Goal: Information Seeking & Learning: Learn about a topic

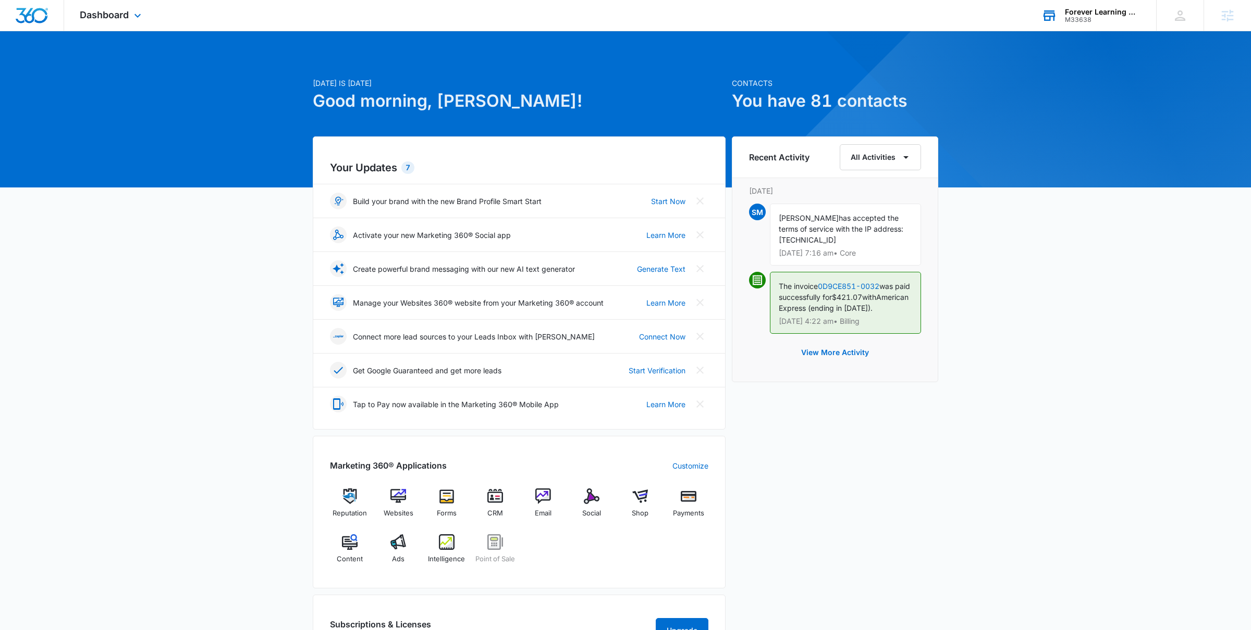
click at [1063, 19] on div "Forever Learning Montessori M33638 Your Accounts View All" at bounding box center [1090, 15] width 130 height 31
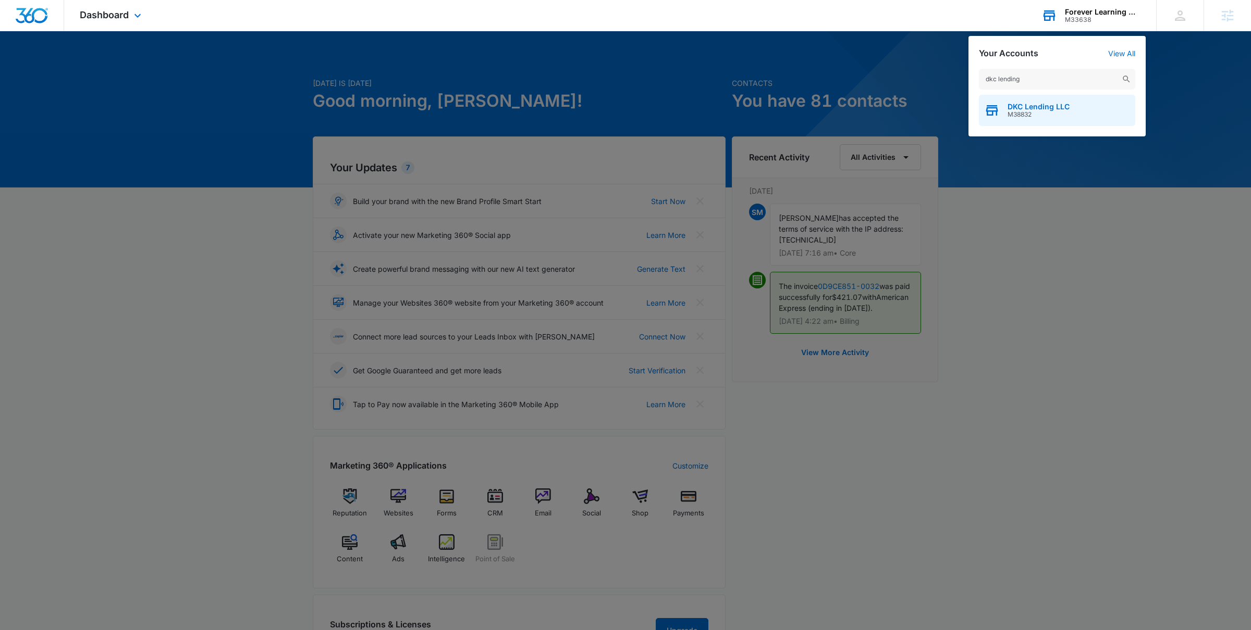
type input "dkc lending"
click at [1022, 116] on span "M38832" at bounding box center [1038, 114] width 62 height 7
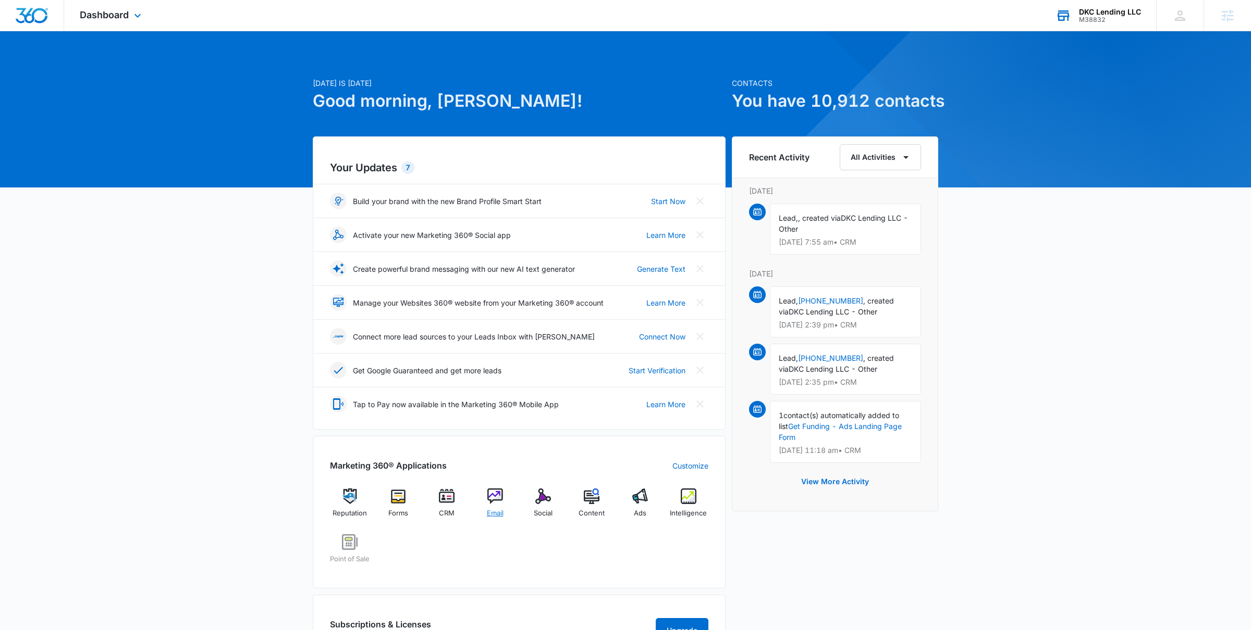
click at [496, 513] on span "Email" at bounding box center [495, 514] width 17 height 10
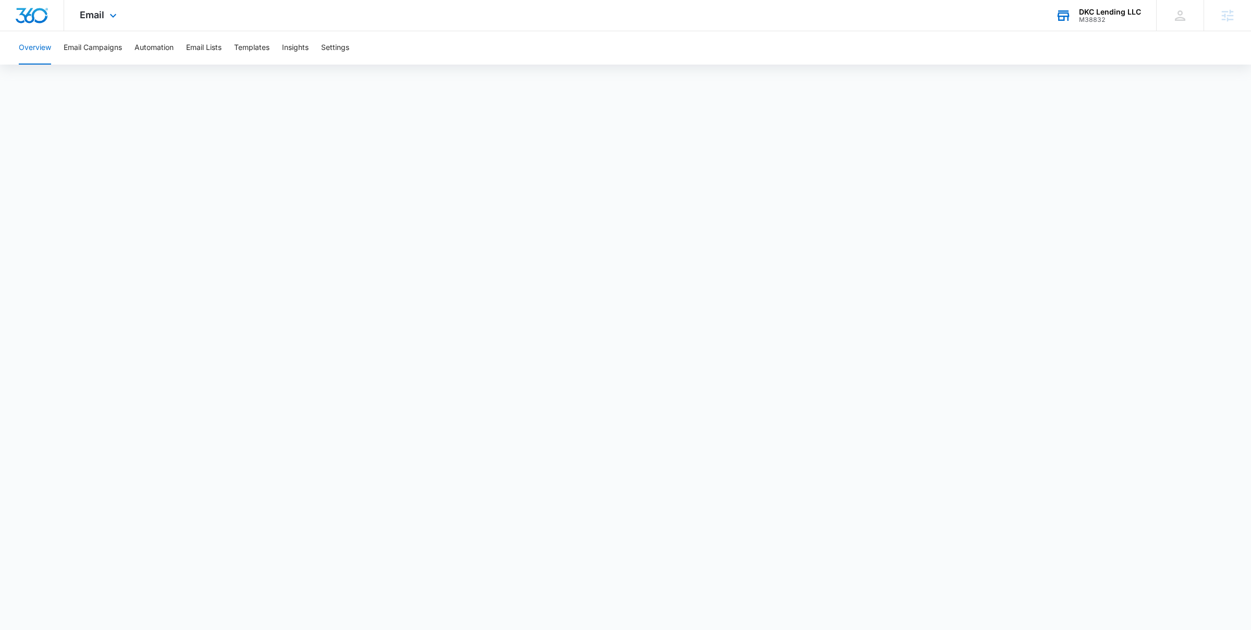
click at [99, 21] on div "Email Apps Reputation Forms CRM Email Social POS Content Ads Intelligence Files…" at bounding box center [99, 15] width 71 height 31
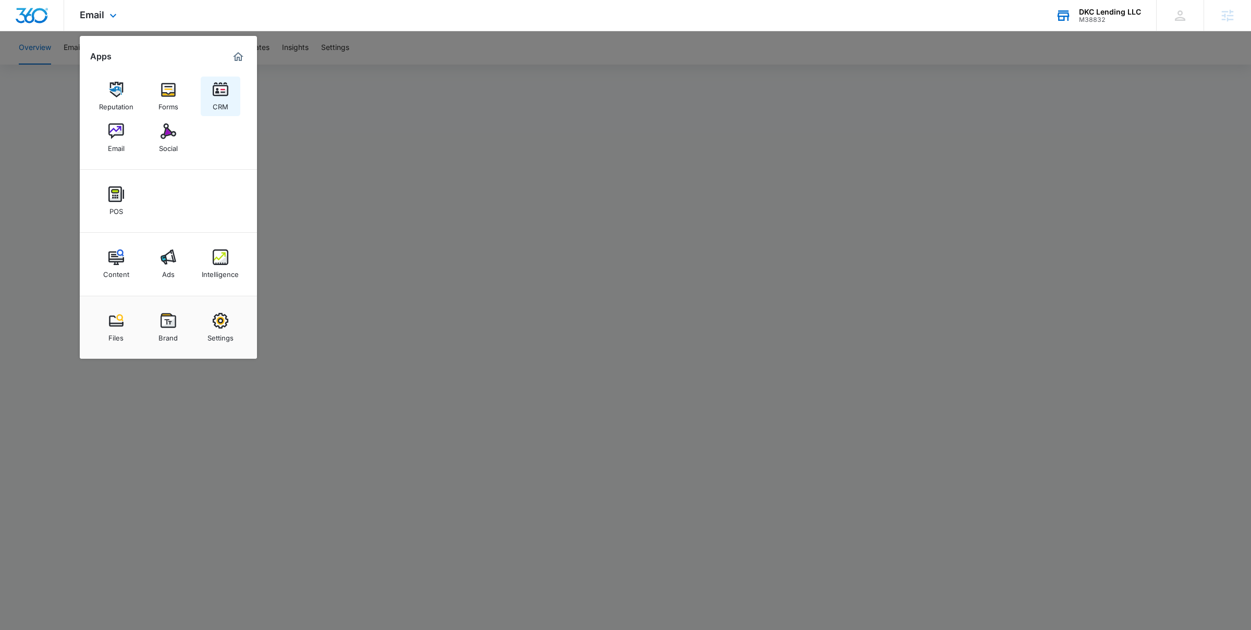
click at [224, 100] on div "CRM" at bounding box center [221, 104] width 16 height 14
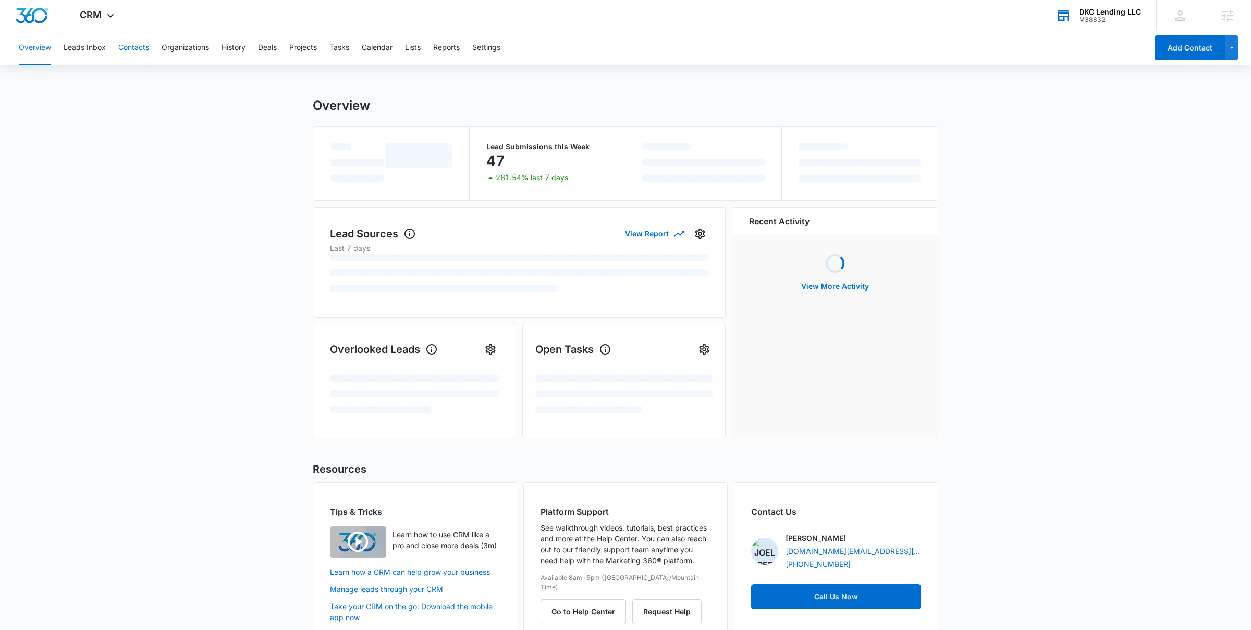
click at [133, 49] on button "Contacts" at bounding box center [133, 47] width 31 height 33
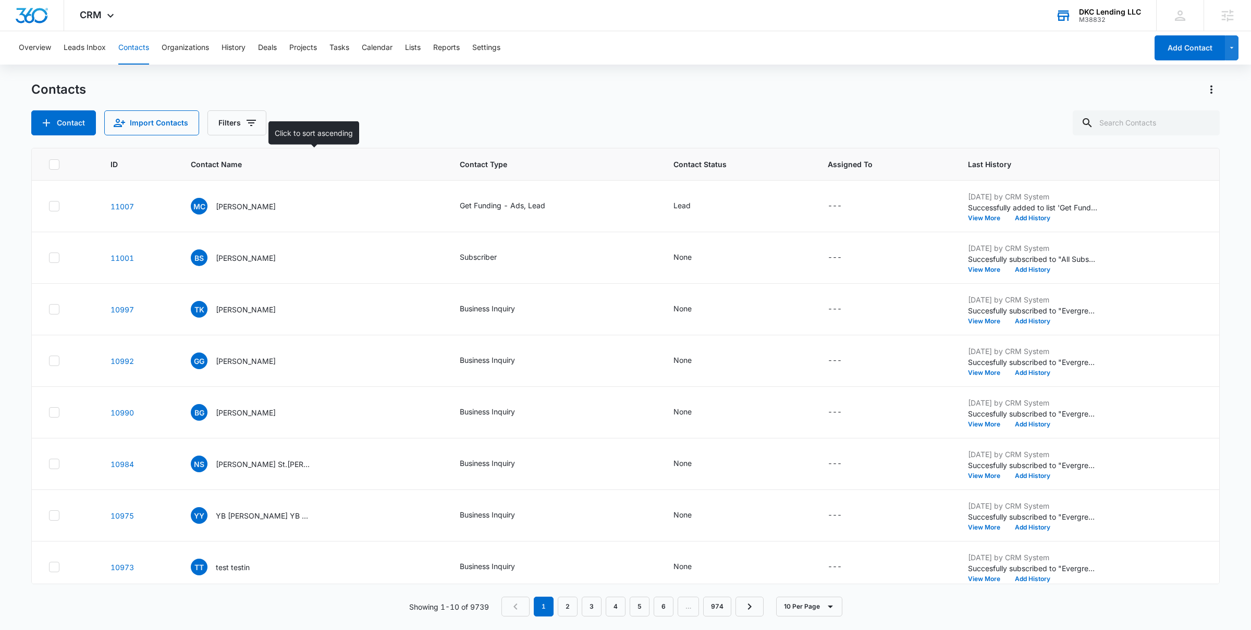
click at [238, 171] on th "Contact Name" at bounding box center [312, 164] width 269 height 32
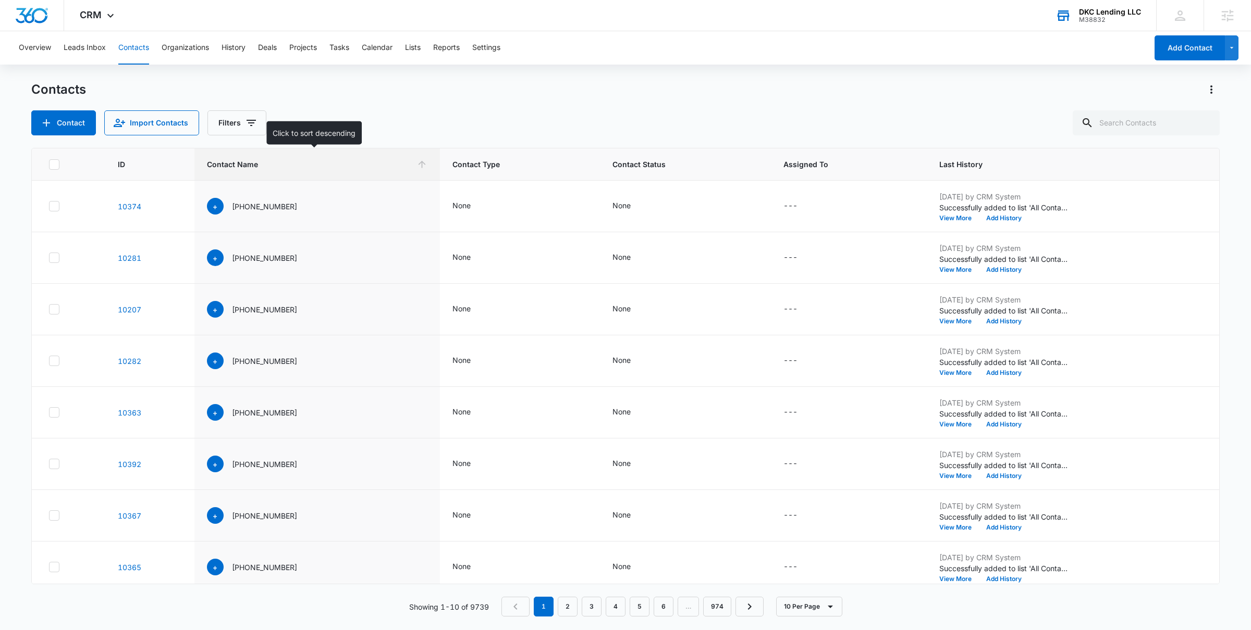
click at [250, 159] on span "Contact Name" at bounding box center [309, 164] width 205 height 11
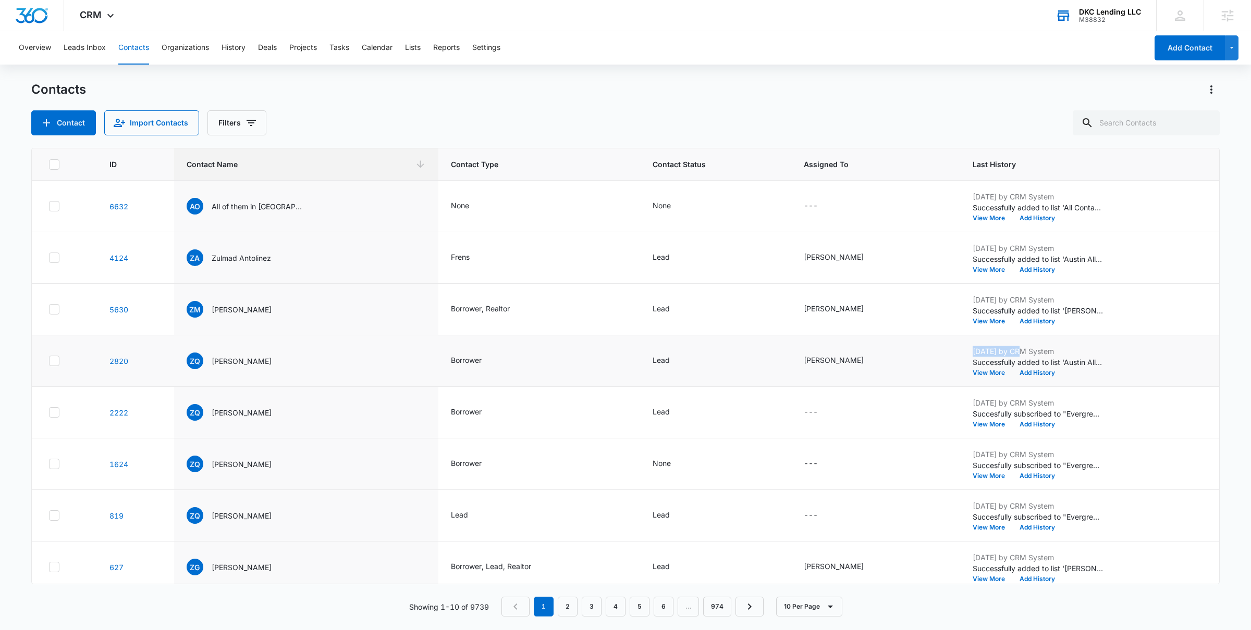
drag, startPoint x: 967, startPoint y: 354, endPoint x: 1013, endPoint y: 353, distance: 46.4
type textarea "Apr 16, 2025"
click at [1013, 353] on p "Apr 16, 2025 by CRM System" at bounding box center [1037, 351] width 130 height 11
drag, startPoint x: 963, startPoint y: 403, endPoint x: 1014, endPoint y: 403, distance: 51.1
click at [1014, 403] on td "Jan 22, 2025 by CRM System Succesfully subscribed to "Evergreen Email List". Vi…" at bounding box center [1089, 413] width 259 height 52
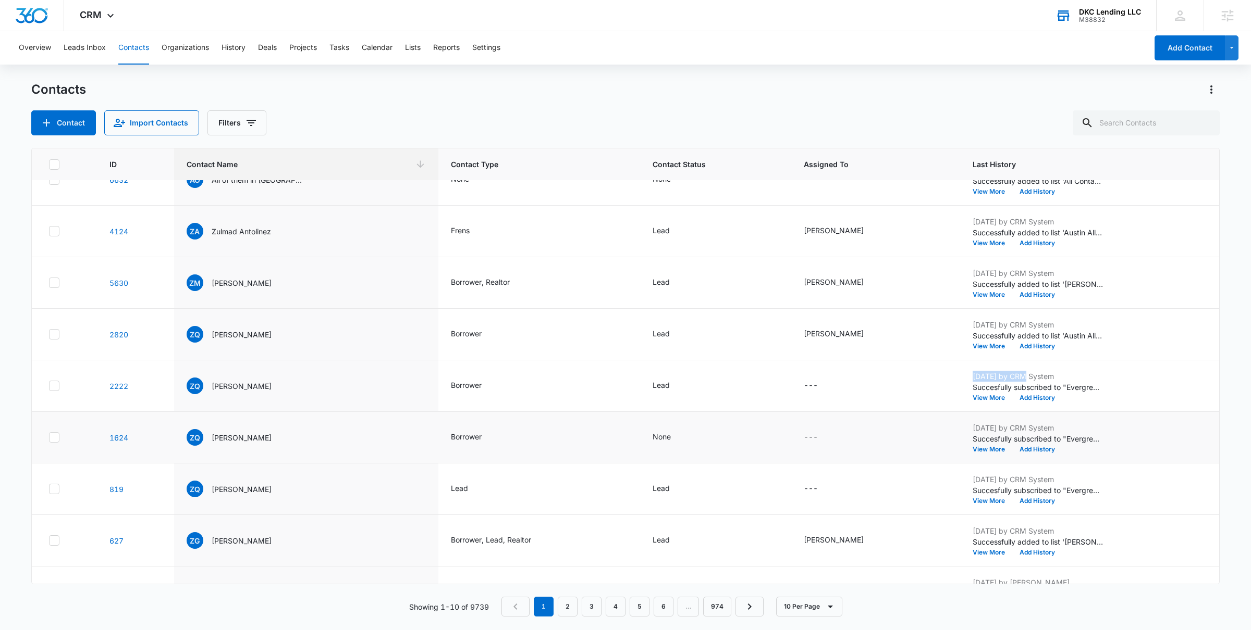
scroll to position [30, 0]
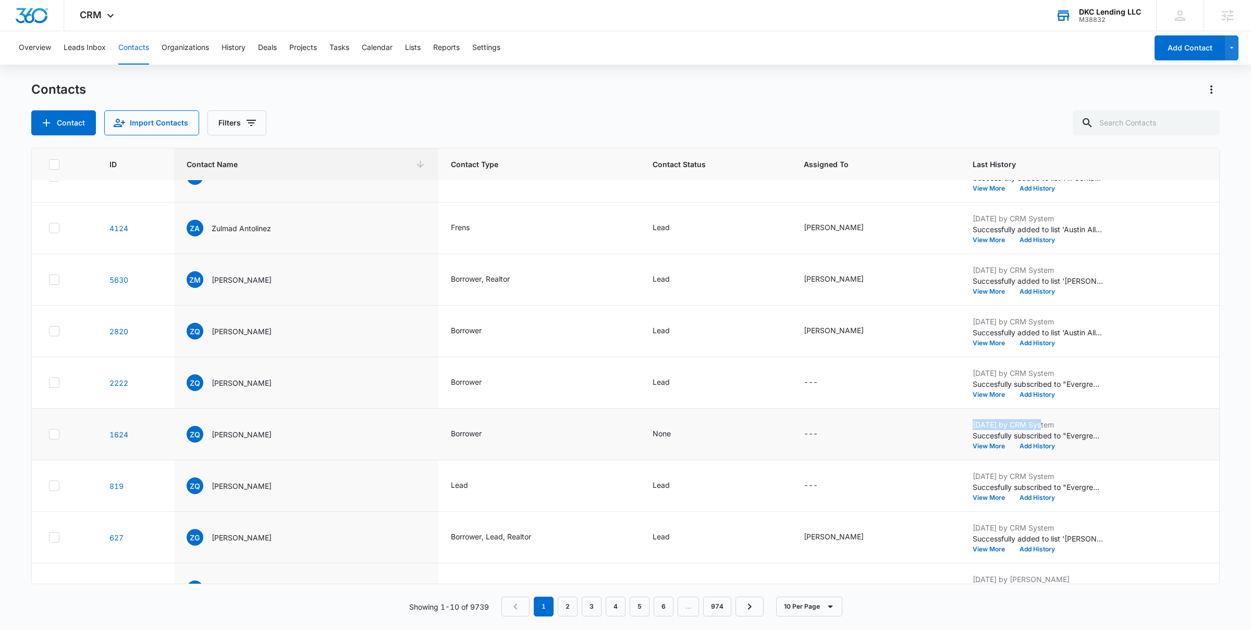
drag, startPoint x: 961, startPoint y: 424, endPoint x: 1028, endPoint y: 425, distance: 67.2
click at [1028, 425] on td "Jan 22, 2025 by CRM System Succesfully subscribed to "Evergreen Email List". Vi…" at bounding box center [1089, 435] width 259 height 52
click at [1028, 425] on p "Jan 22, 2025 by CRM System" at bounding box center [1037, 424] width 130 height 11
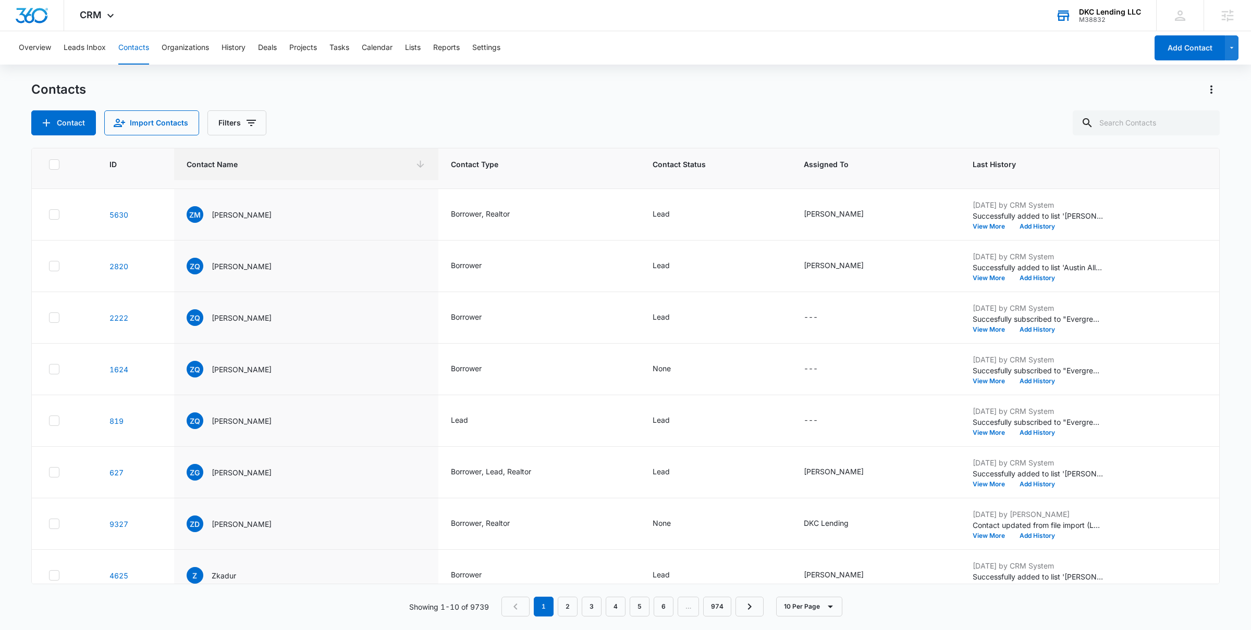
scroll to position [113, 0]
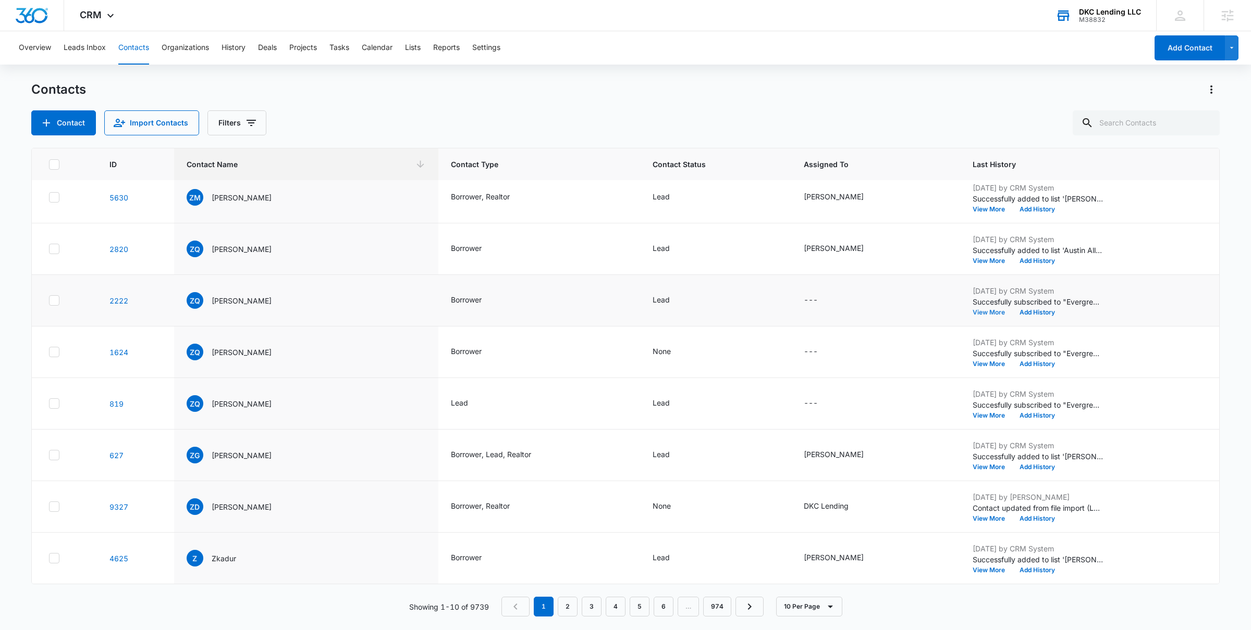
click at [982, 314] on button "View More" at bounding box center [992, 312] width 40 height 6
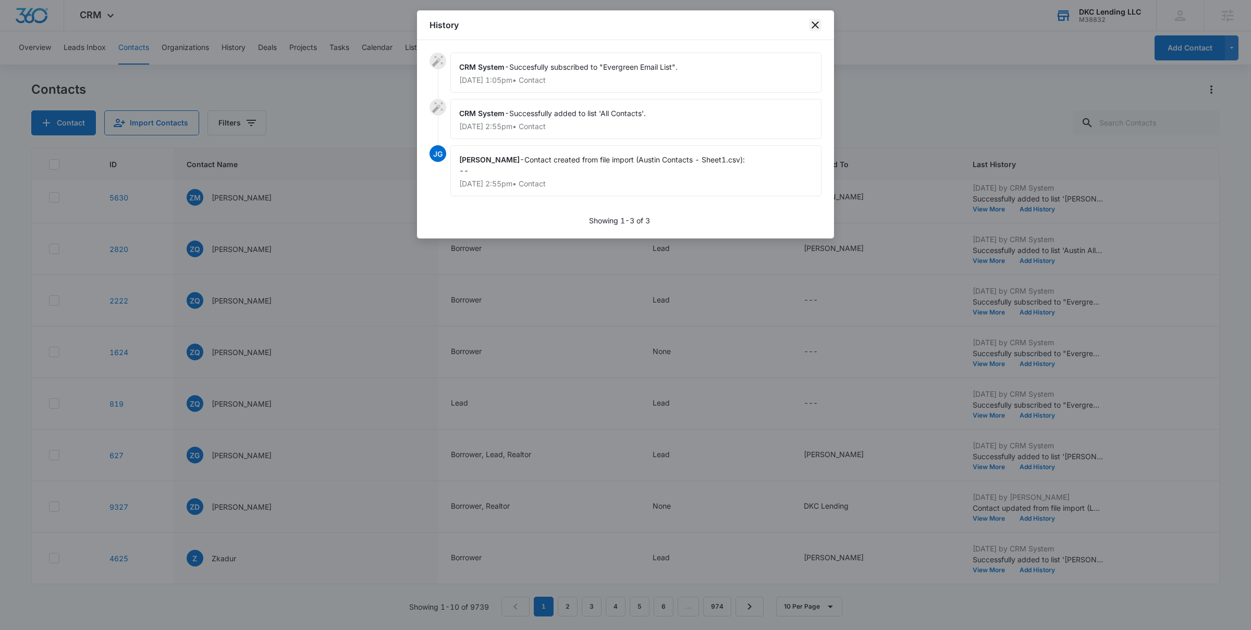
click at [818, 25] on icon "close" at bounding box center [815, 25] width 13 height 13
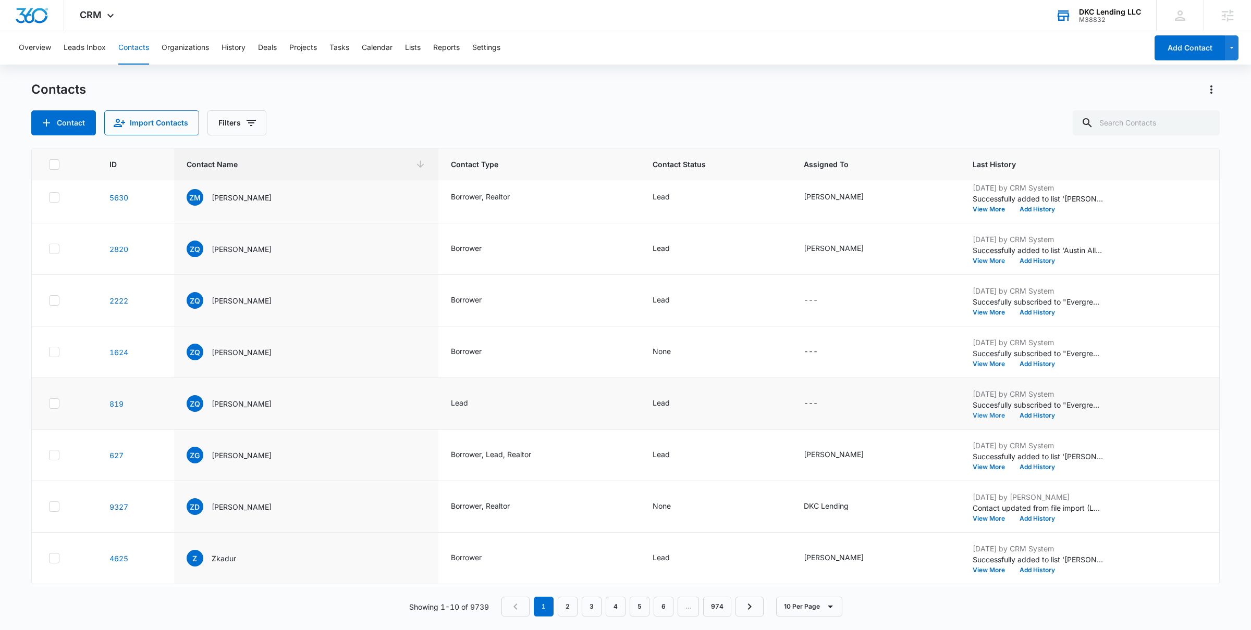
click at [979, 413] on button "View More" at bounding box center [992, 416] width 40 height 6
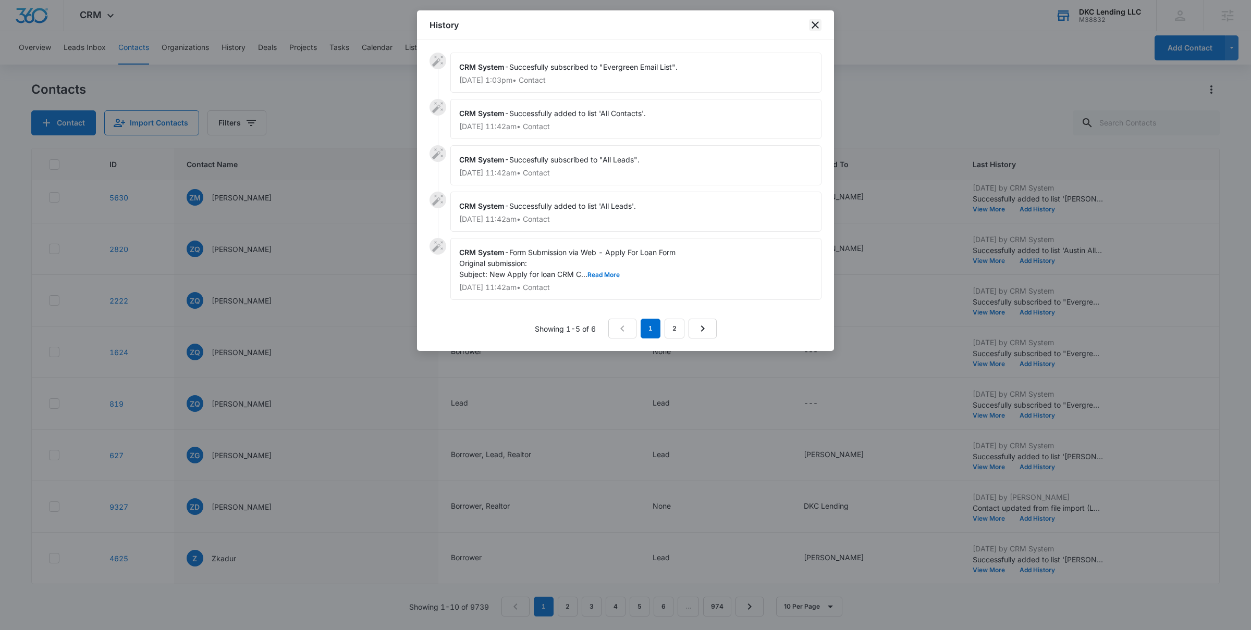
click at [816, 24] on icon "close" at bounding box center [814, 24] width 7 height 7
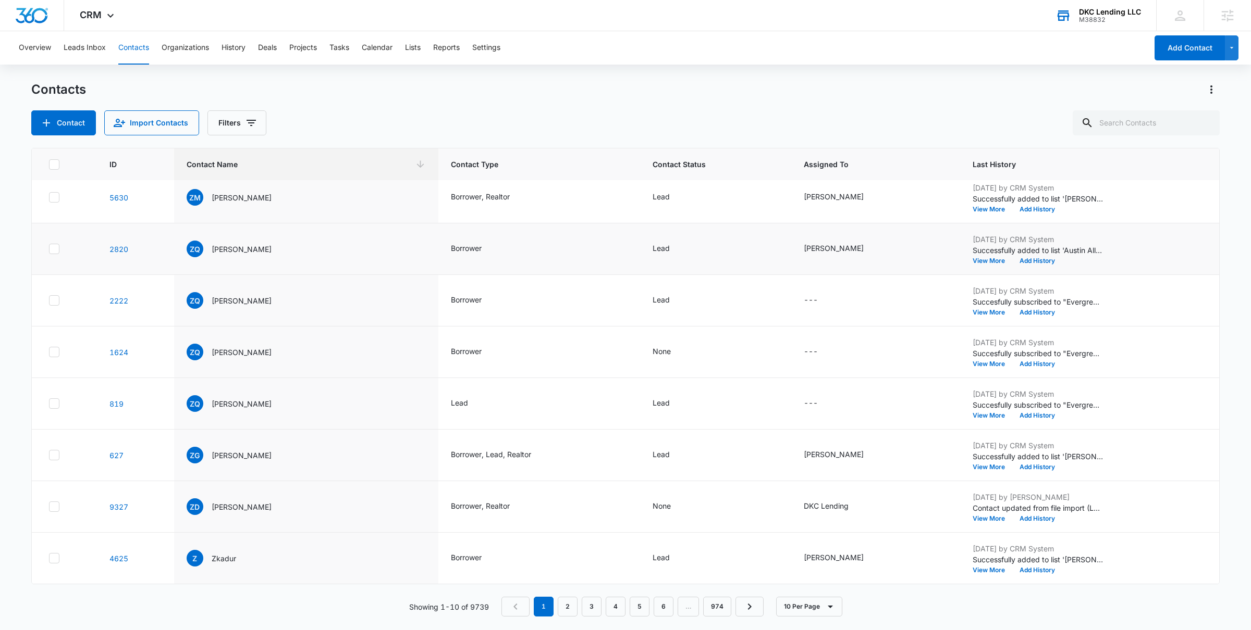
click at [989, 255] on div "Apr 16, 2025 by CRM System Successfully added to list 'Austin All Contacts'. Vi…" at bounding box center [1087, 249] width 230 height 30
click at [983, 258] on button "View More" at bounding box center [992, 261] width 40 height 6
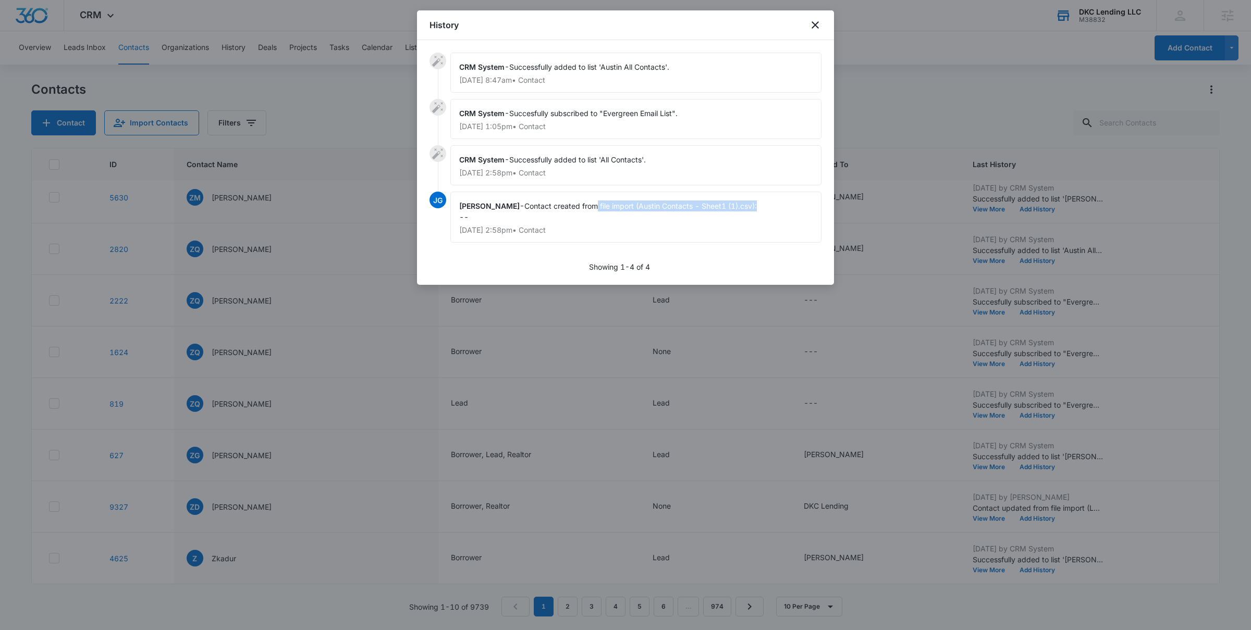
drag, startPoint x: 577, startPoint y: 206, endPoint x: 752, endPoint y: 209, distance: 175.1
click at [752, 209] on div "Joel Green - Contact created from file import (Austin Contacts - Sheet1 (1).csv…" at bounding box center [635, 217] width 371 height 51
click at [811, 27] on icon "close" at bounding box center [815, 25] width 13 height 13
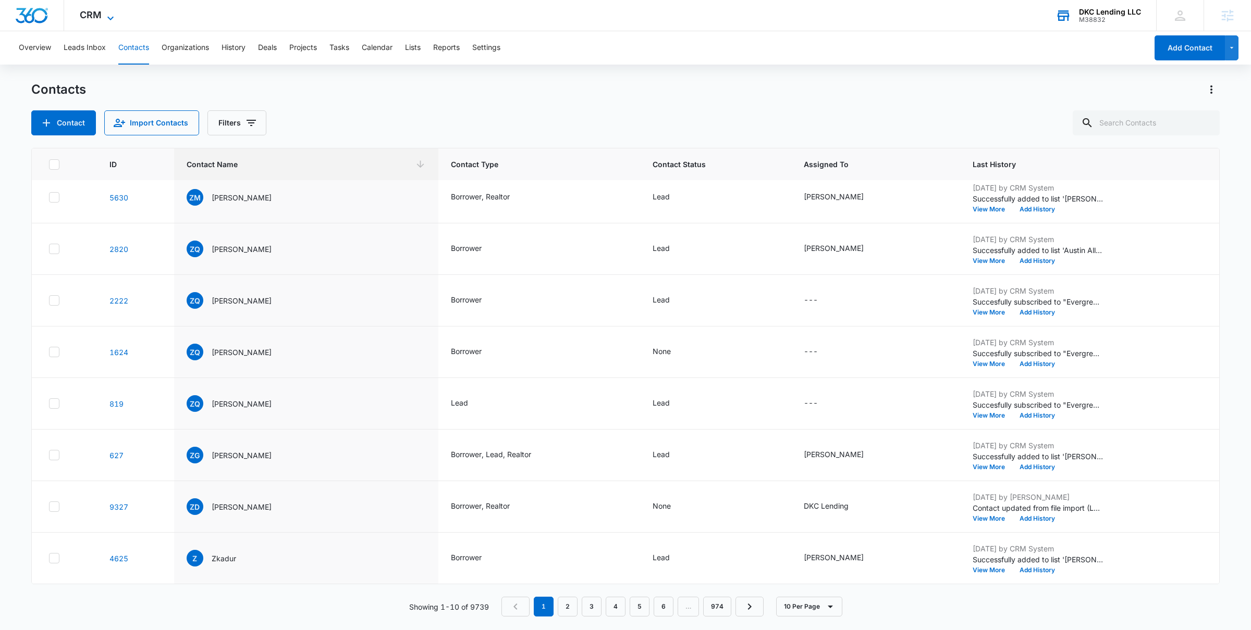
click at [97, 19] on span "CRM" at bounding box center [91, 14] width 22 height 11
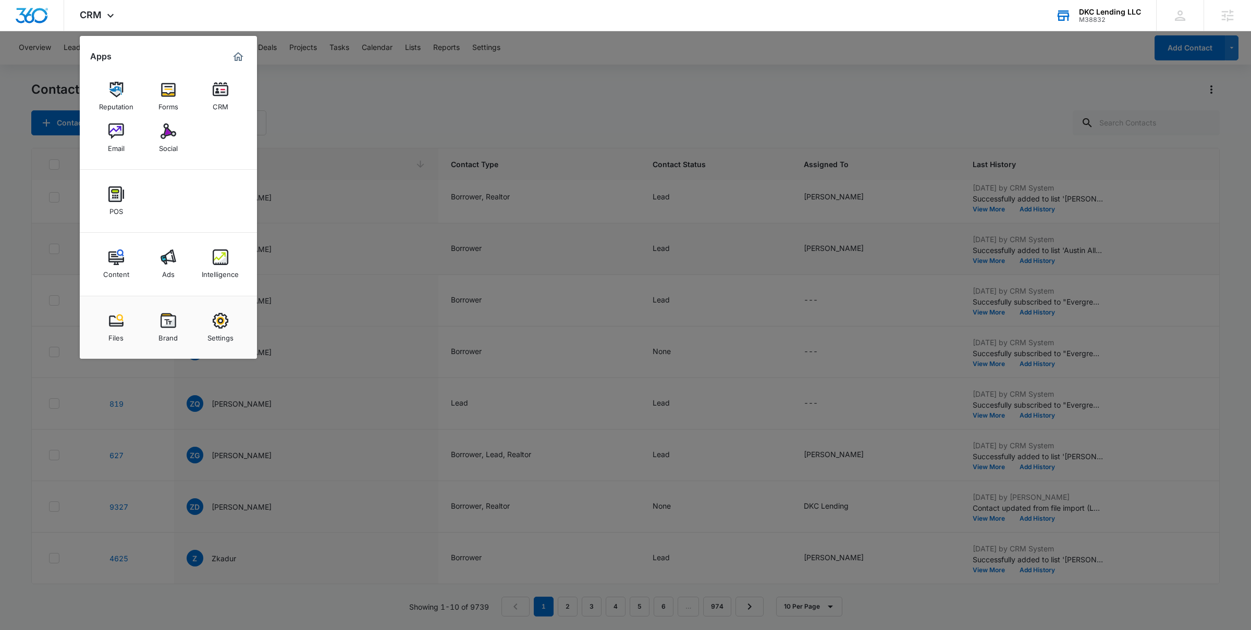
click at [168, 261] on img at bounding box center [168, 258] width 16 height 16
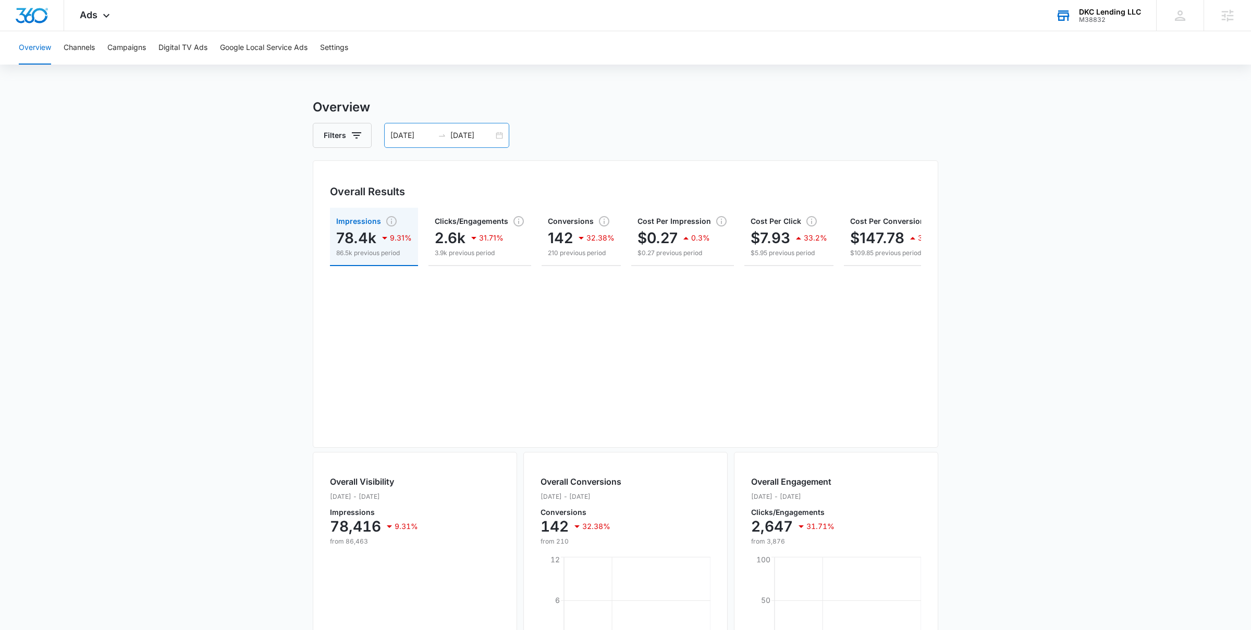
click at [493, 135] on div "03/28/2025 09/24/2025" at bounding box center [446, 135] width 125 height 25
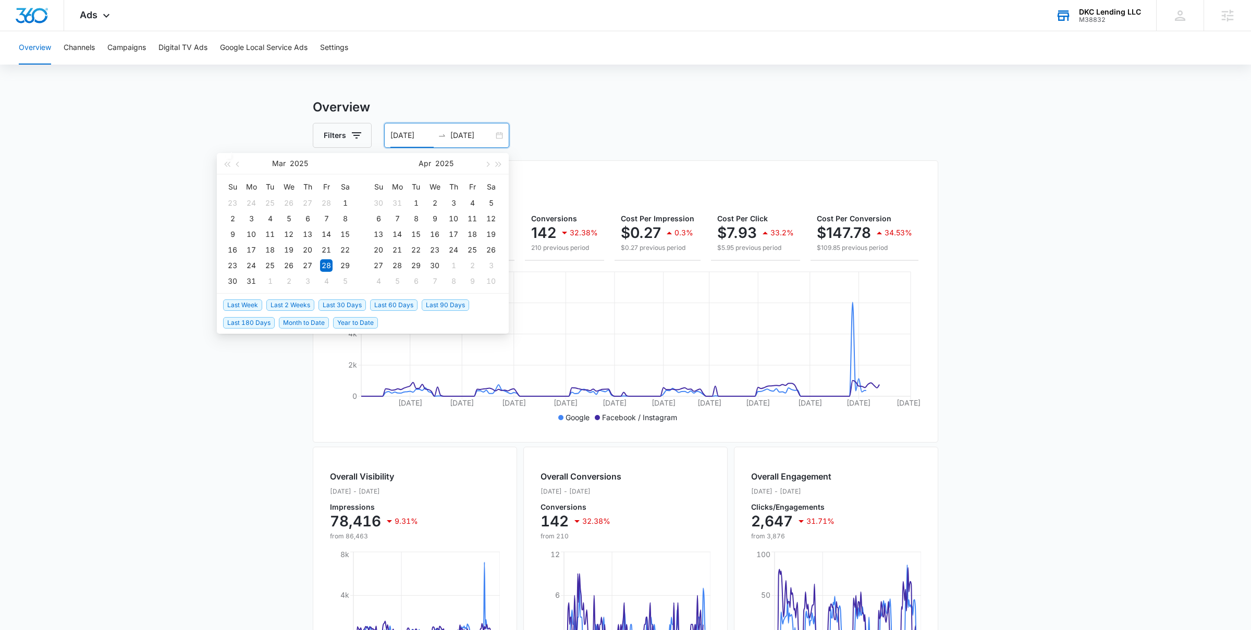
click at [341, 302] on span "Last 30 Days" at bounding box center [341, 305] width 47 height 11
type input "09/08/2025"
type input "[DATE]"
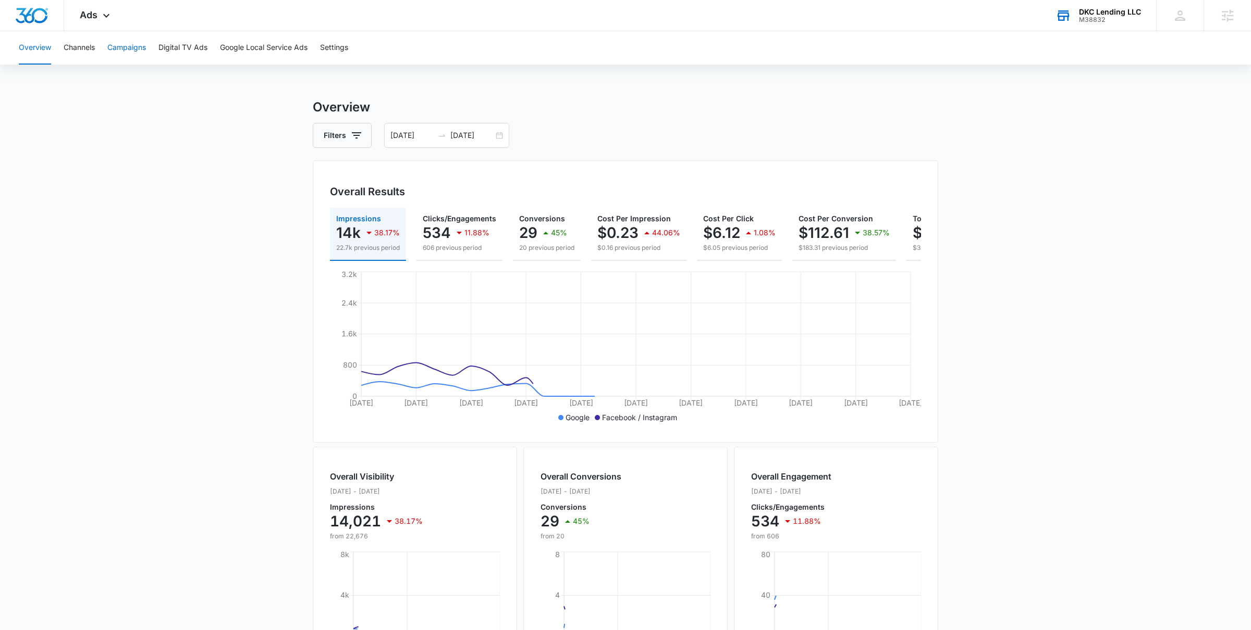
click at [129, 41] on button "Campaigns" at bounding box center [126, 47] width 39 height 33
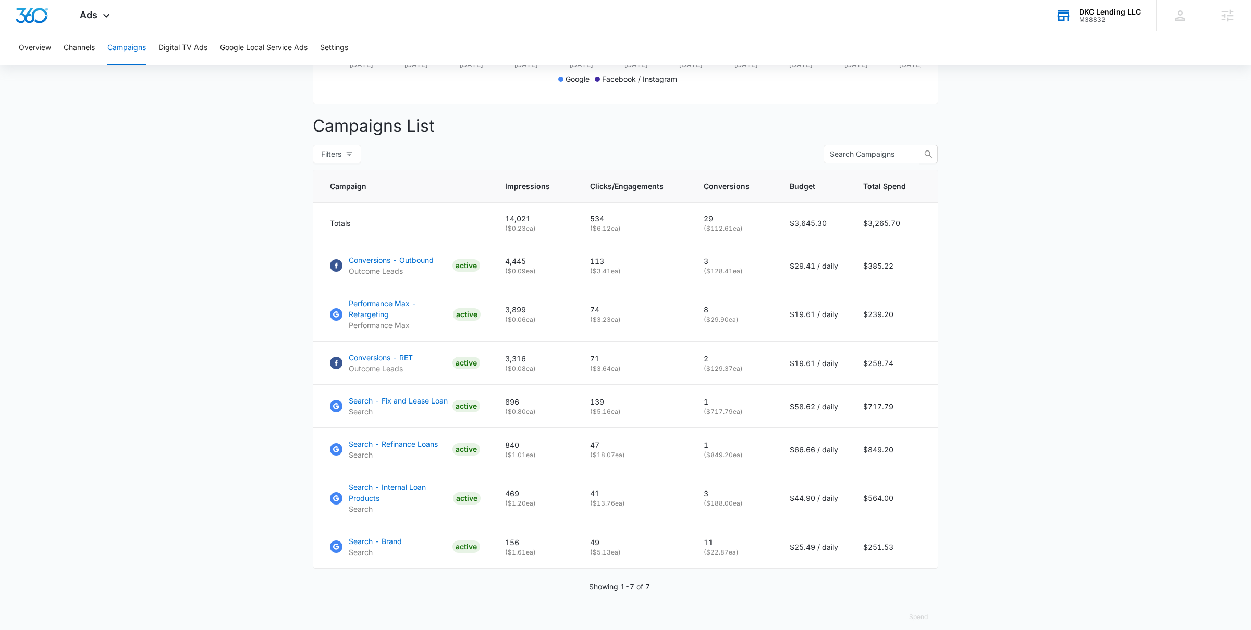
scroll to position [344, 0]
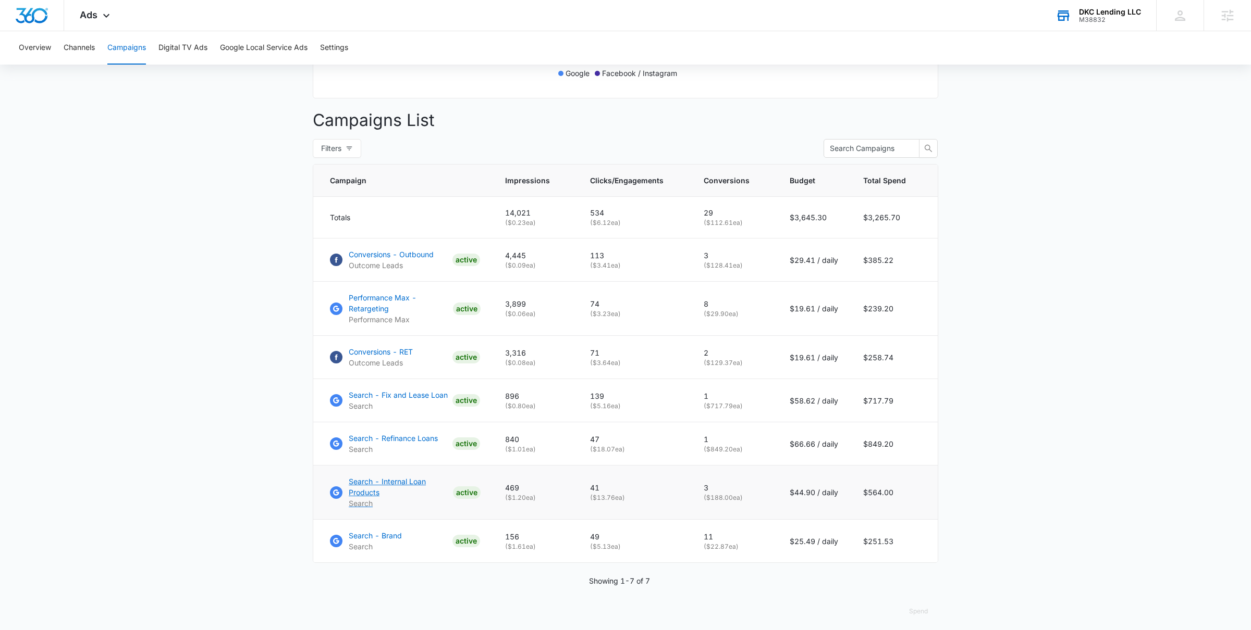
click at [405, 484] on p "Search - Internal Loan Products" at bounding box center [399, 487] width 100 height 22
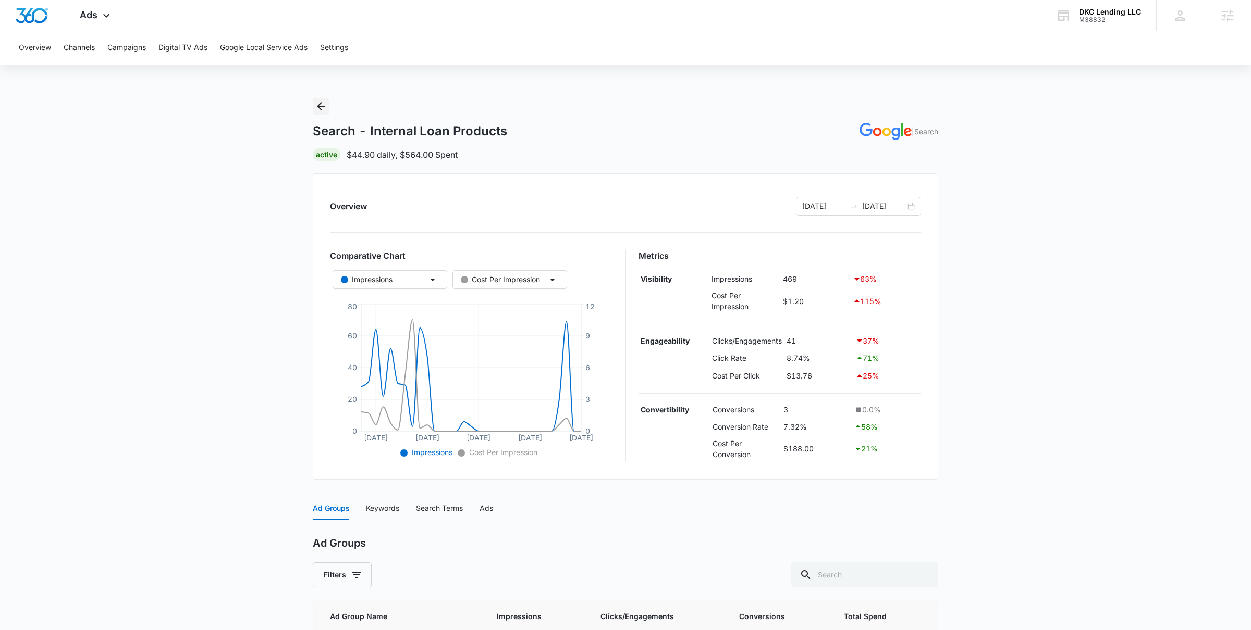
click at [326, 103] on icon "Back" at bounding box center [321, 106] width 13 height 13
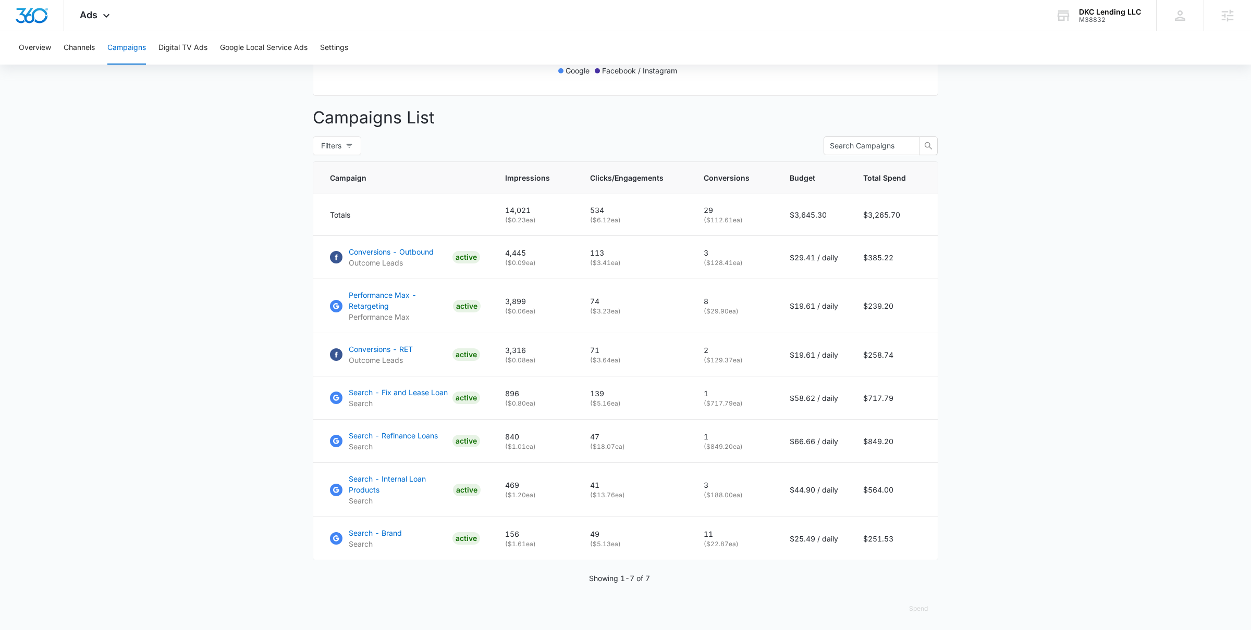
scroll to position [352, 0]
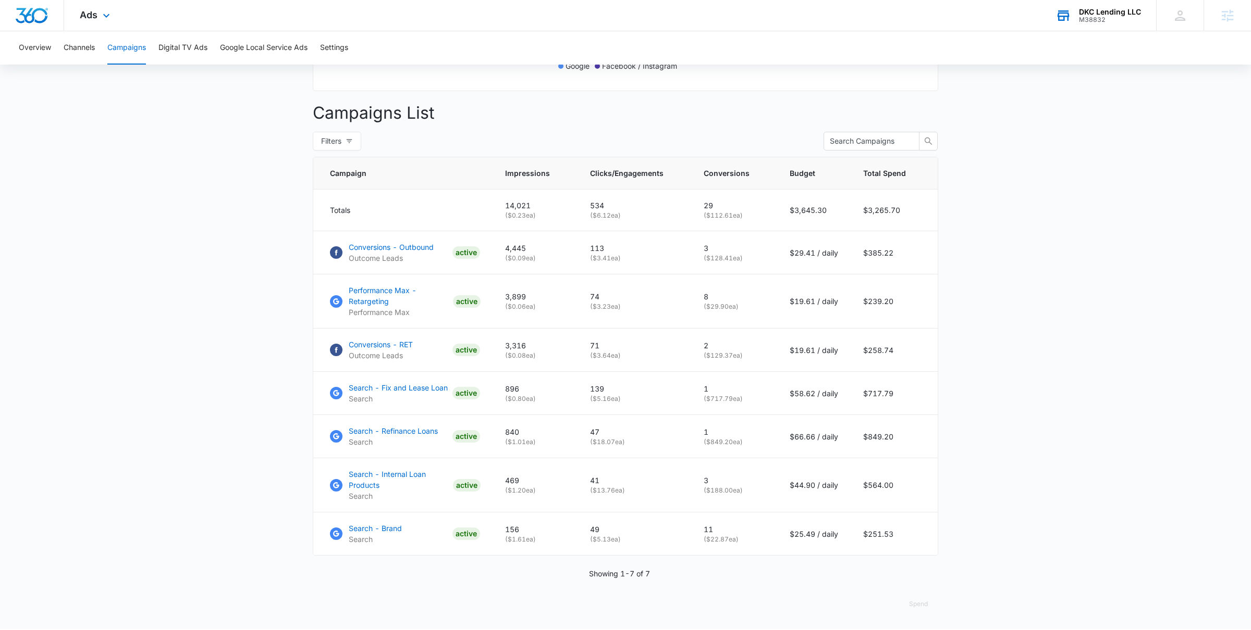
click at [1069, 16] on icon at bounding box center [1063, 16] width 12 height 8
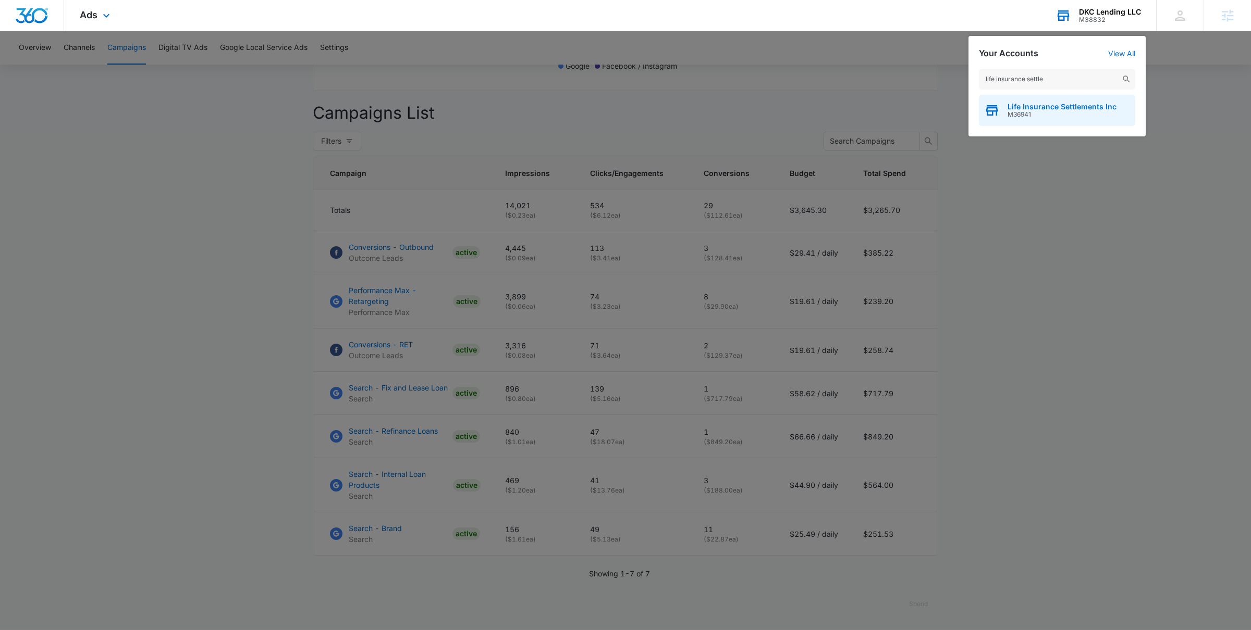
type input "life insurance settle"
click at [1043, 113] on span "M36941" at bounding box center [1061, 114] width 109 height 7
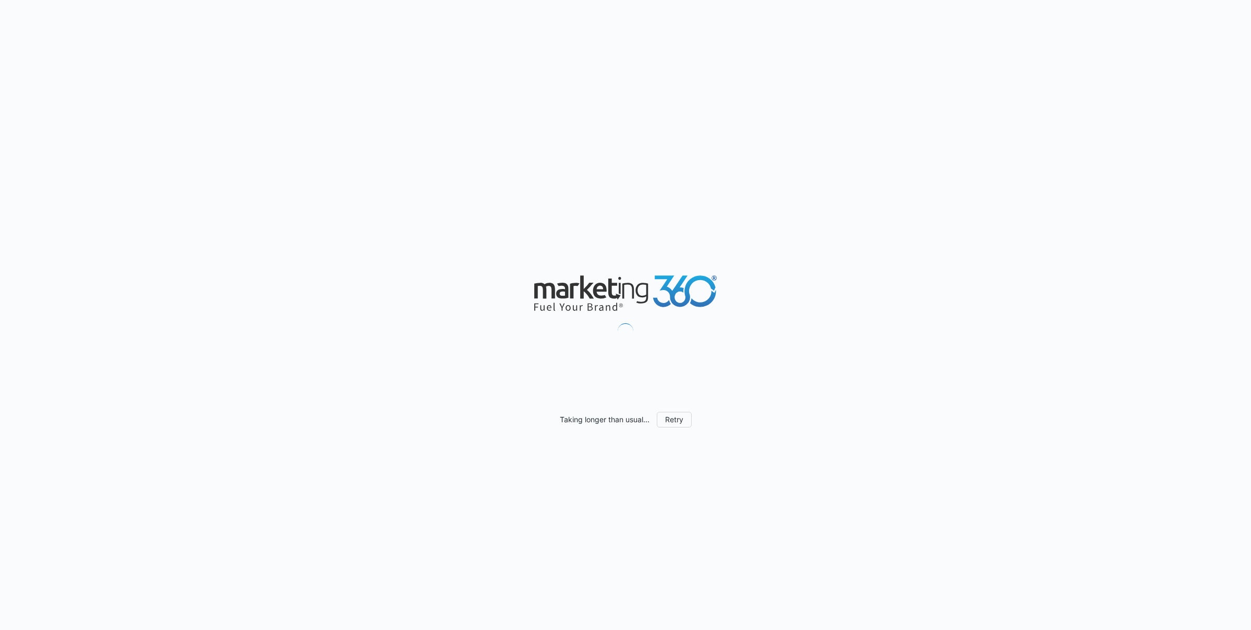
scroll to position [641, 0]
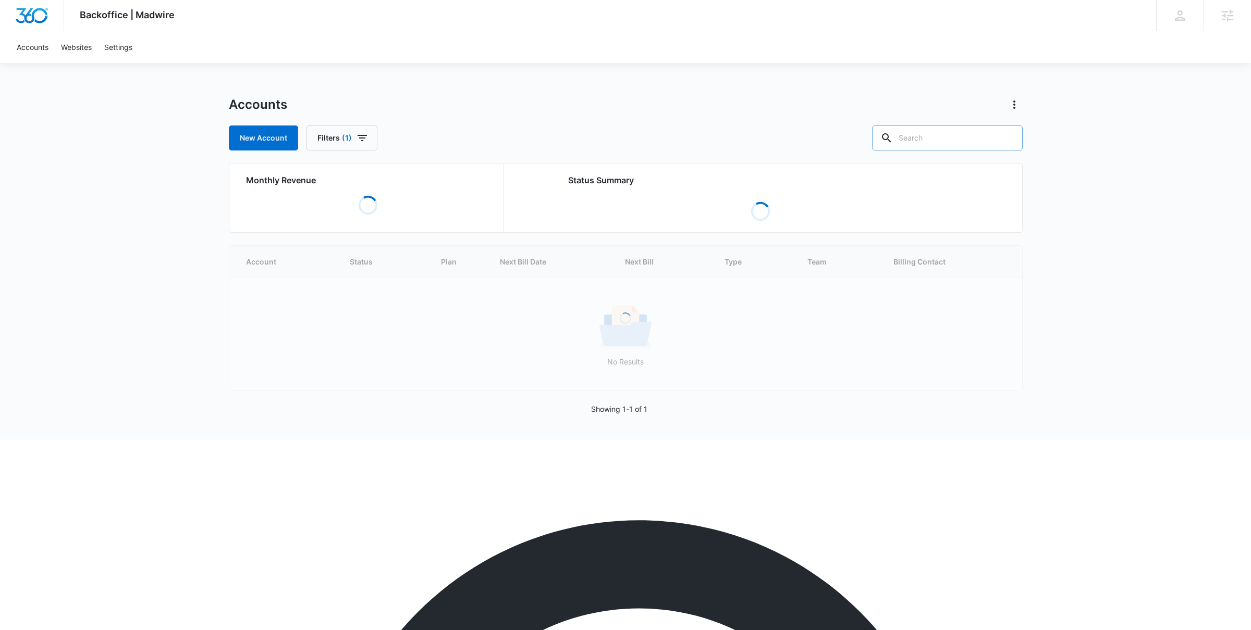
click at [940, 137] on input "text" at bounding box center [947, 138] width 151 height 25
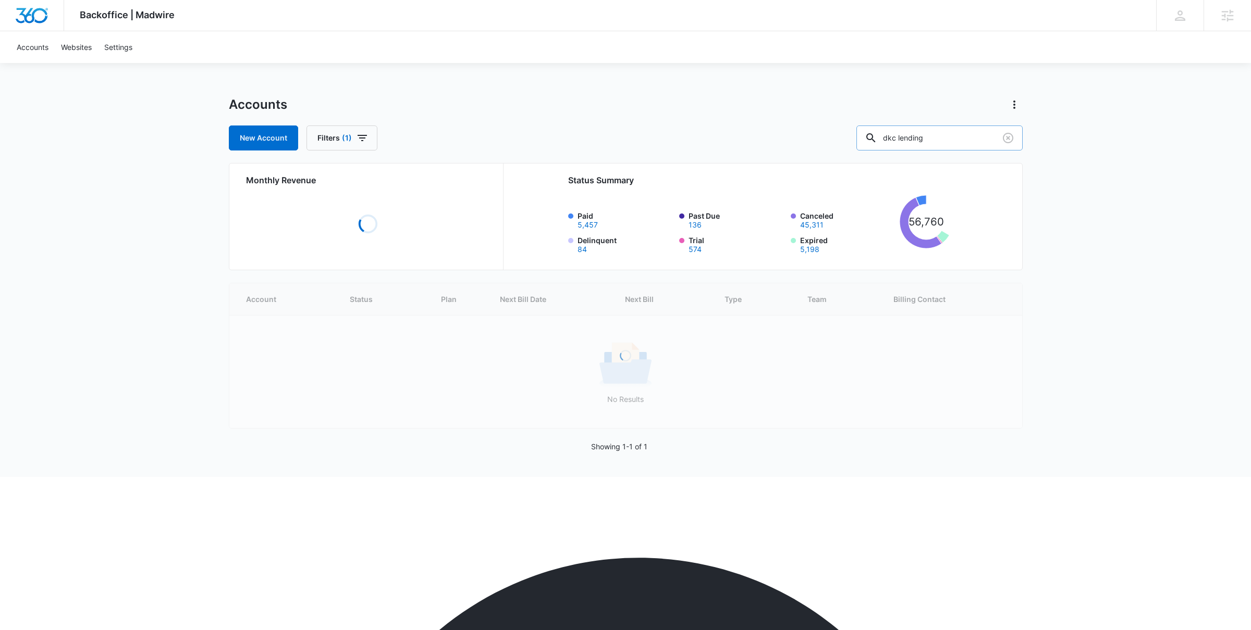
type input "dkc lending"
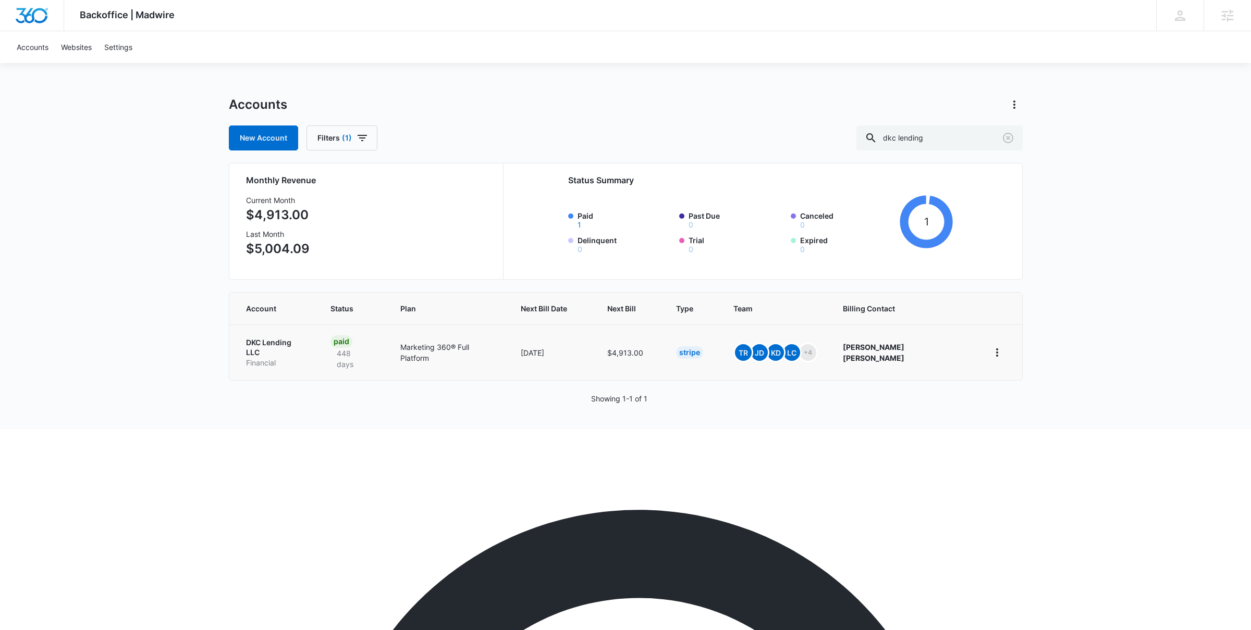
click at [267, 338] on p "DKC Lending LLC" at bounding box center [275, 348] width 59 height 20
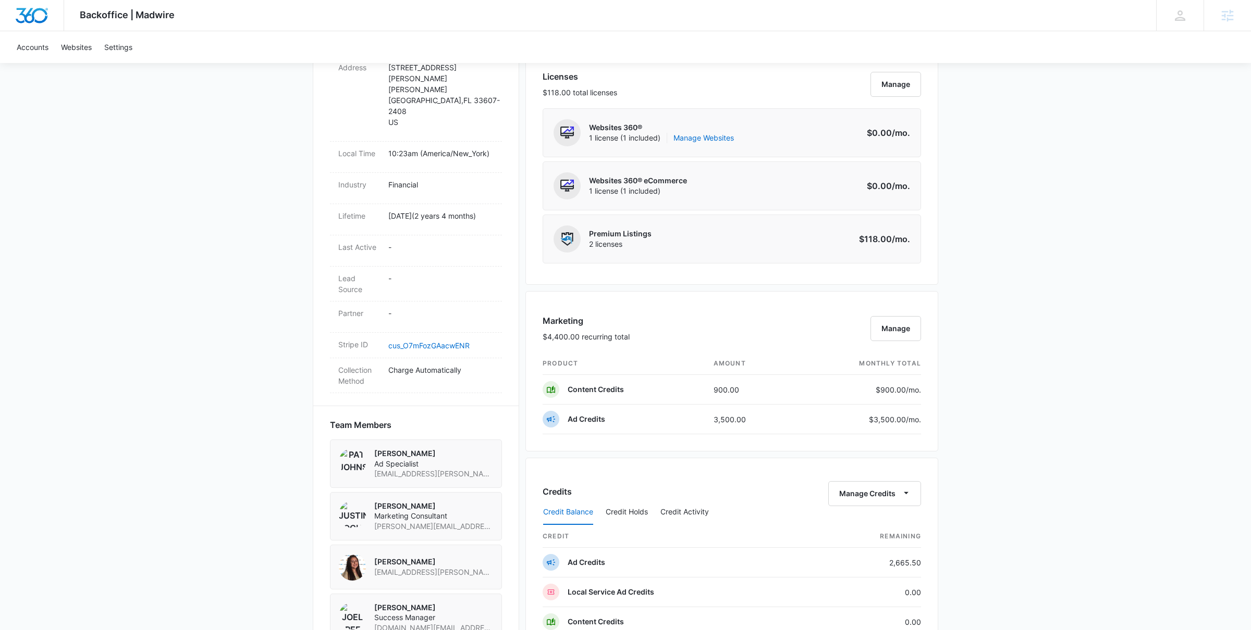
scroll to position [628, 0]
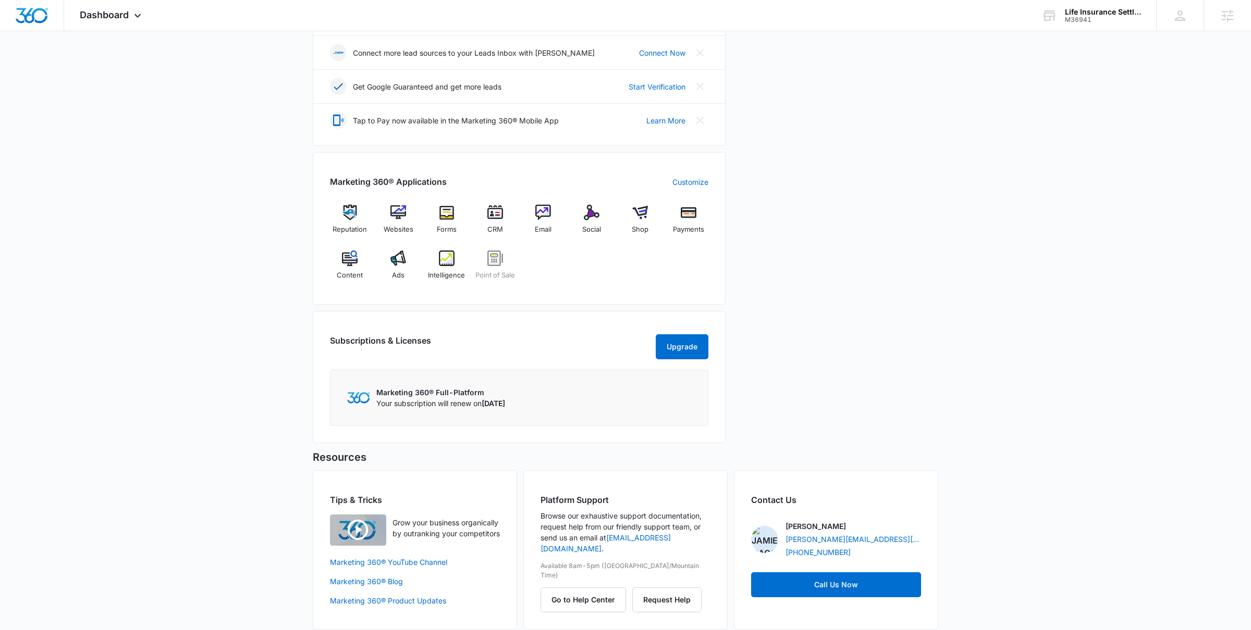
scroll to position [281, 0]
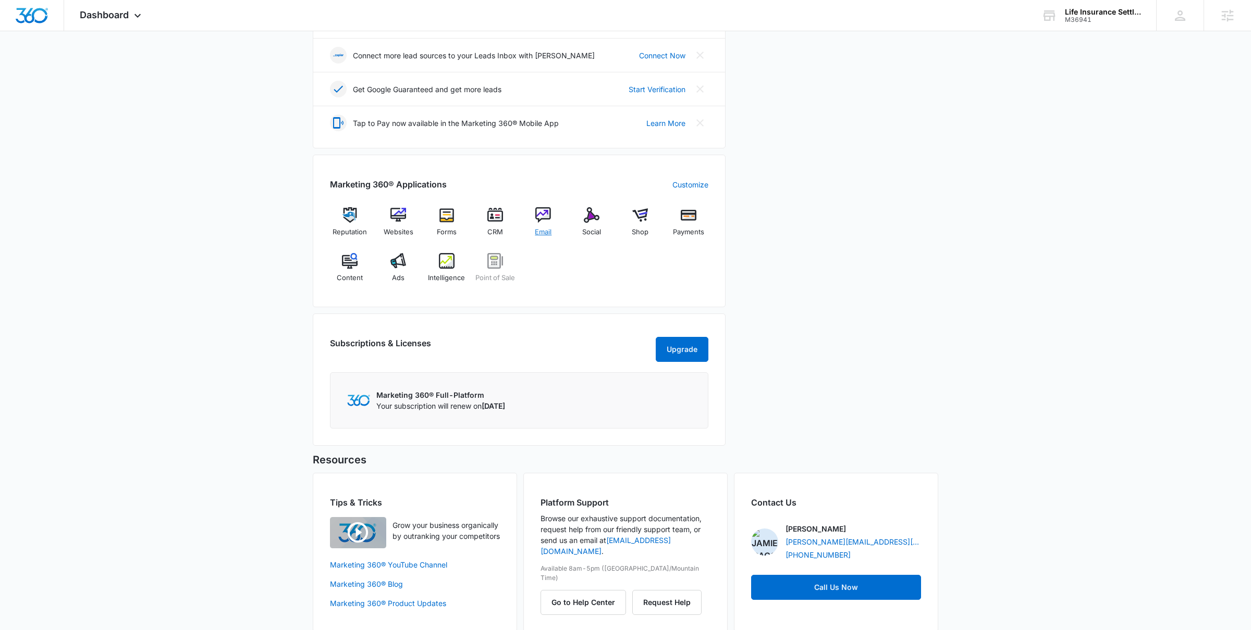
click at [544, 228] on span "Email" at bounding box center [543, 232] width 17 height 10
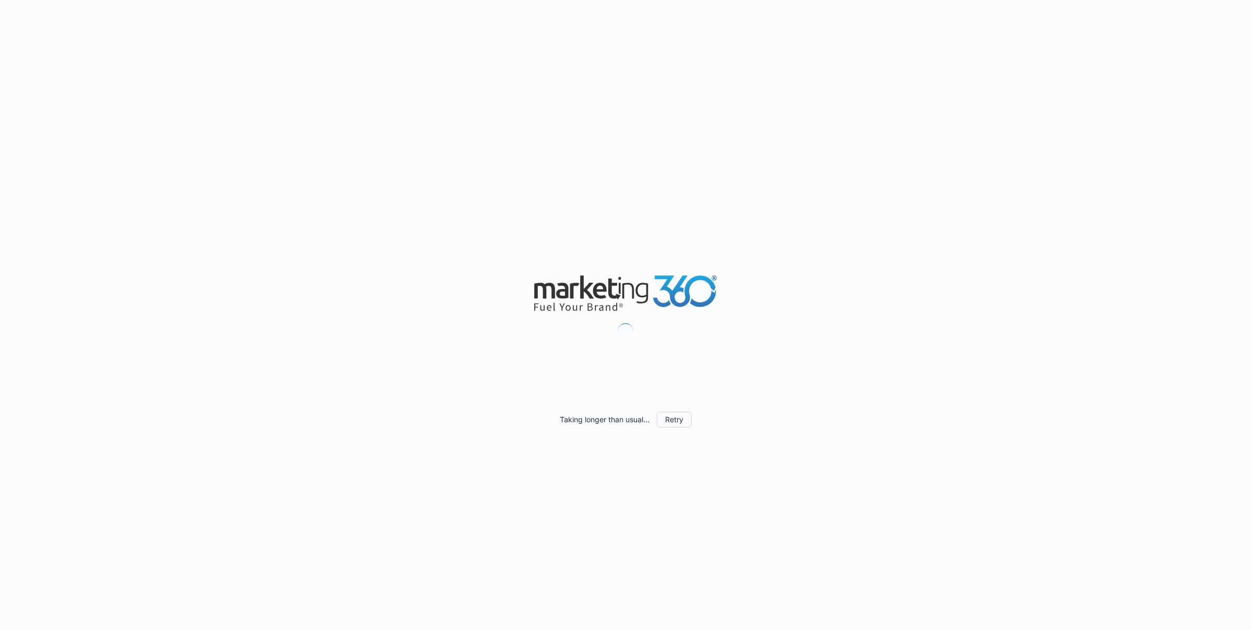
scroll to position [641, 0]
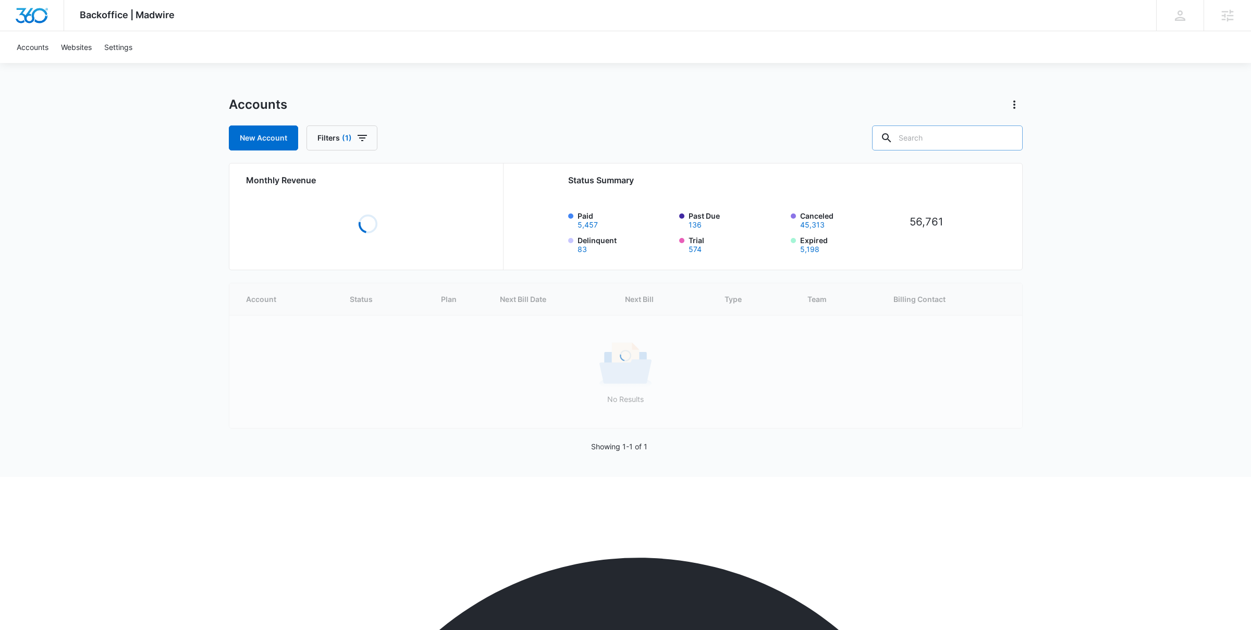
click at [944, 140] on input "text" at bounding box center [947, 138] width 151 height 25
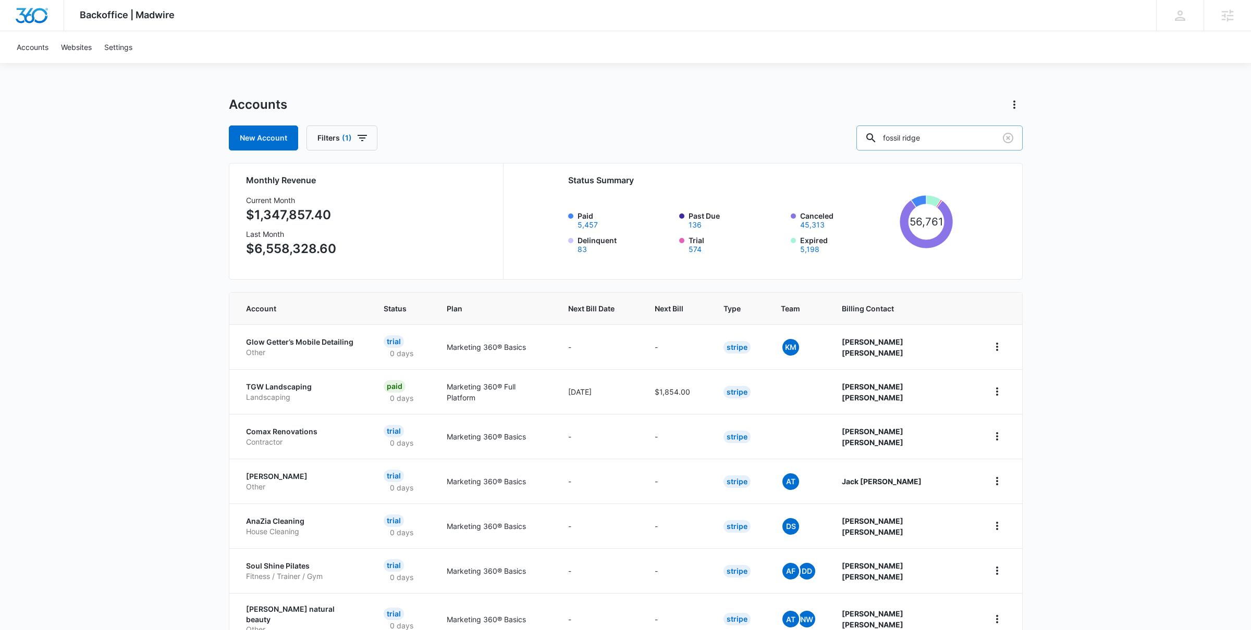
type input "fossil ridge"
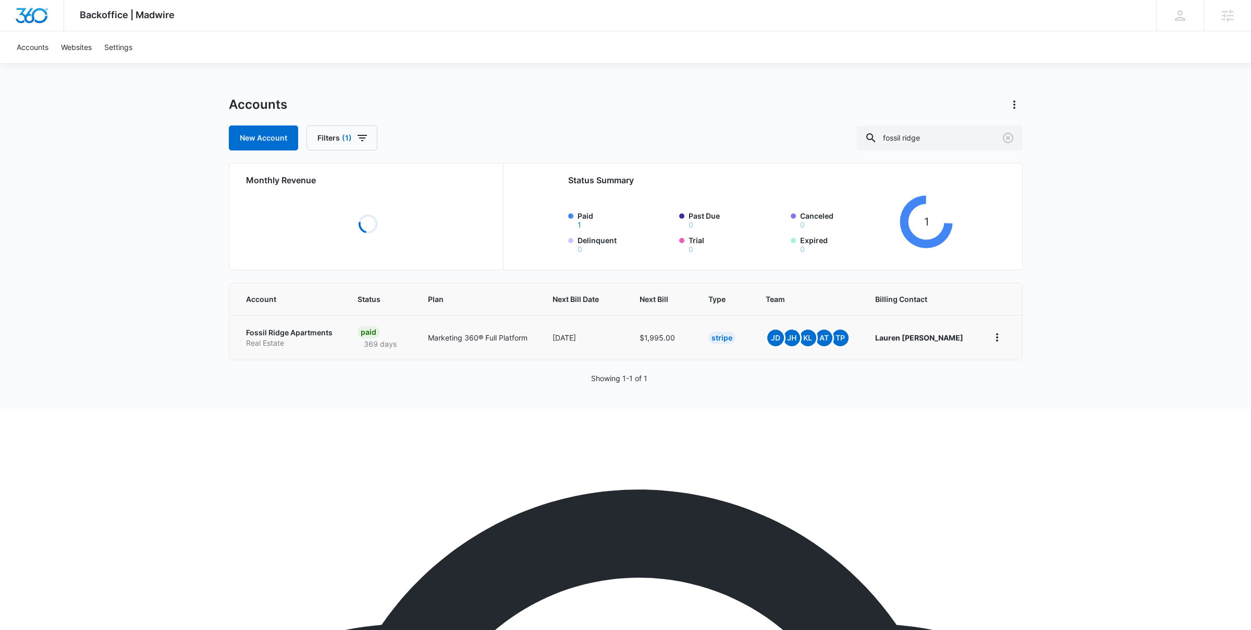
click at [302, 334] on td "Fossil Ridge Apartments Real Estate" at bounding box center [287, 337] width 116 height 45
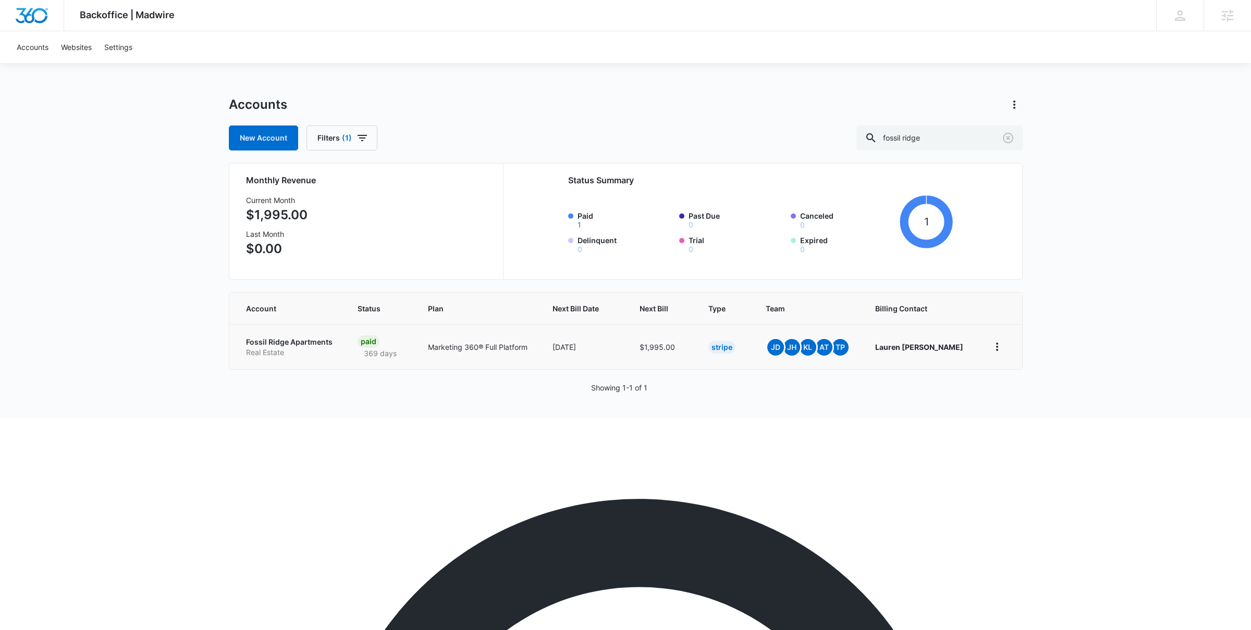
click at [301, 342] on p "Fossil Ridge Apartments" at bounding box center [289, 342] width 86 height 10
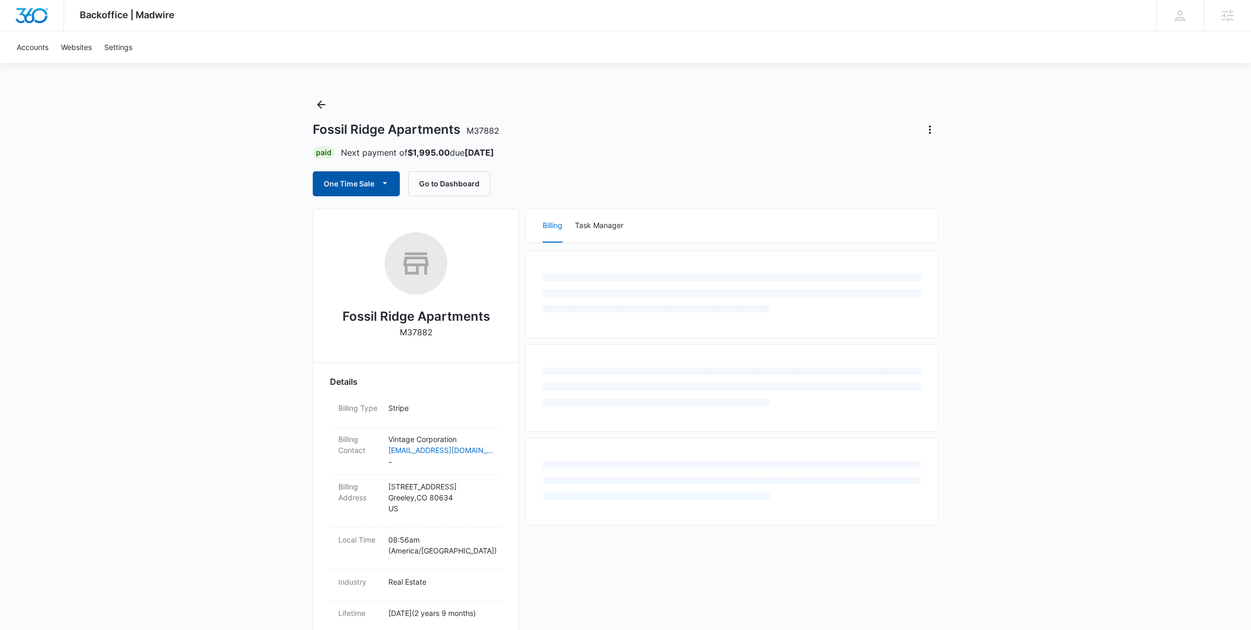
click at [363, 183] on button "One Time Sale" at bounding box center [356, 183] width 87 height 25
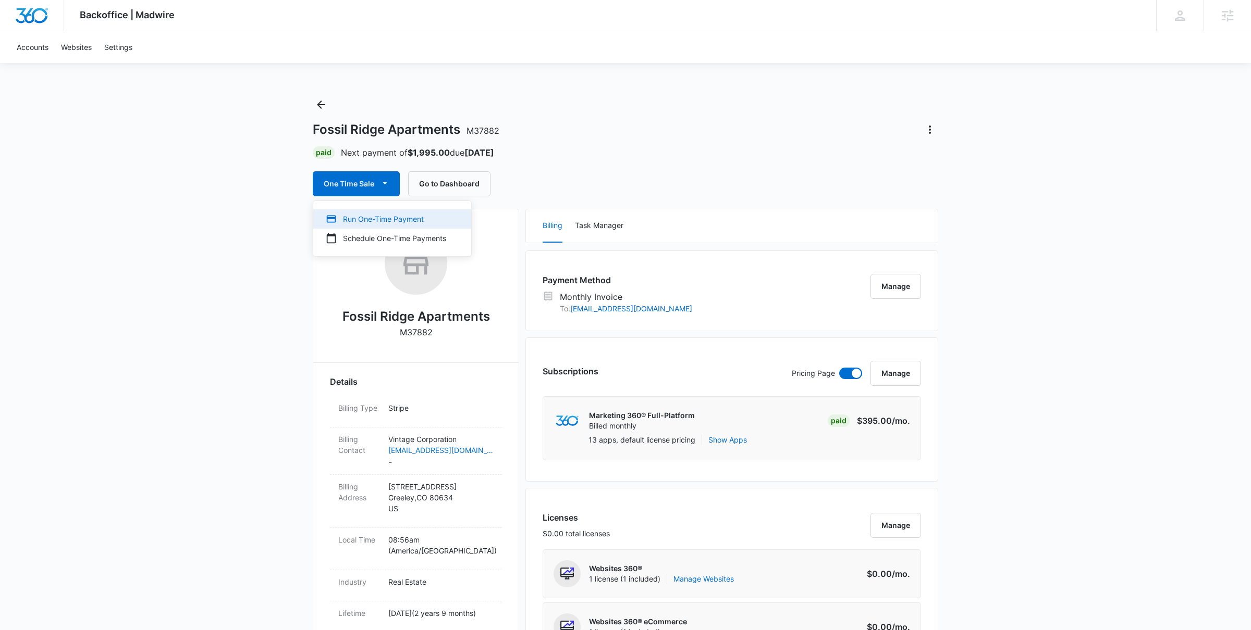
click at [374, 214] on div "Run One-Time Payment" at bounding box center [386, 219] width 120 height 11
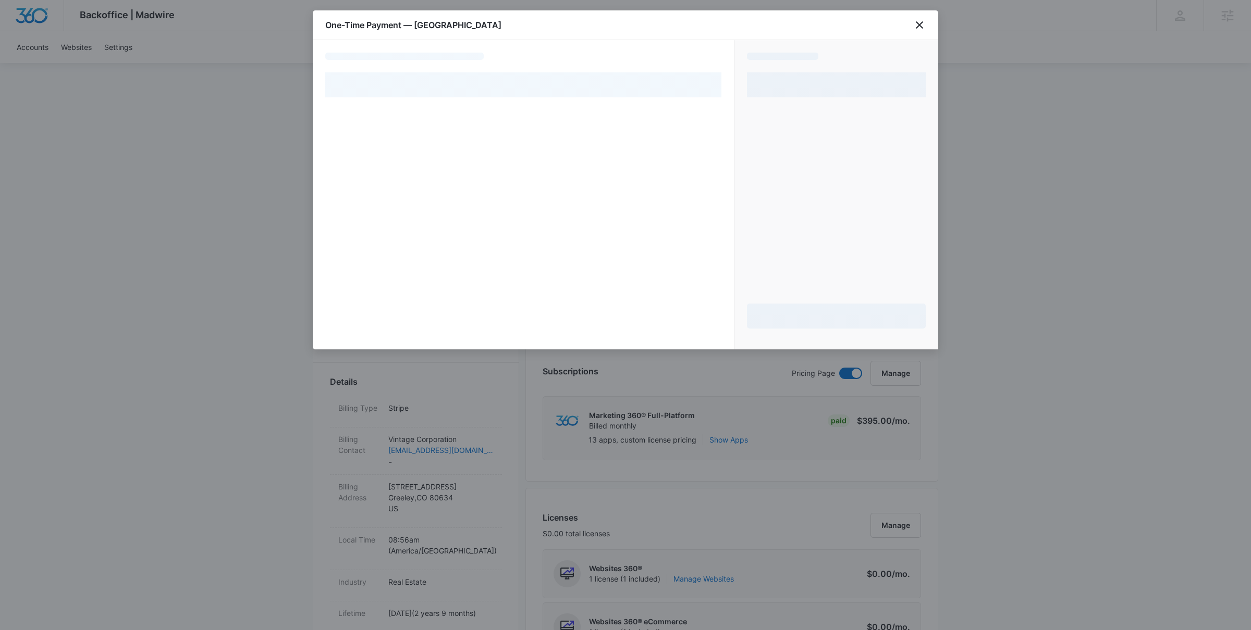
select select "MANUAL_INVOICE"
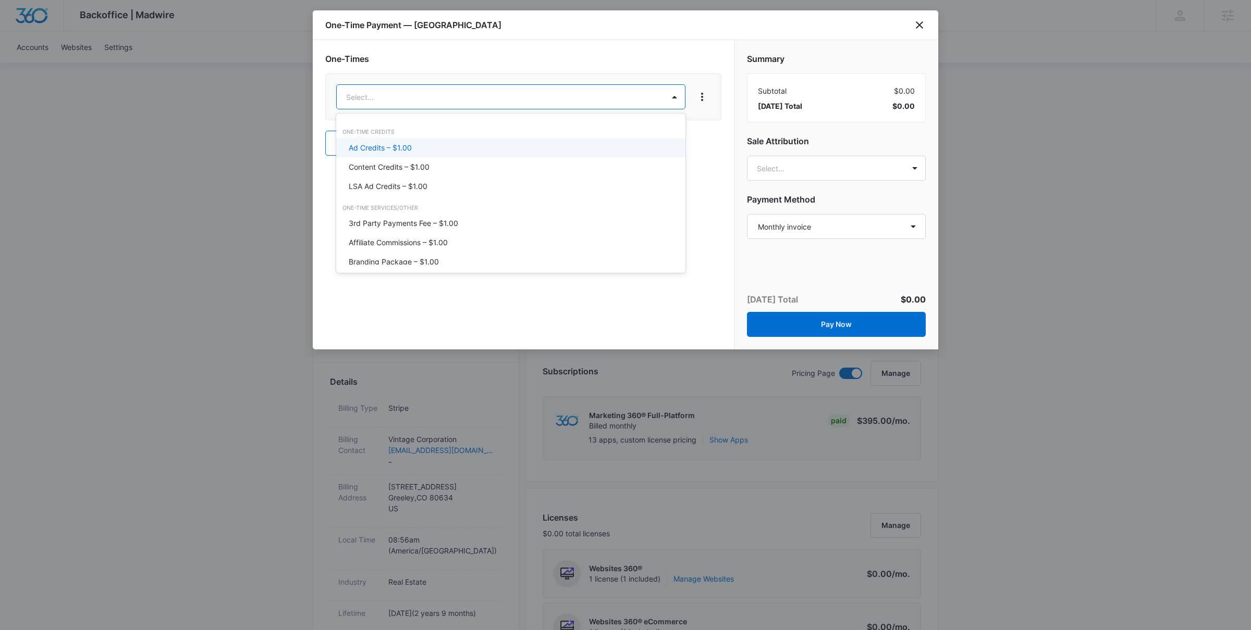
click at [424, 144] on div "Ad Credits – $1.00" at bounding box center [510, 147] width 322 height 11
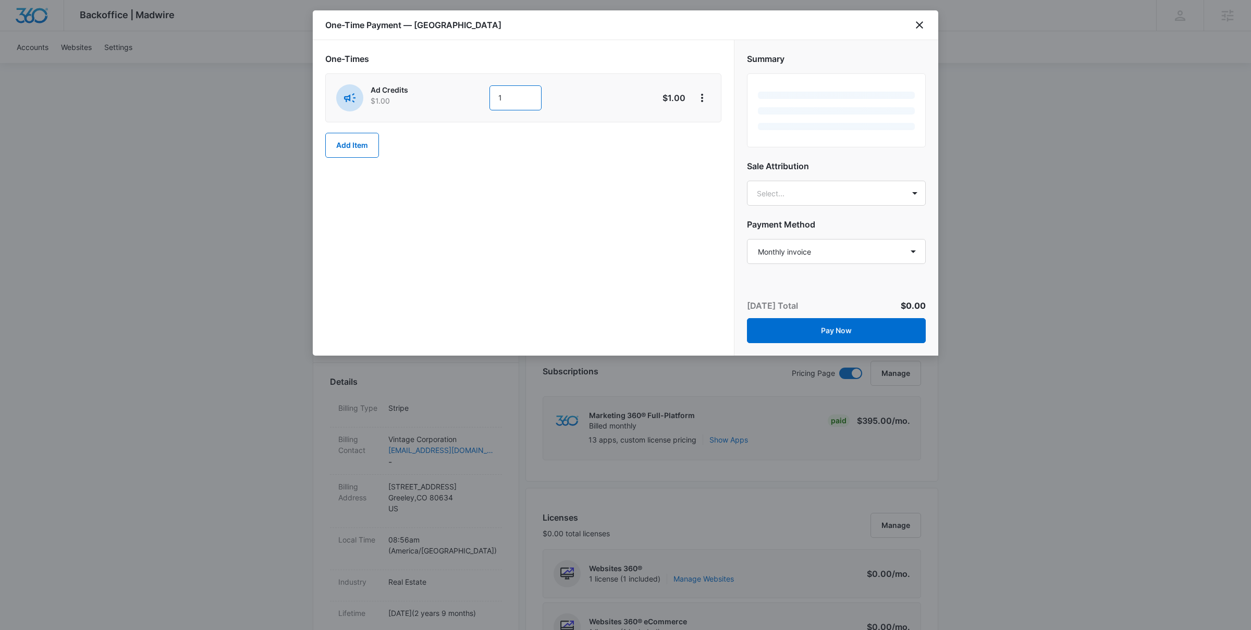
click at [510, 95] on input "1" at bounding box center [515, 97] width 52 height 25
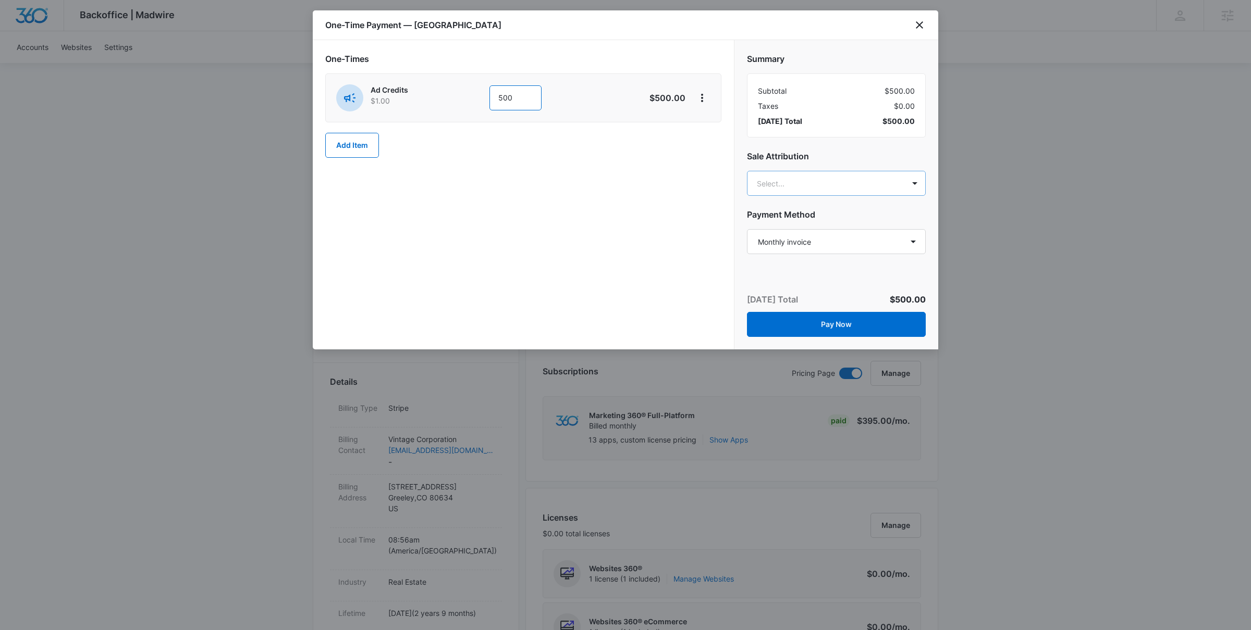
type input "500"
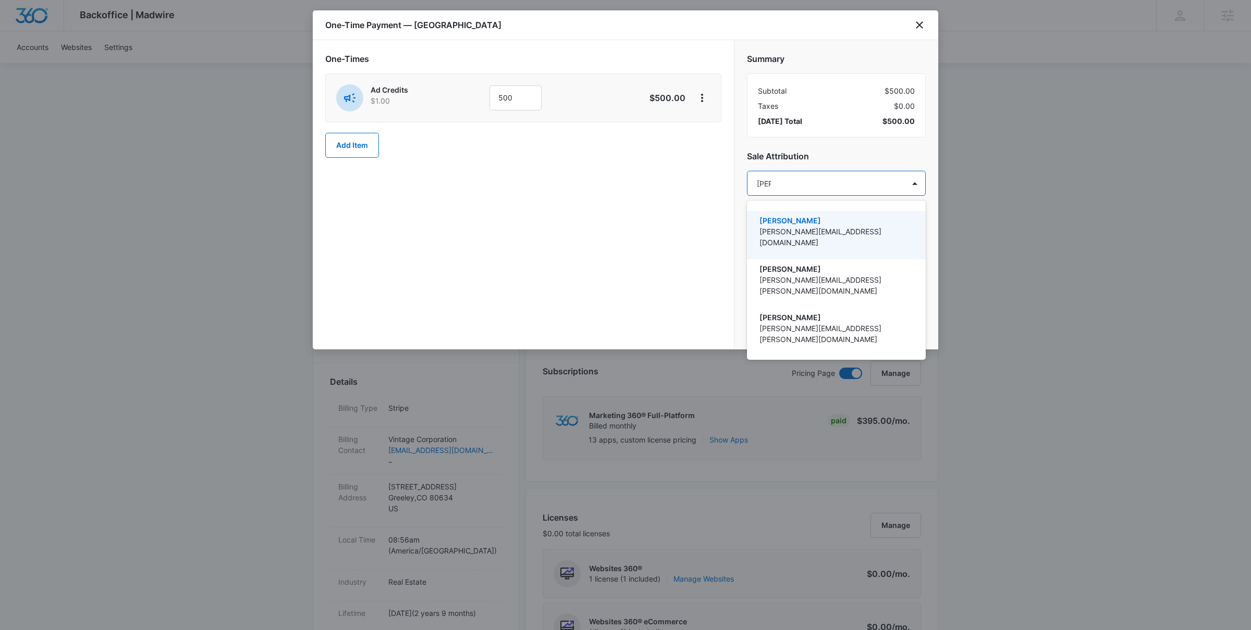
type input "jamie"
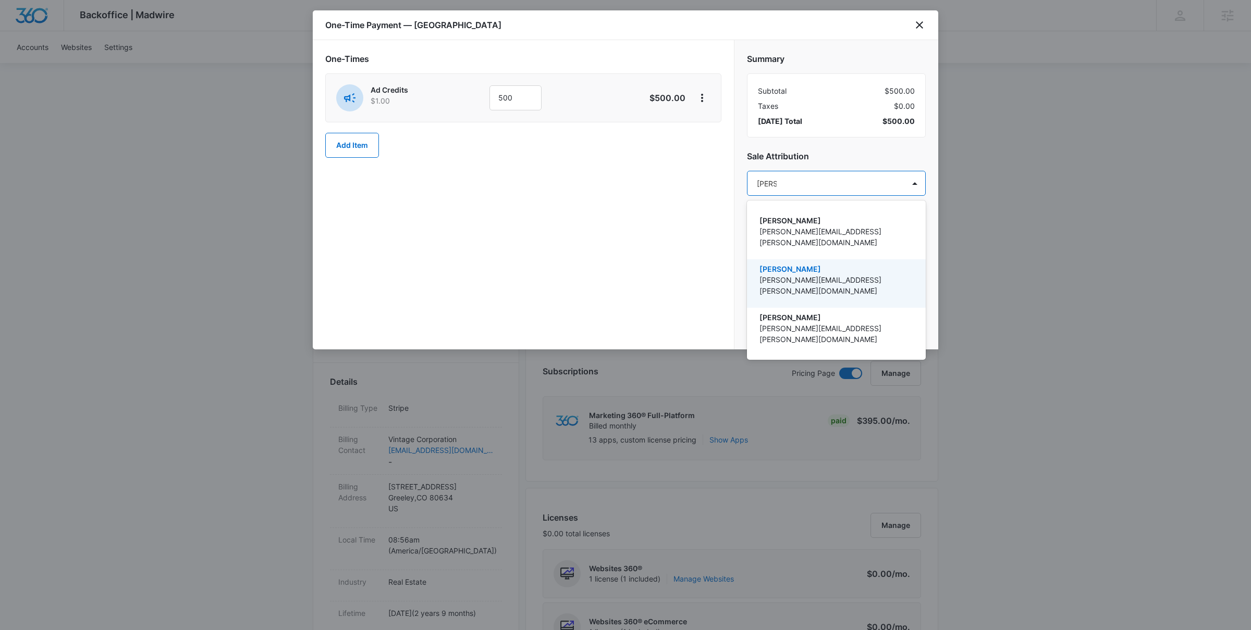
click at [780, 275] on p "[PERSON_NAME][EMAIL_ADDRESS][PERSON_NAME][DOMAIN_NAME]" at bounding box center [835, 286] width 152 height 22
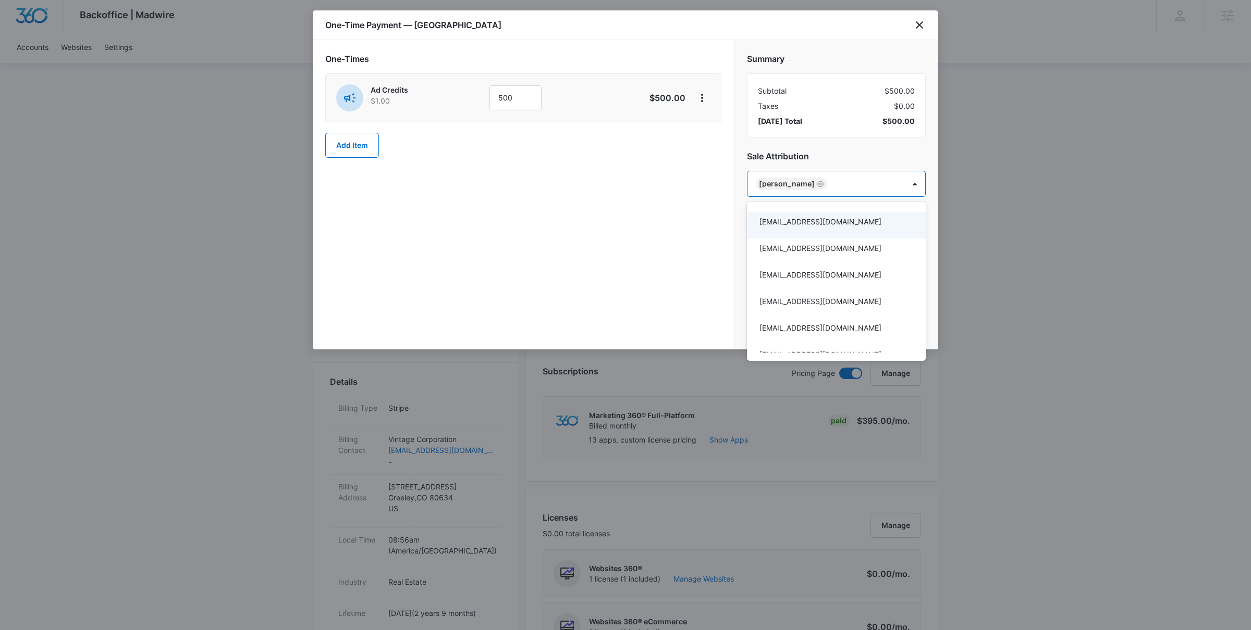
drag, startPoint x: 640, startPoint y: 251, endPoint x: 801, endPoint y: 246, distance: 160.5
click at [647, 251] on div at bounding box center [625, 315] width 1251 height 630
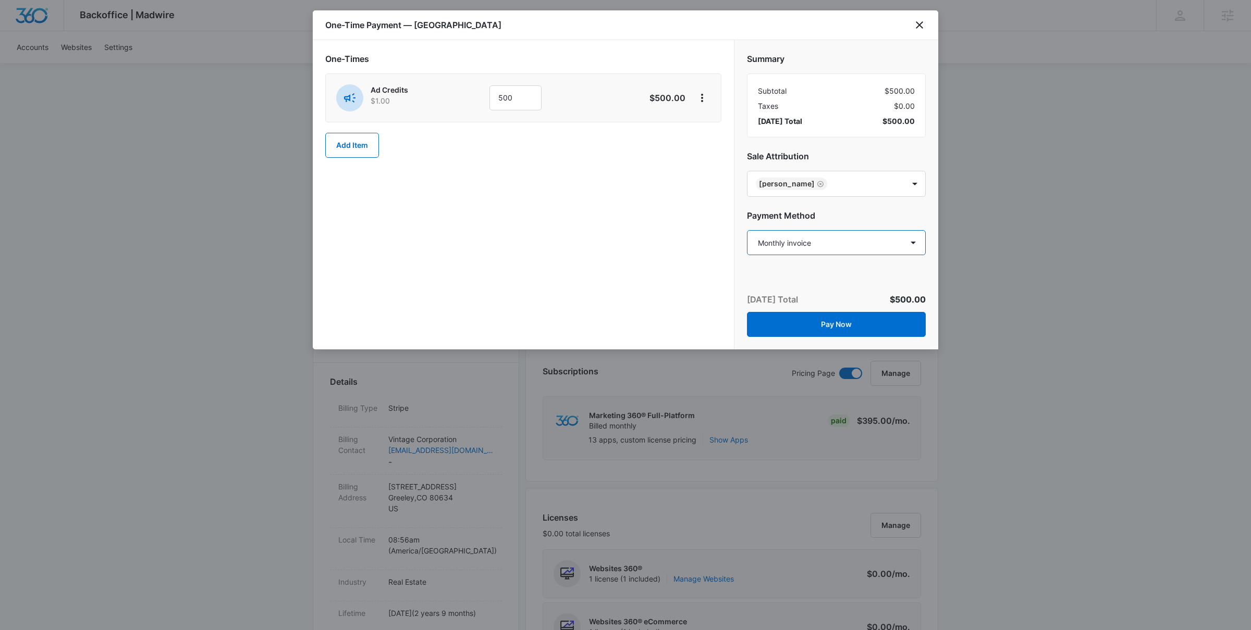
click at [812, 243] on select "Select a payment method Visa ending in 2769 Visa ending in 9219 Visa ending in …" at bounding box center [836, 242] width 179 height 25
select select "pm_1MvkHkA4n8RTgNjUotgFltbp"
click at [747, 230] on select "Select a payment method Visa ending in 2769 Visa ending in 9219 Visa ending in …" at bounding box center [836, 242] width 179 height 25
click at [678, 299] on div "One-Times Ad Credits $1.00 500 $500.00 Add Item" at bounding box center [523, 194] width 421 height 309
click at [835, 318] on button "Pay Now" at bounding box center [836, 324] width 179 height 25
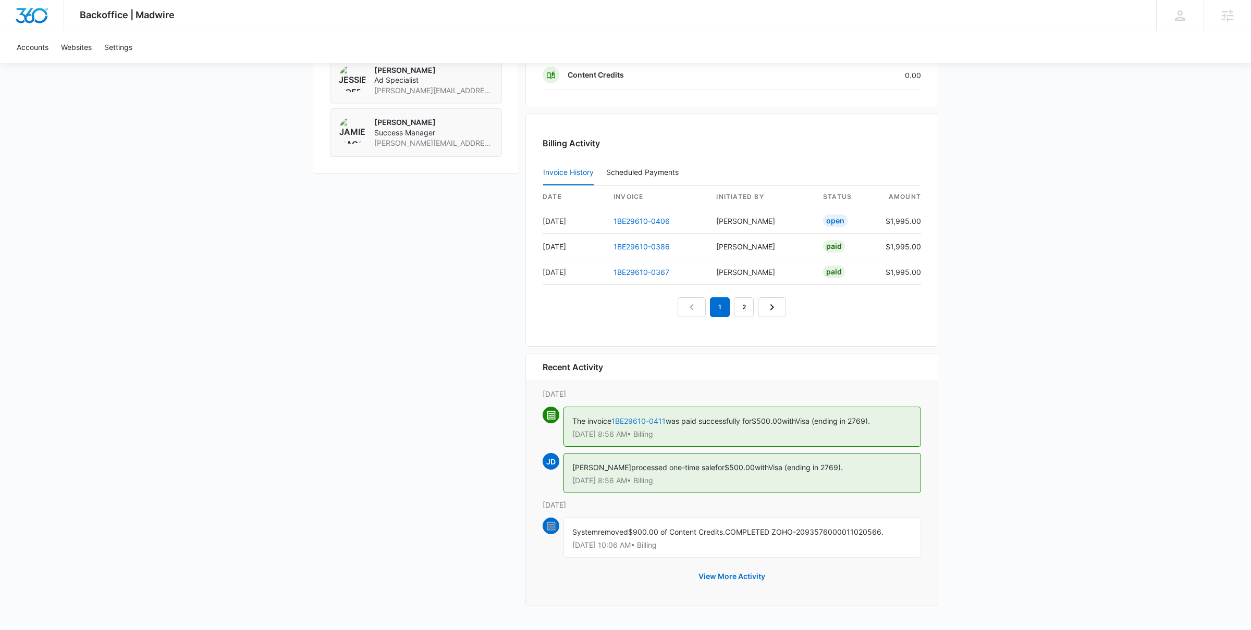
scroll to position [934, 0]
click at [641, 424] on link "1BE29610-0411" at bounding box center [638, 422] width 54 height 9
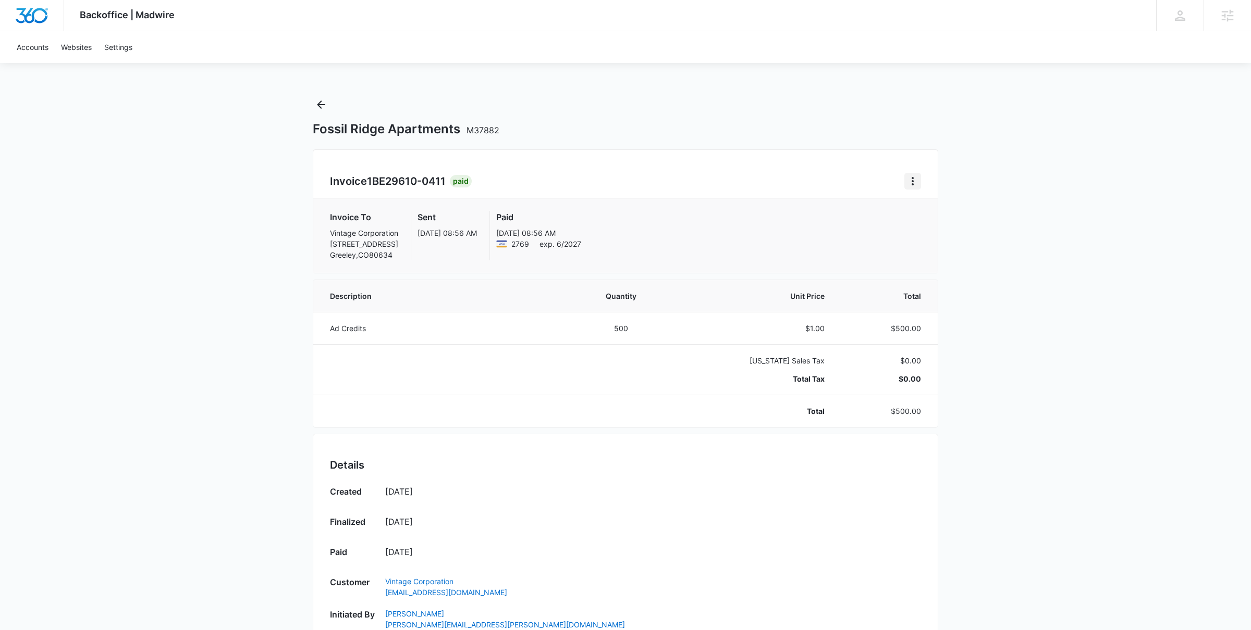
click at [919, 182] on button "Home" at bounding box center [912, 181] width 17 height 17
click at [928, 206] on link "Download Invoice" at bounding box center [947, 210] width 60 height 9
click at [320, 107] on icon "Back" at bounding box center [321, 105] width 8 height 8
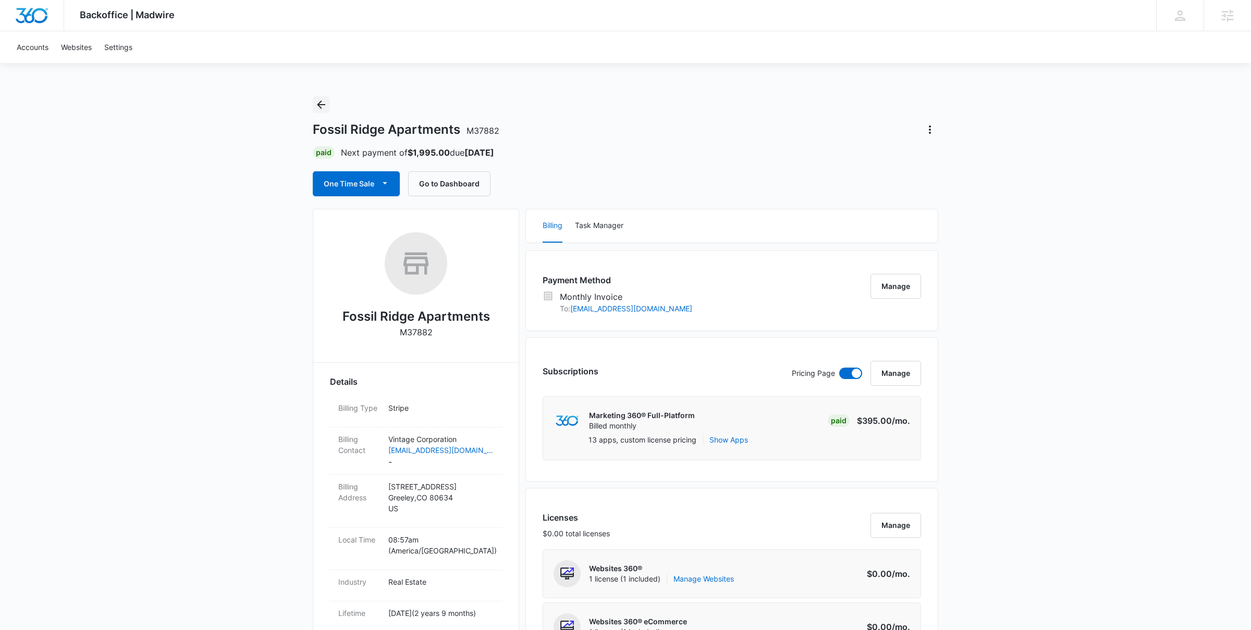
click at [318, 103] on icon "Back" at bounding box center [321, 105] width 8 height 8
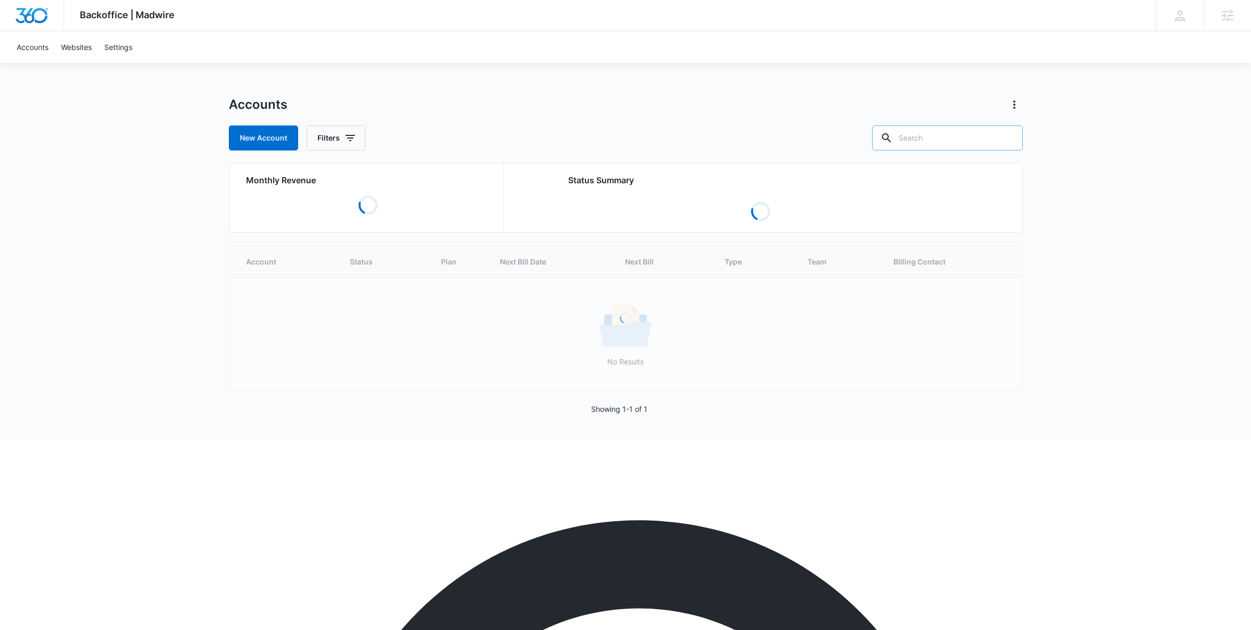
click at [947, 139] on input "text" at bounding box center [947, 138] width 151 height 25
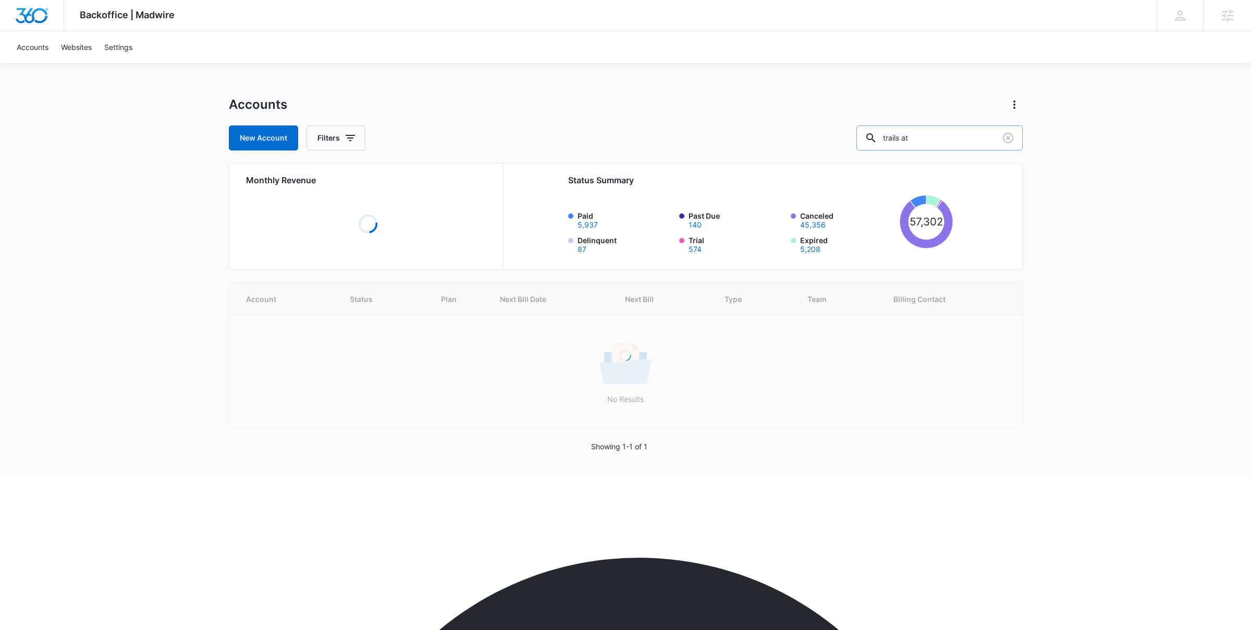
type input "trails at"
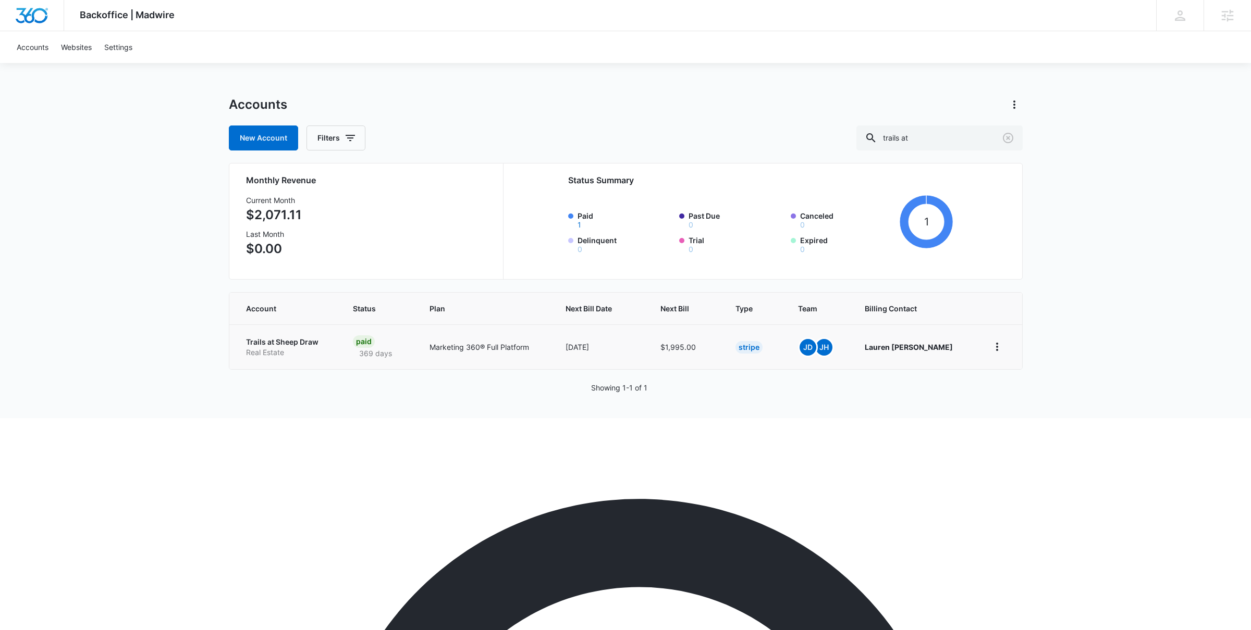
click at [279, 337] on p "Trails at Sheep Draw" at bounding box center [287, 342] width 82 height 10
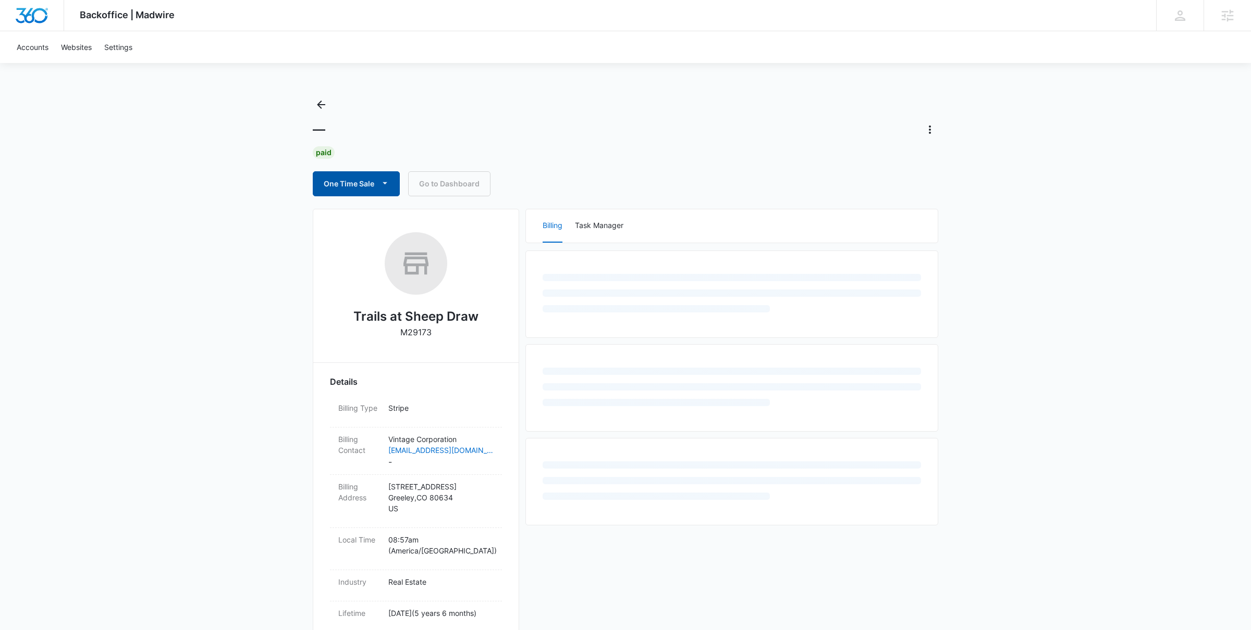
click at [358, 186] on button "One Time Sale" at bounding box center [356, 183] width 87 height 25
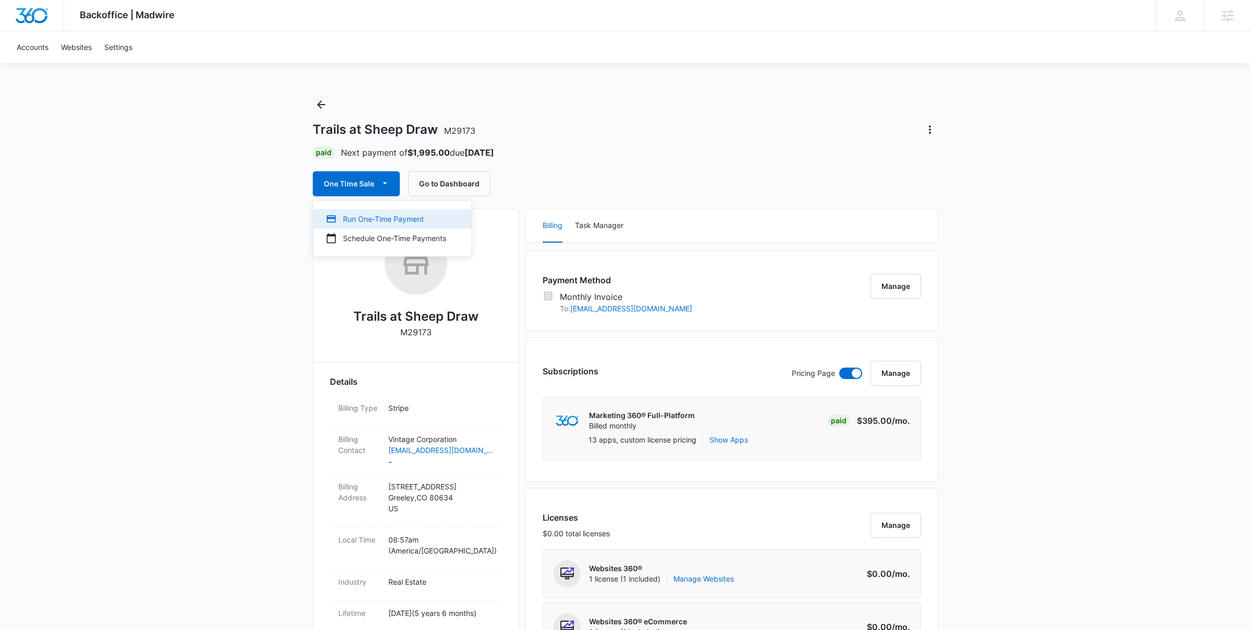
click at [386, 222] on div "Run One-Time Payment" at bounding box center [386, 219] width 120 height 11
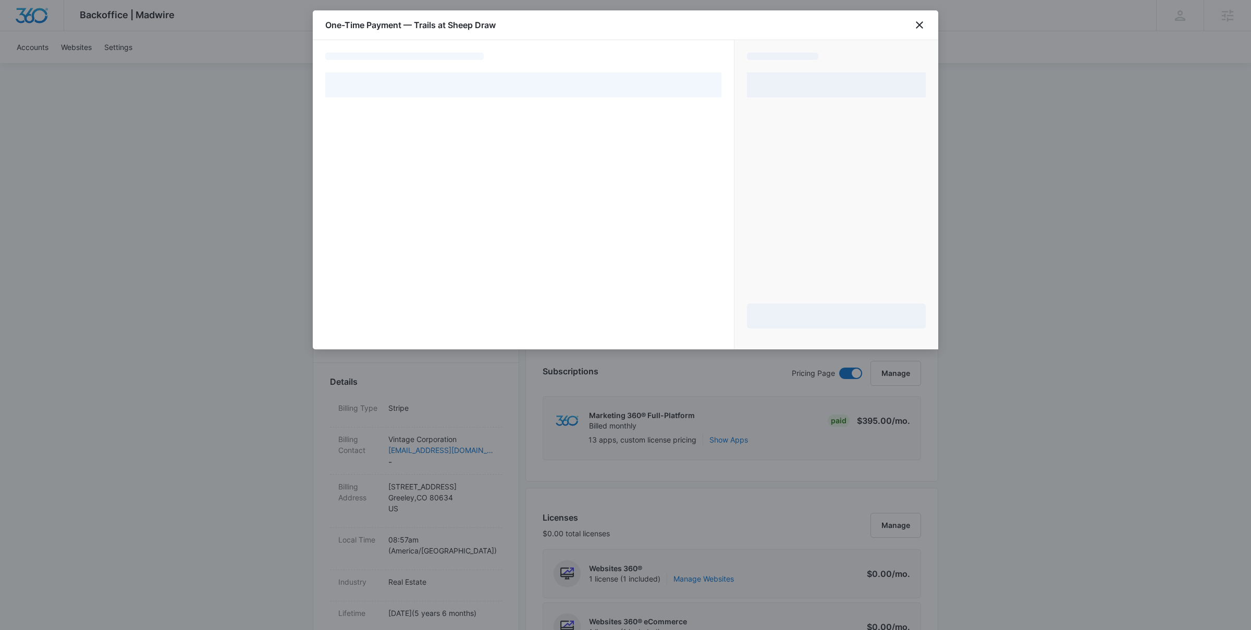
select select "MANUAL_INVOICE"
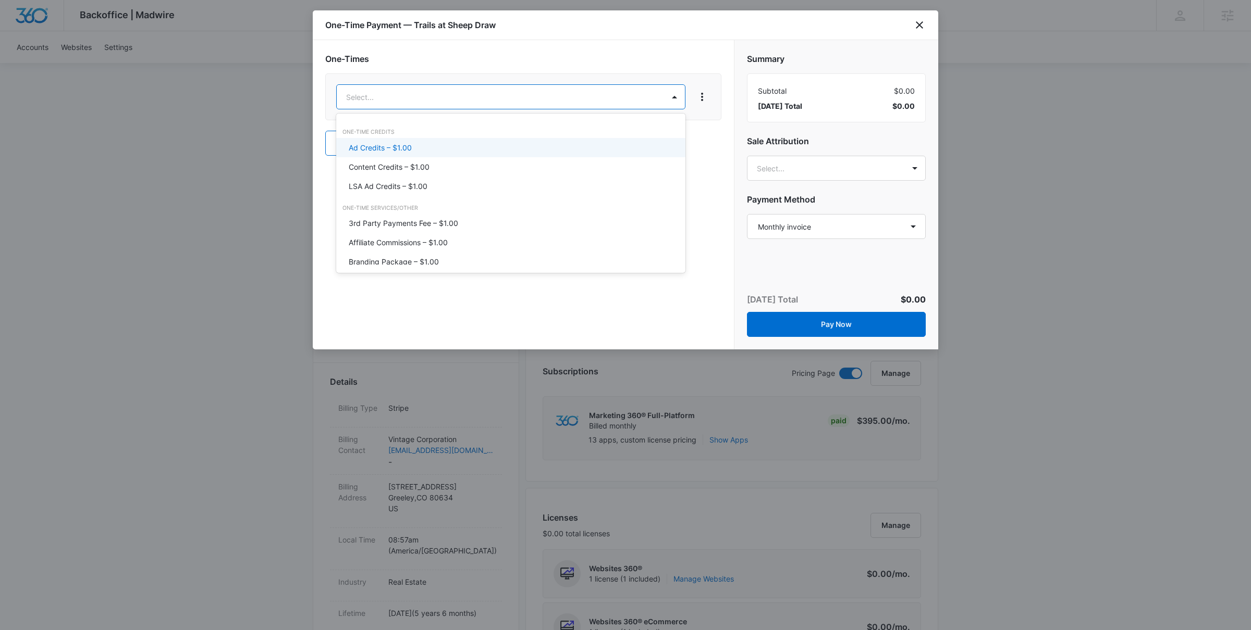
click at [440, 142] on div "Ad Credits – $1.00" at bounding box center [510, 147] width 322 height 11
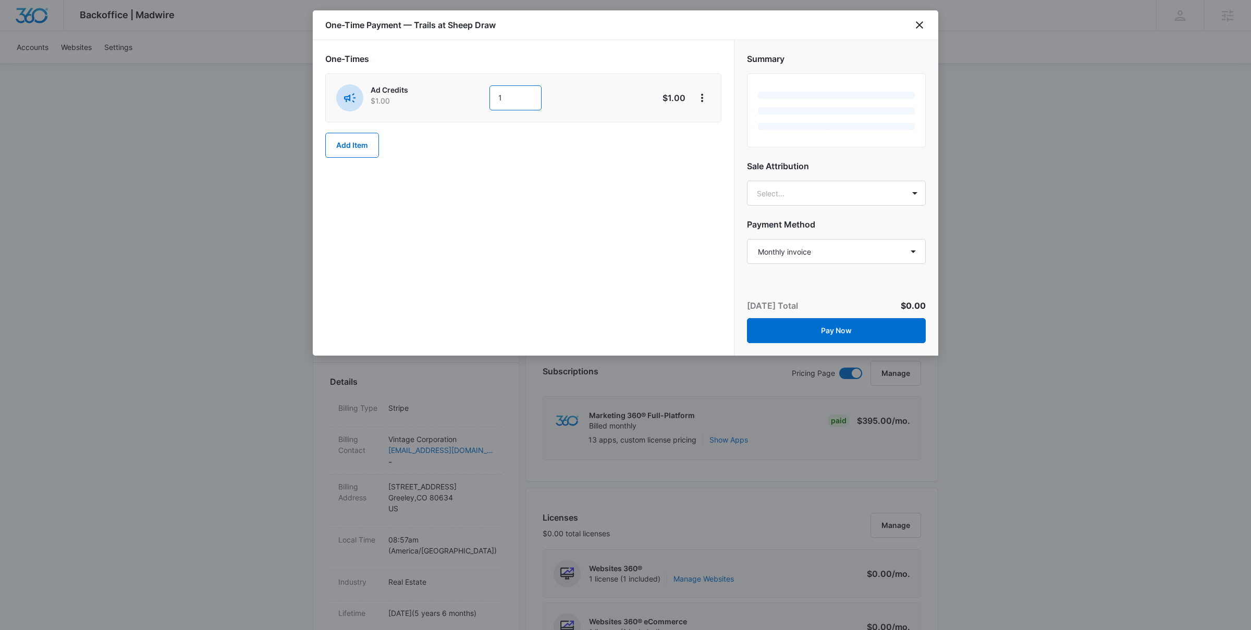
click at [530, 99] on input "1" at bounding box center [515, 97] width 52 height 25
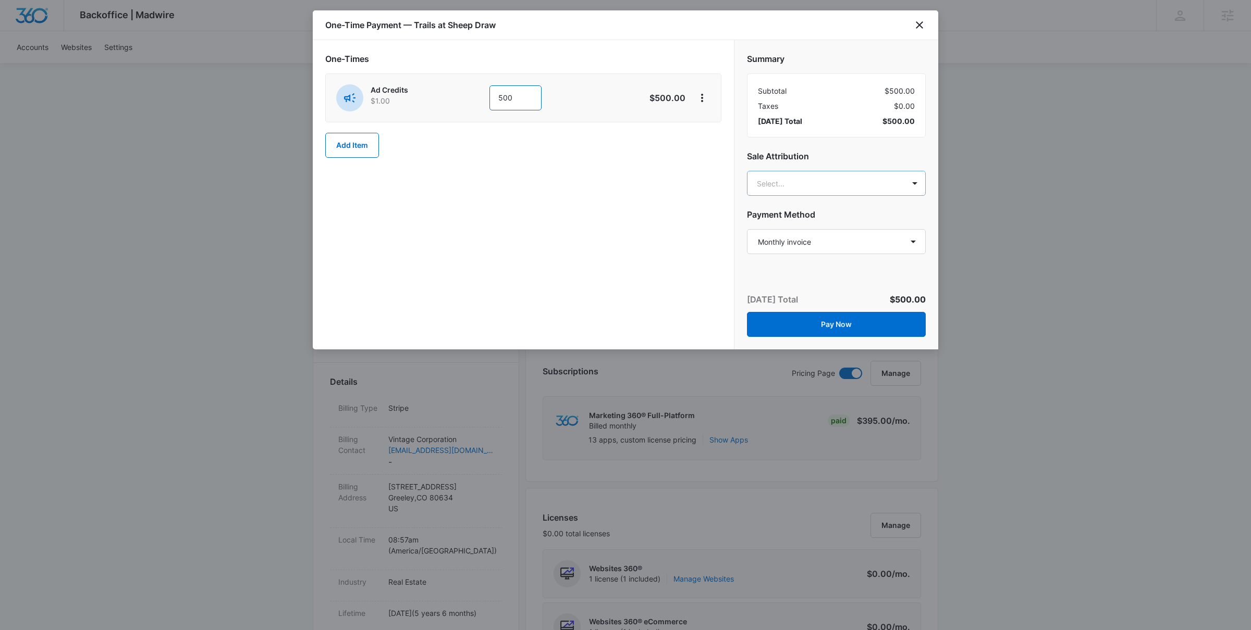
type input "500"
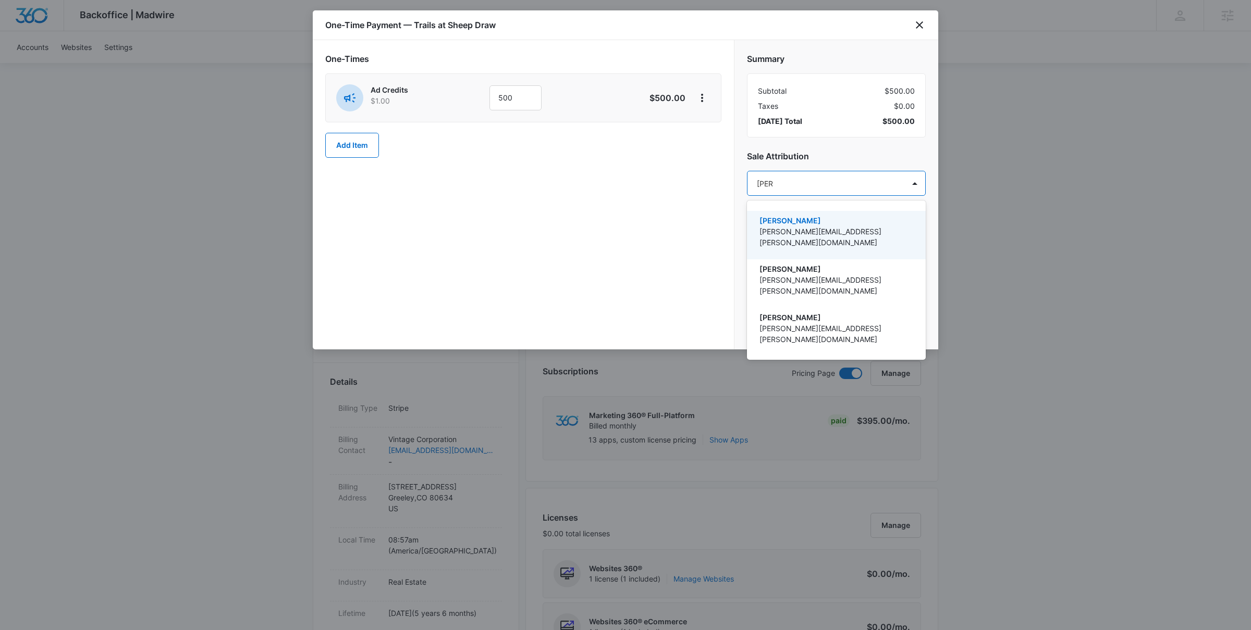
type input "jamie"
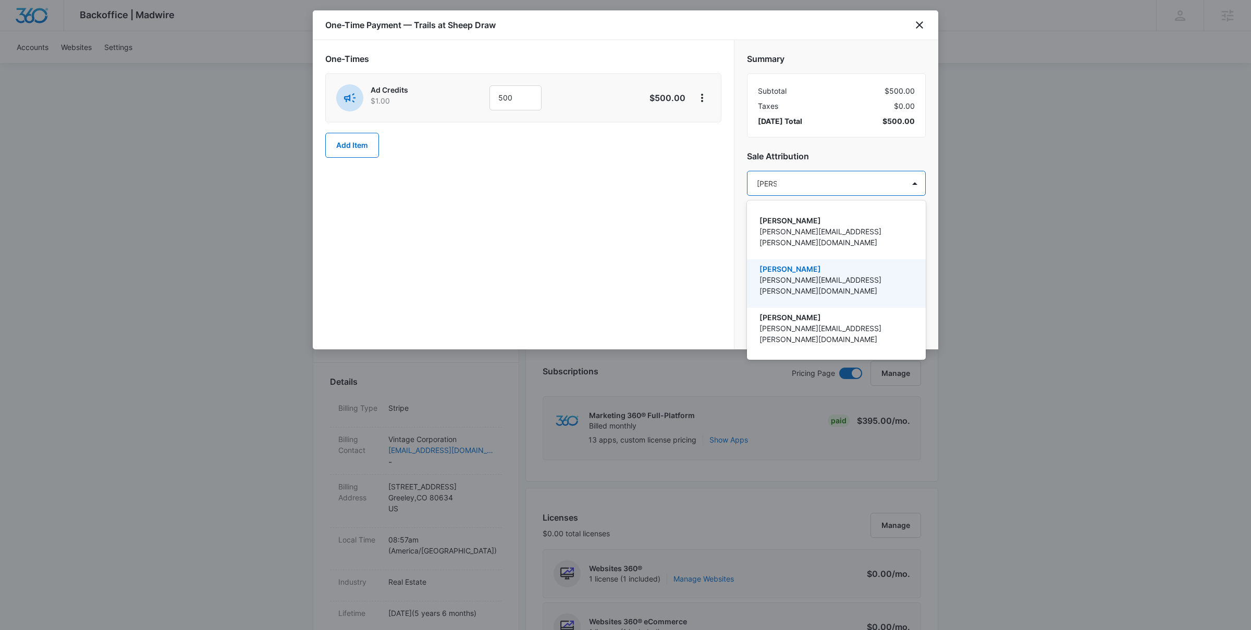
click at [803, 264] on p "[PERSON_NAME]" at bounding box center [835, 269] width 152 height 11
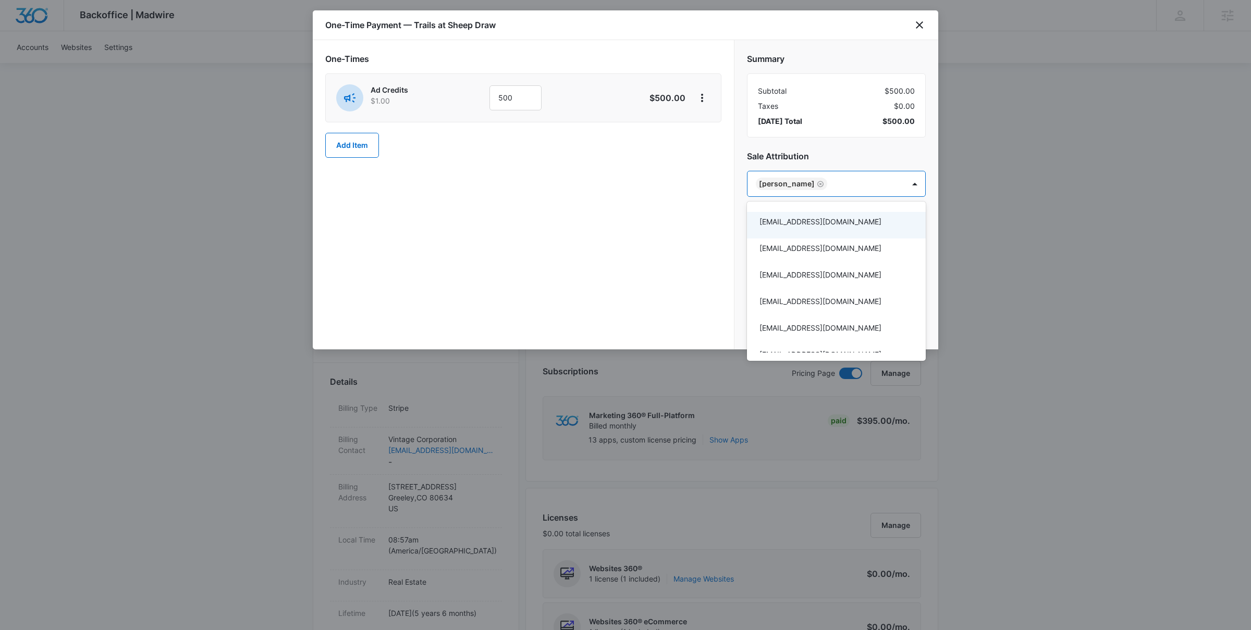
click at [578, 255] on div at bounding box center [625, 315] width 1251 height 630
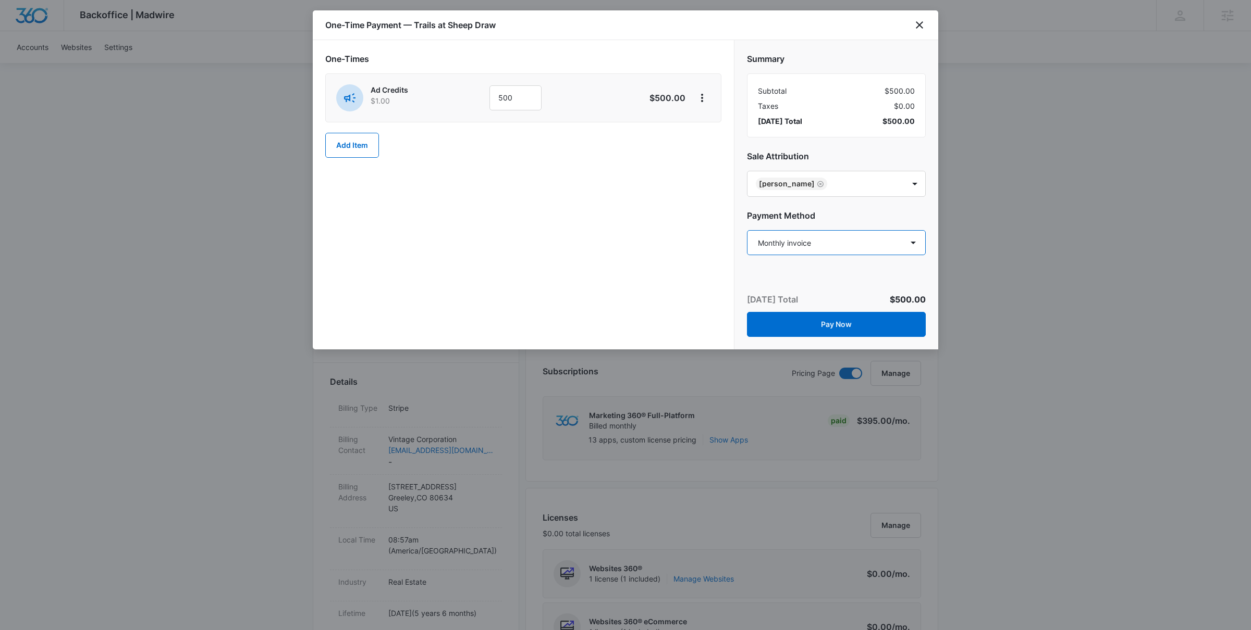
click at [838, 244] on select "Select a payment method Visa ending in 2769 Visa ending in 9219 Visa ending in …" at bounding box center [836, 242] width 179 height 25
select select "pm_1MvkHkA4n8RTgNjUI8LSruq1"
click at [747, 230] on select "Select a payment method Visa ending in 2769 Visa ending in 9219 Visa ending in …" at bounding box center [836, 242] width 179 height 25
click at [812, 326] on button "Pay Now" at bounding box center [836, 324] width 179 height 25
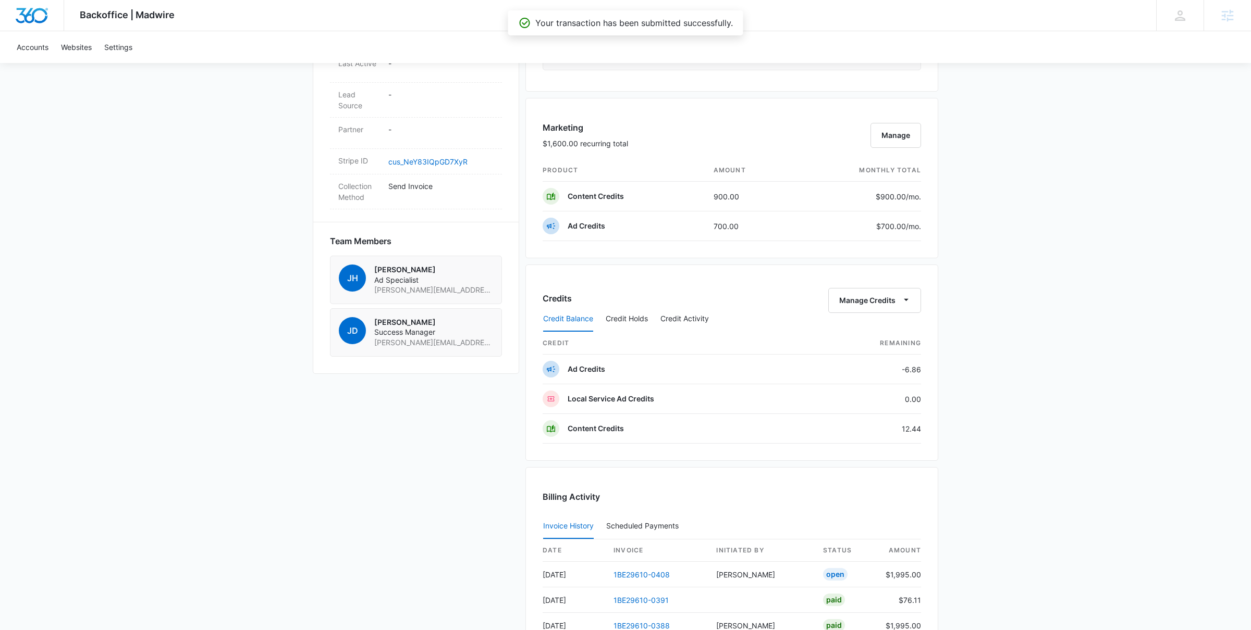
scroll to position [788, 0]
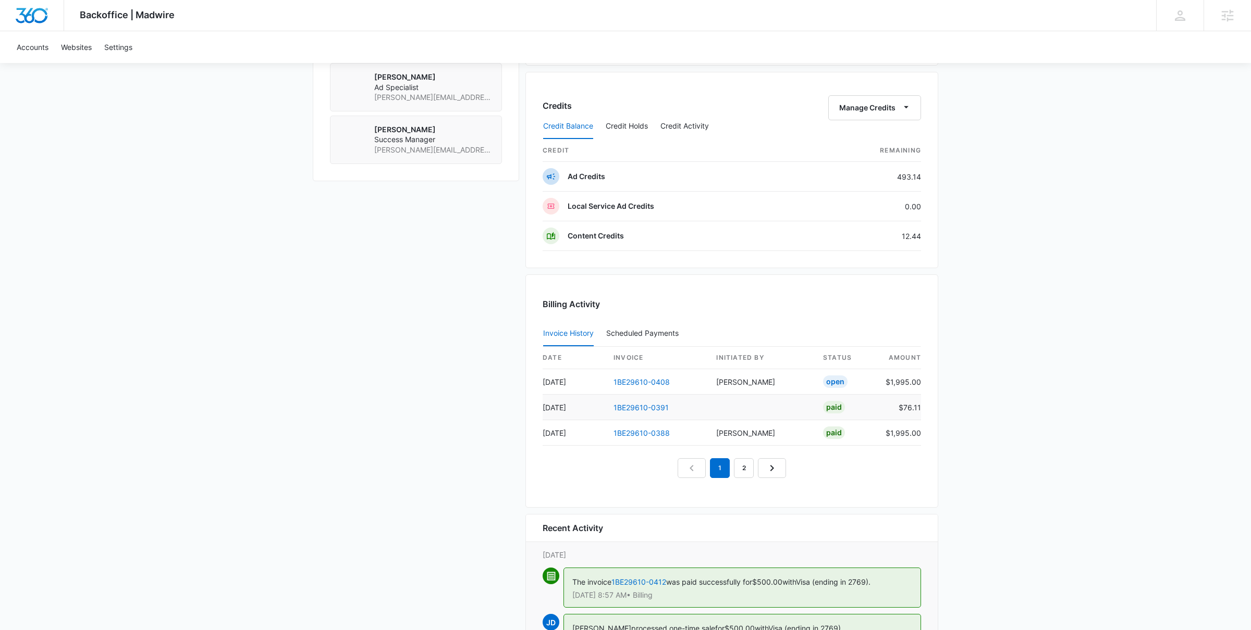
scroll to position [870, 0]
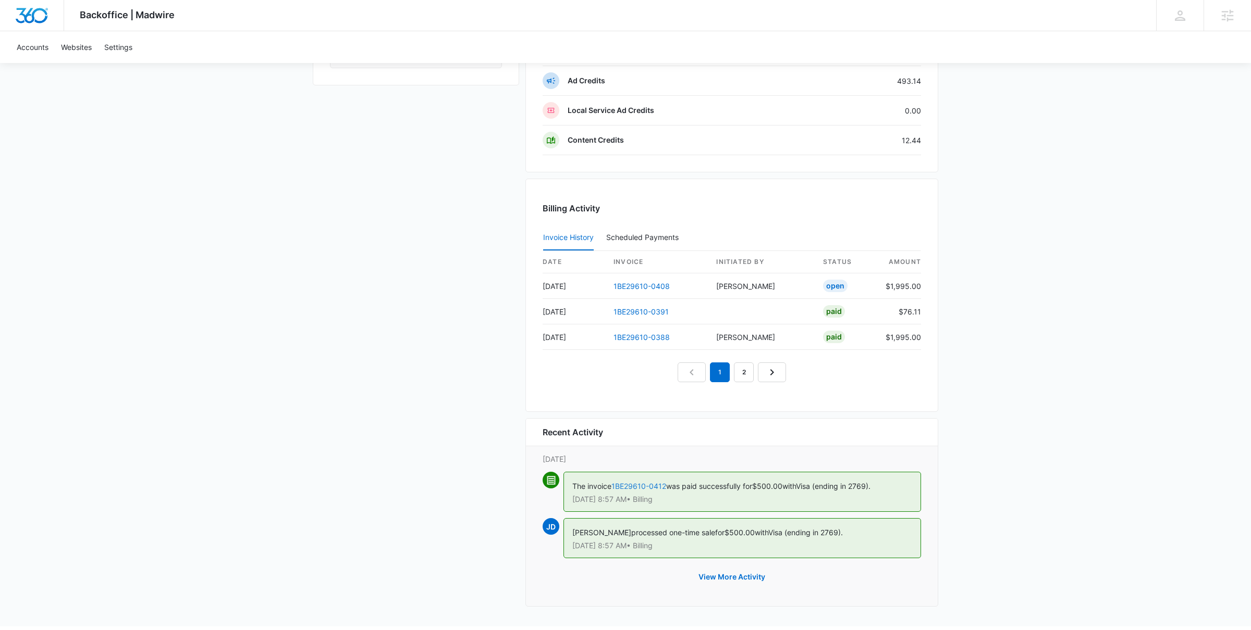
click at [657, 491] on link "1BE29610-0412" at bounding box center [638, 486] width 55 height 9
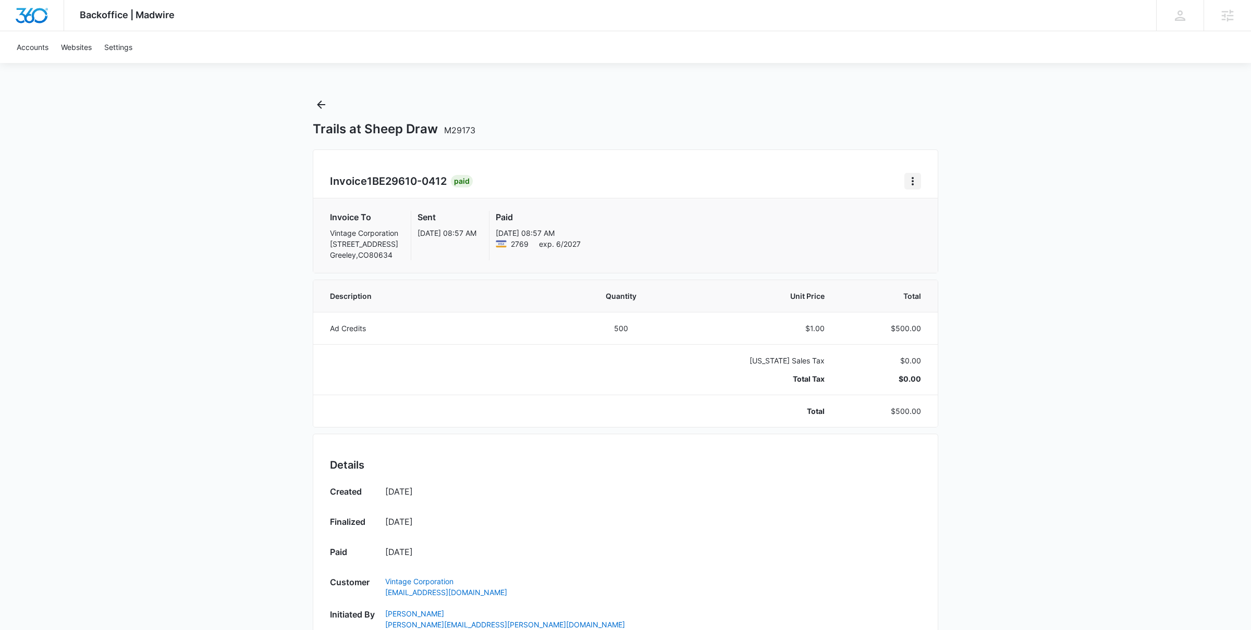
click at [911, 183] on icon "Home" at bounding box center [912, 181] width 13 height 13
click at [931, 212] on link "Download Invoice" at bounding box center [947, 210] width 60 height 9
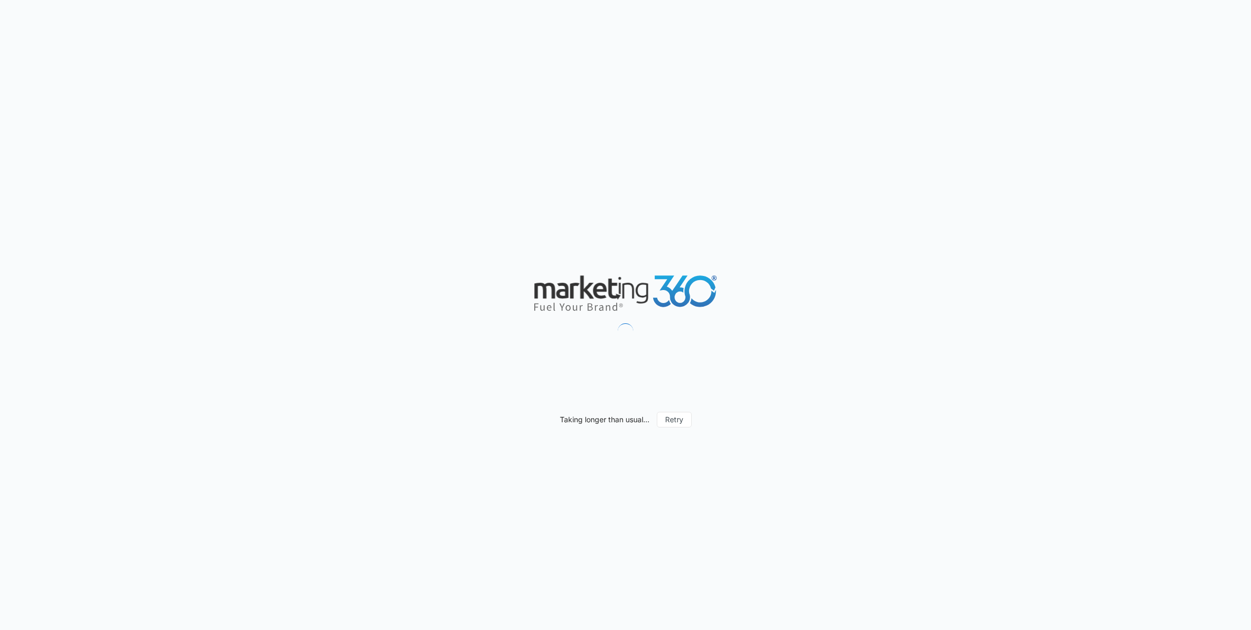
scroll to position [641, 0]
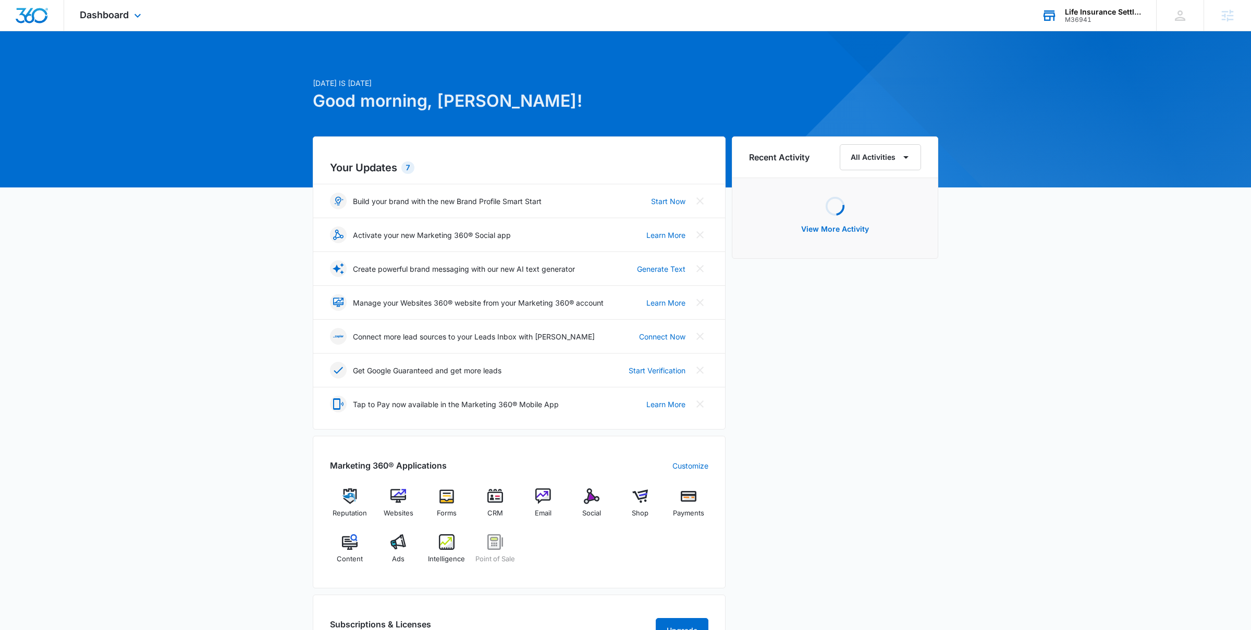
click at [1075, 14] on div "Life Insurance Settlements Inc" at bounding box center [1102, 12] width 76 height 8
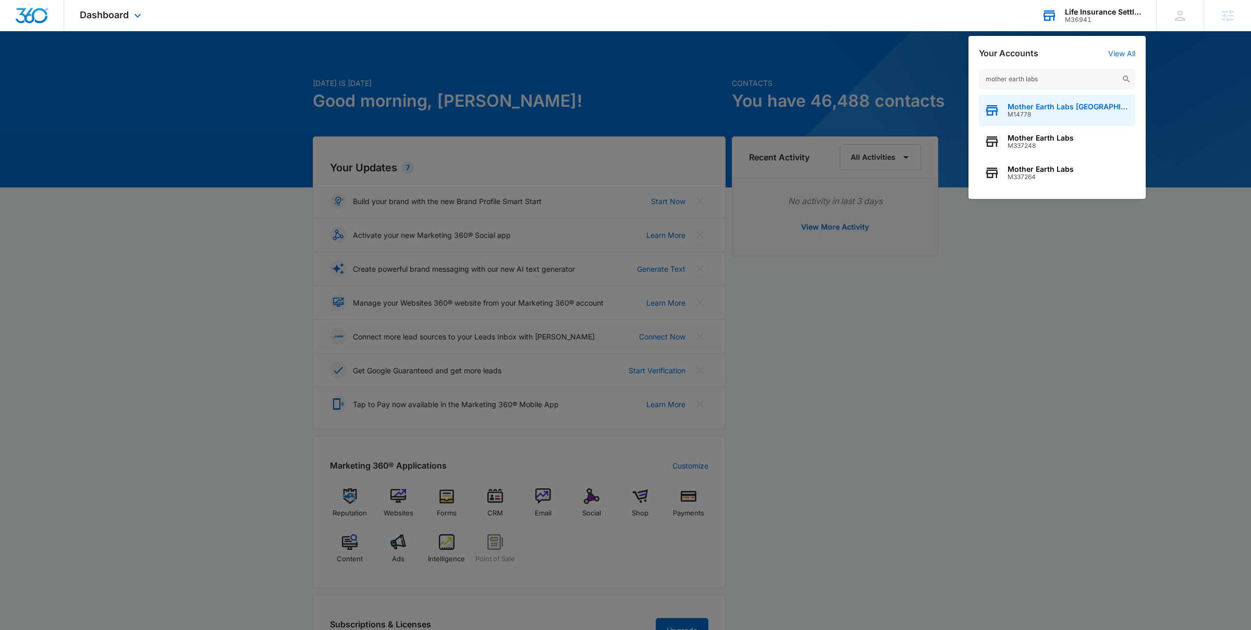
type input "mother earth labs"
click at [1050, 109] on span "Mother Earth Labs [GEOGRAPHIC_DATA]" at bounding box center [1068, 107] width 122 height 8
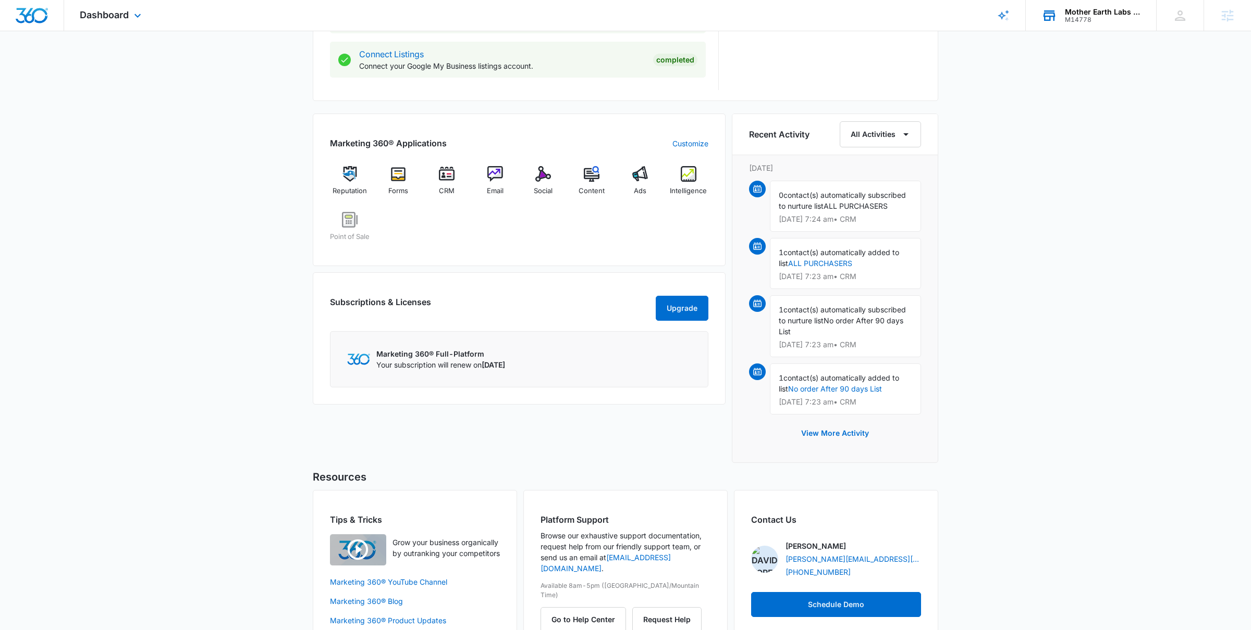
scroll to position [598, 0]
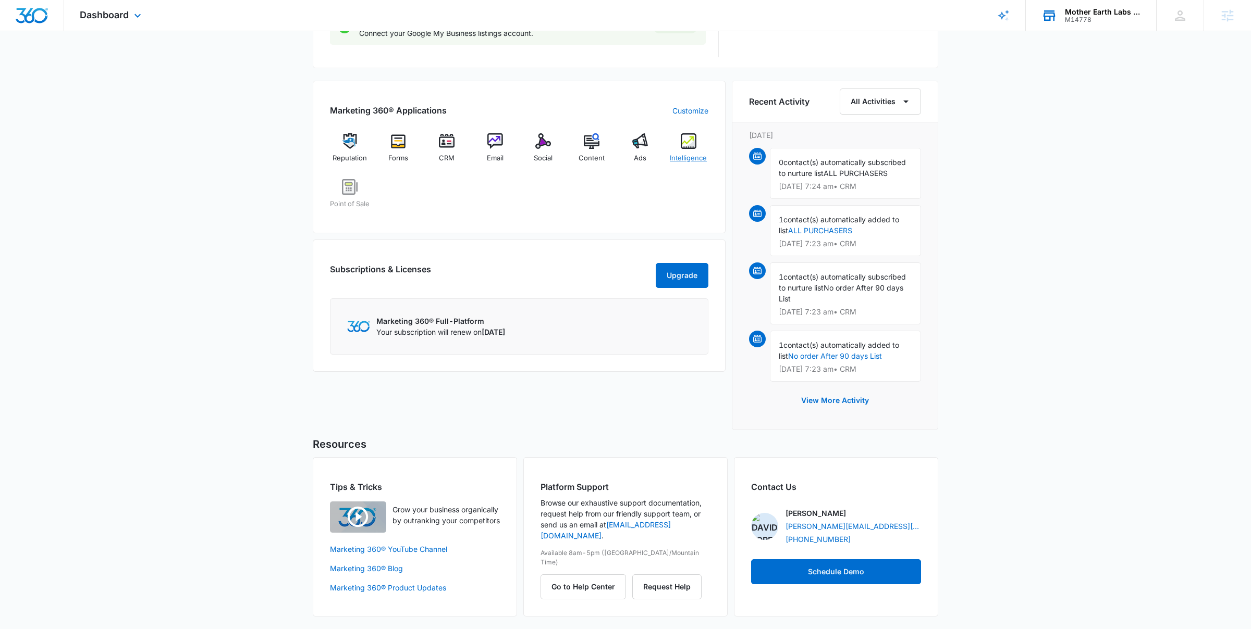
click at [684, 147] on img at bounding box center [688, 141] width 16 height 16
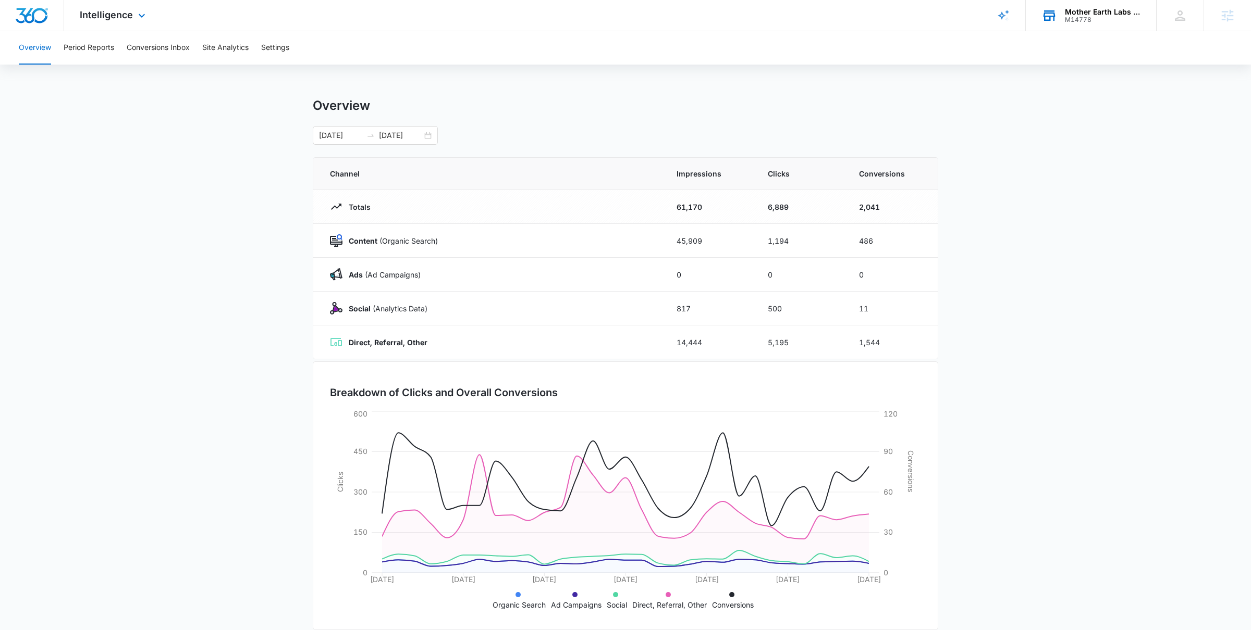
scroll to position [16, 0]
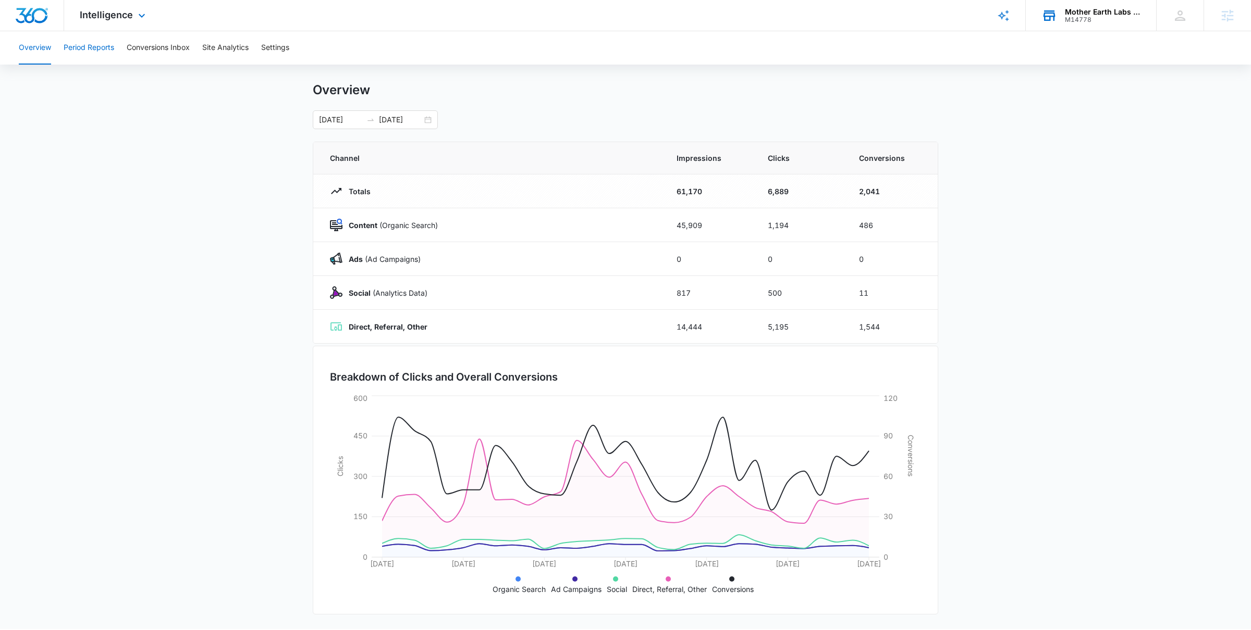
click at [87, 58] on button "Period Reports" at bounding box center [89, 47] width 51 height 33
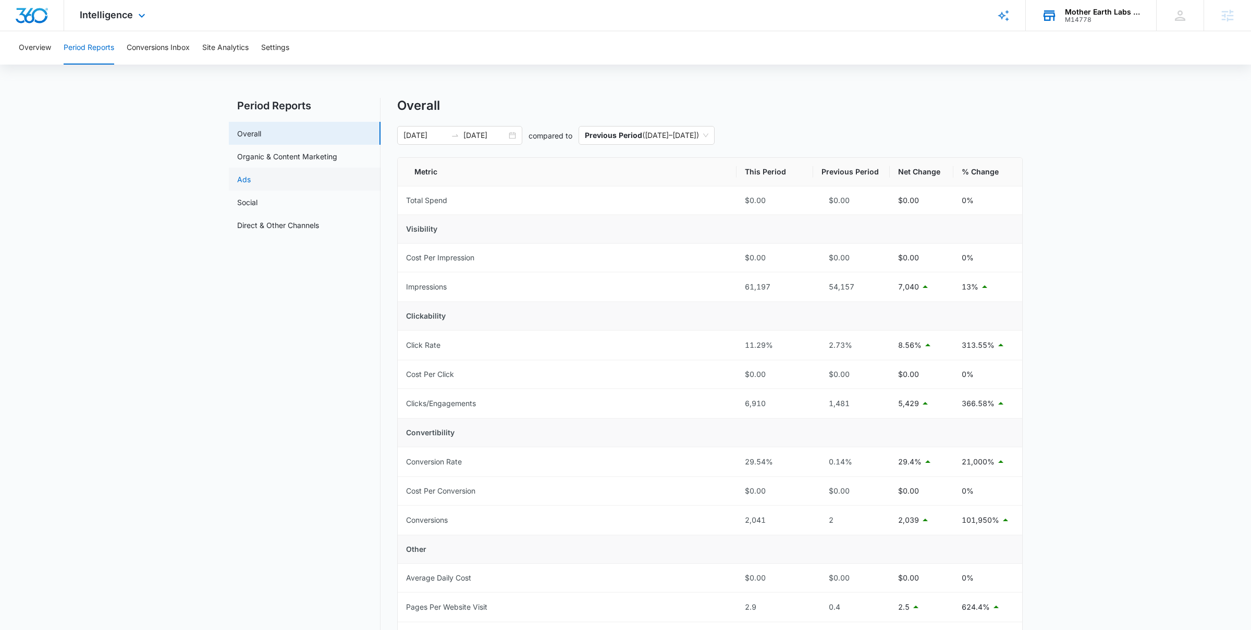
click at [251, 182] on link "Ads" at bounding box center [244, 179] width 14 height 11
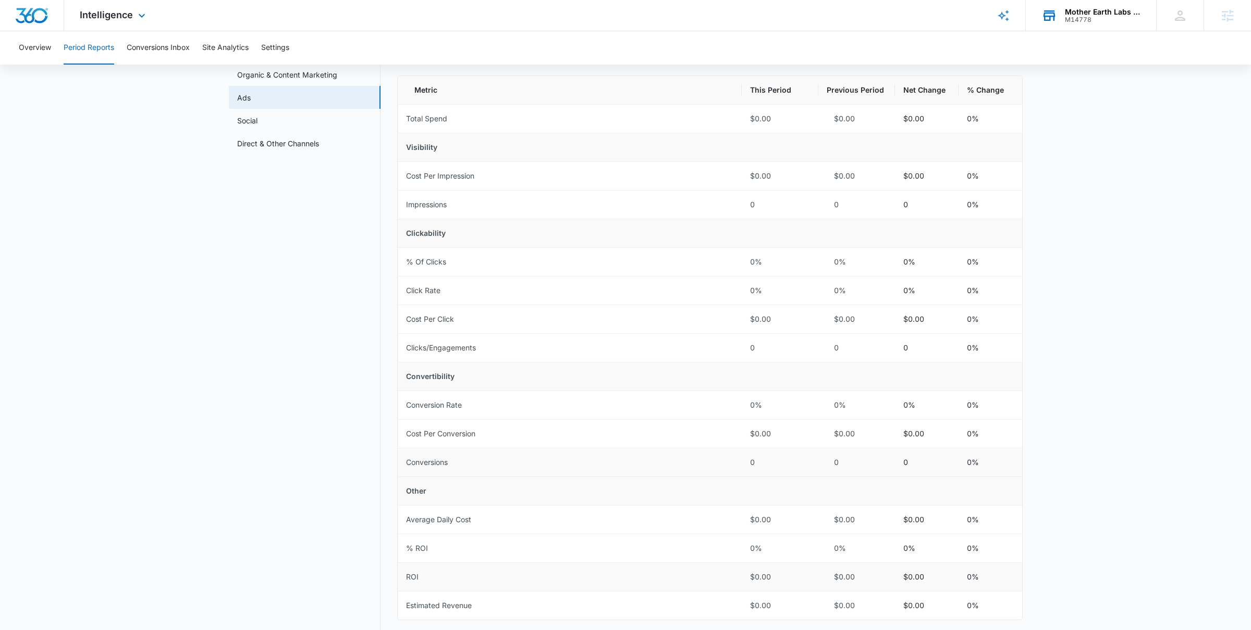
scroll to position [124, 0]
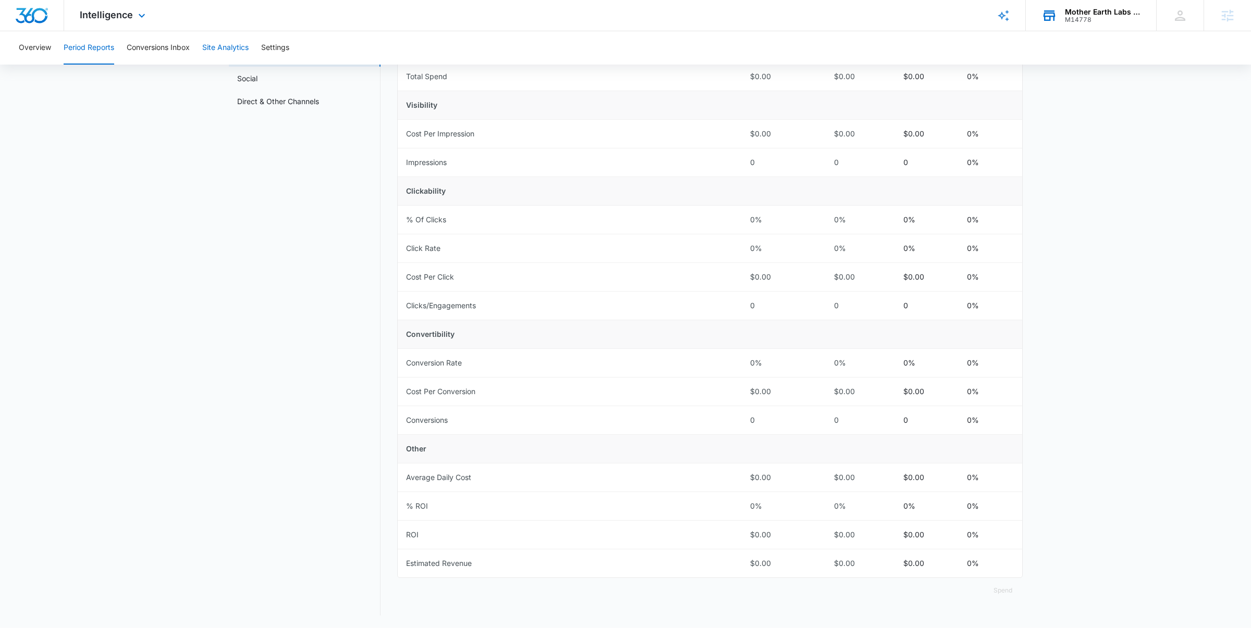
click at [218, 51] on button "Site Analytics" at bounding box center [225, 47] width 46 height 33
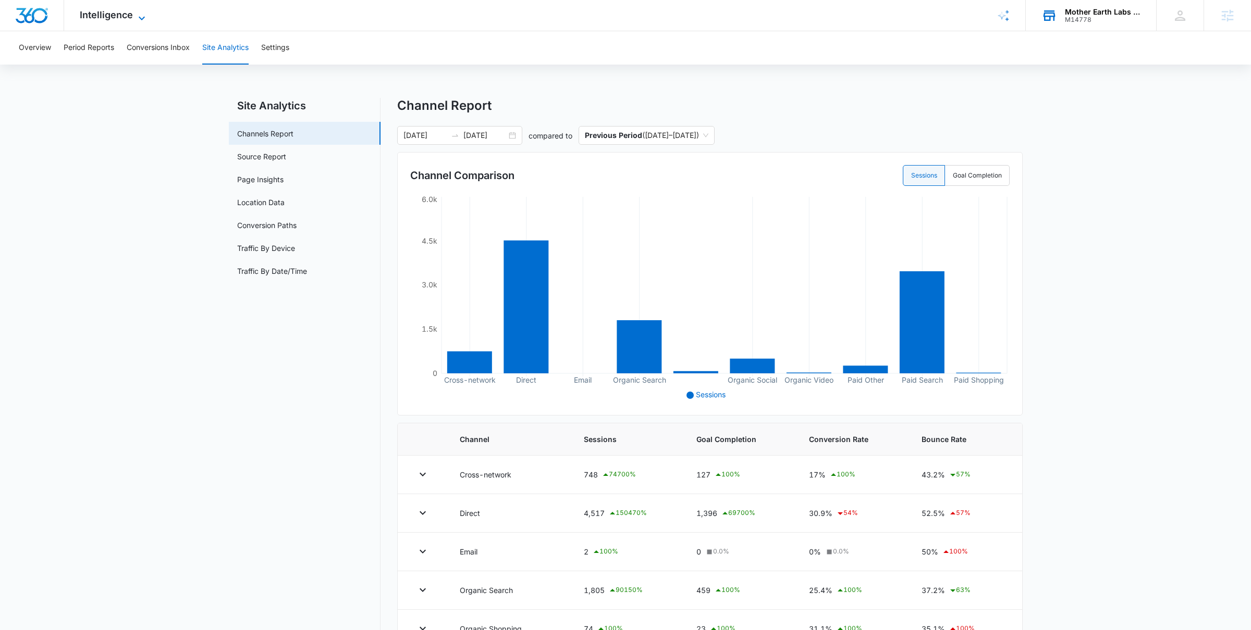
click at [101, 15] on span "Intelligence" at bounding box center [106, 14] width 53 height 11
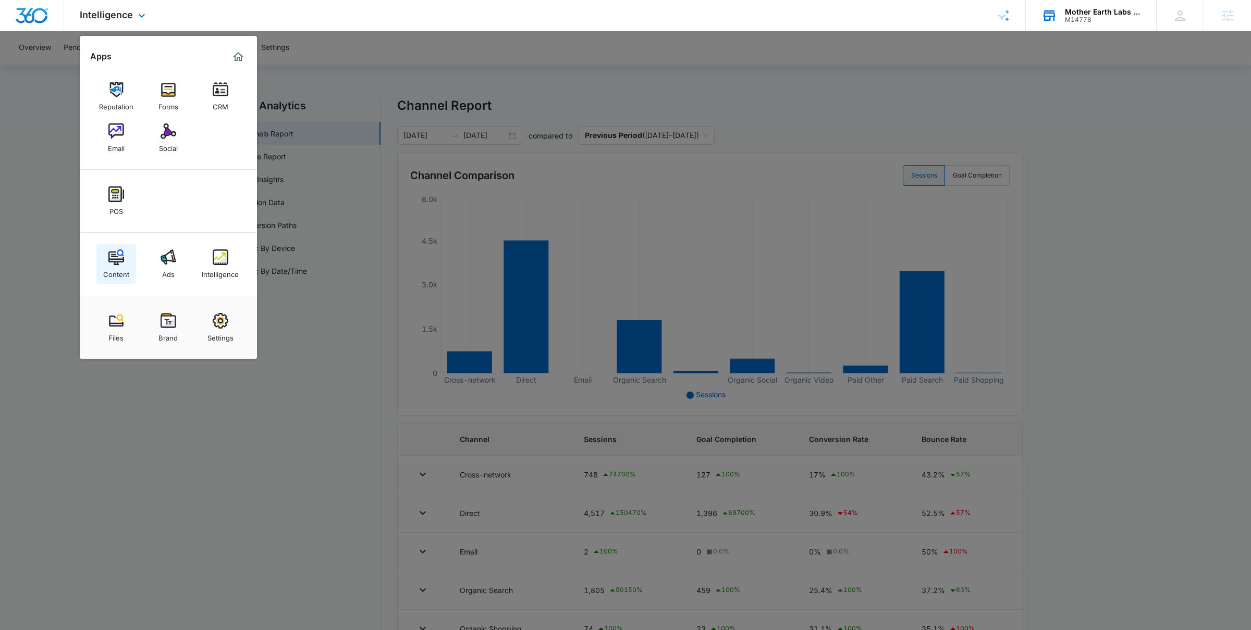
click at [111, 264] on img at bounding box center [116, 258] width 16 height 16
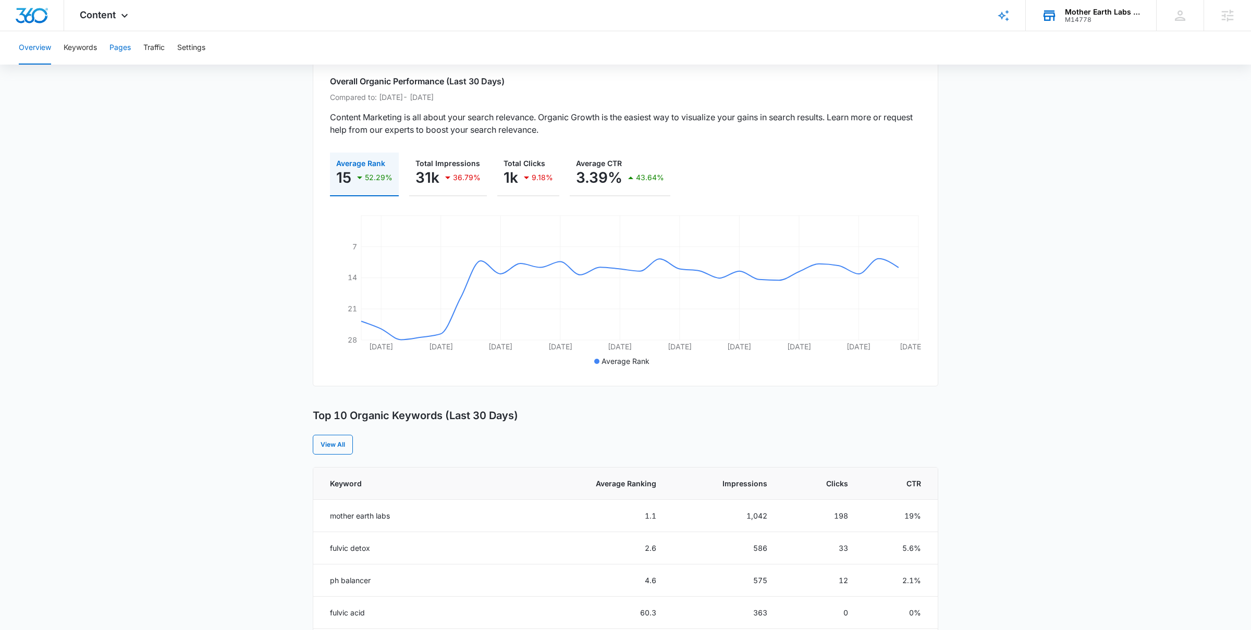
scroll to position [68, 0]
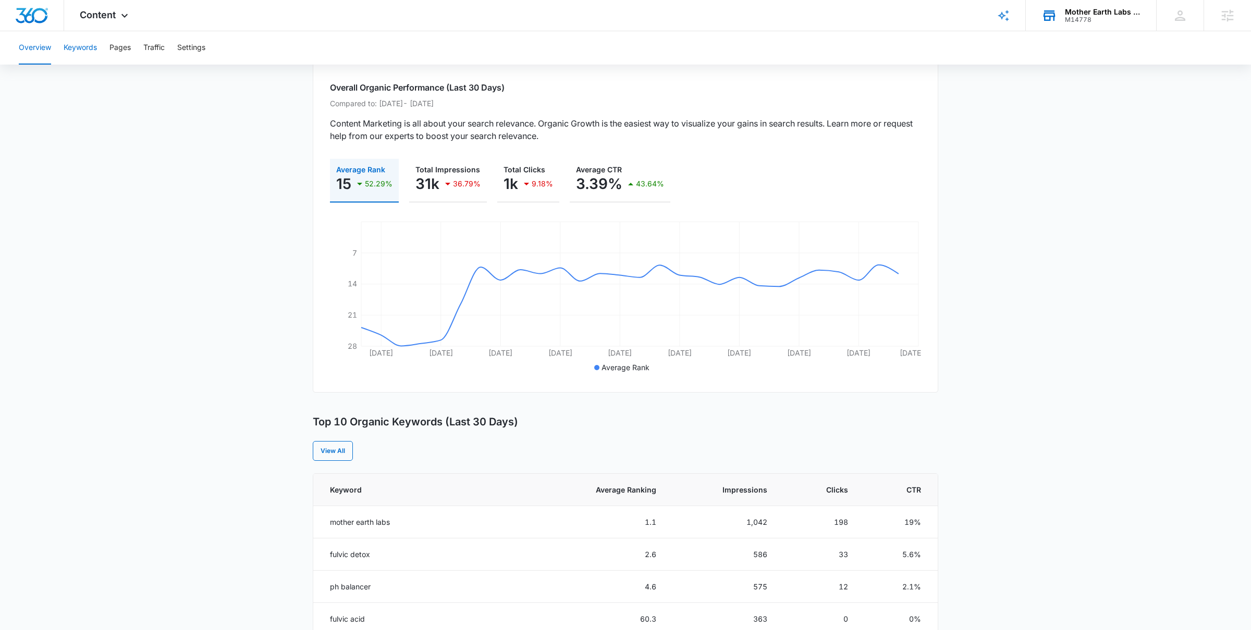
click at [77, 50] on button "Keywords" at bounding box center [80, 47] width 33 height 33
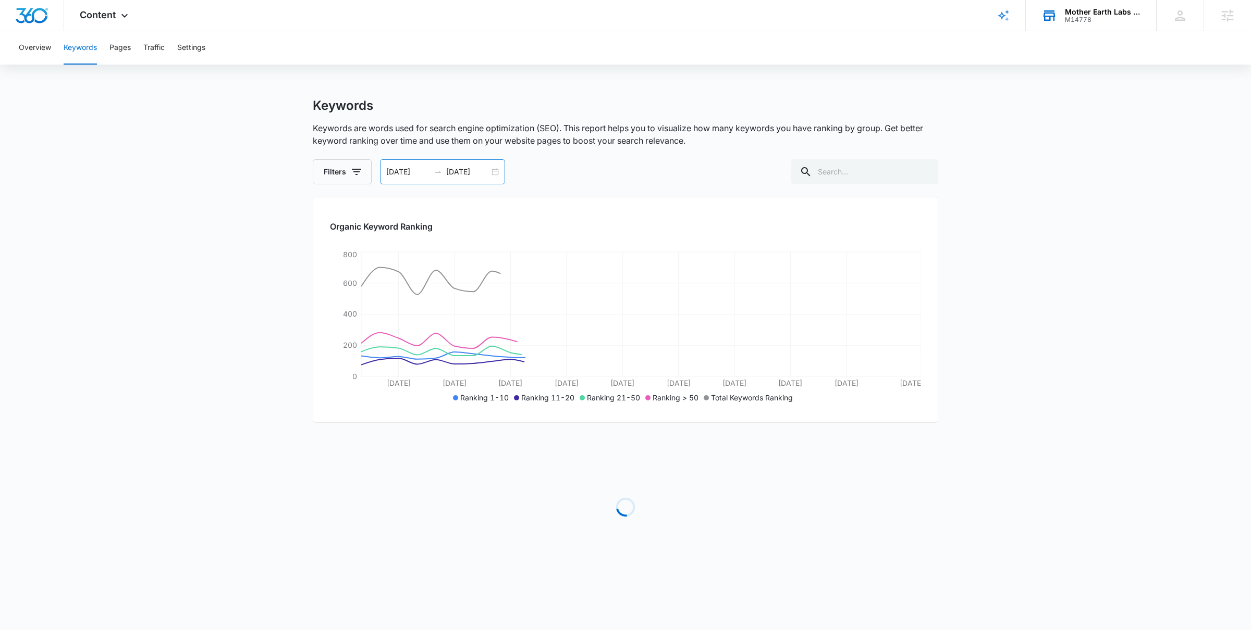
click at [485, 169] on input "[DATE]" at bounding box center [467, 171] width 43 height 11
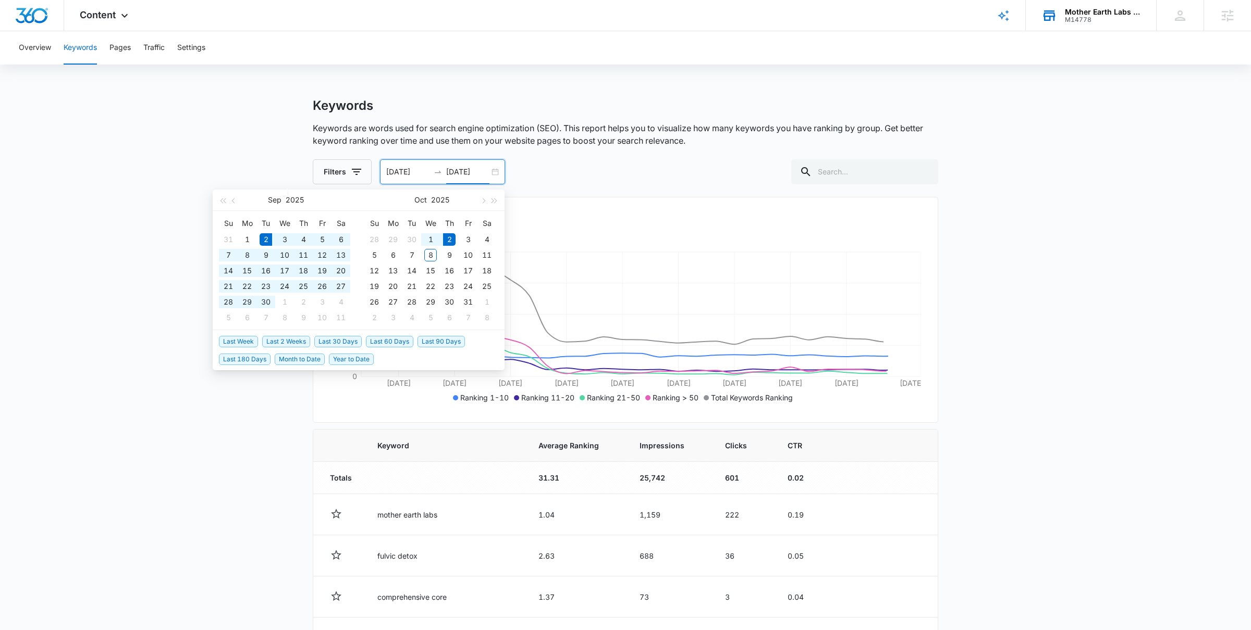
type input "[DATE]"
click at [257, 358] on span "Last 180 Days" at bounding box center [245, 359] width 52 height 11
type input "[DATE]"
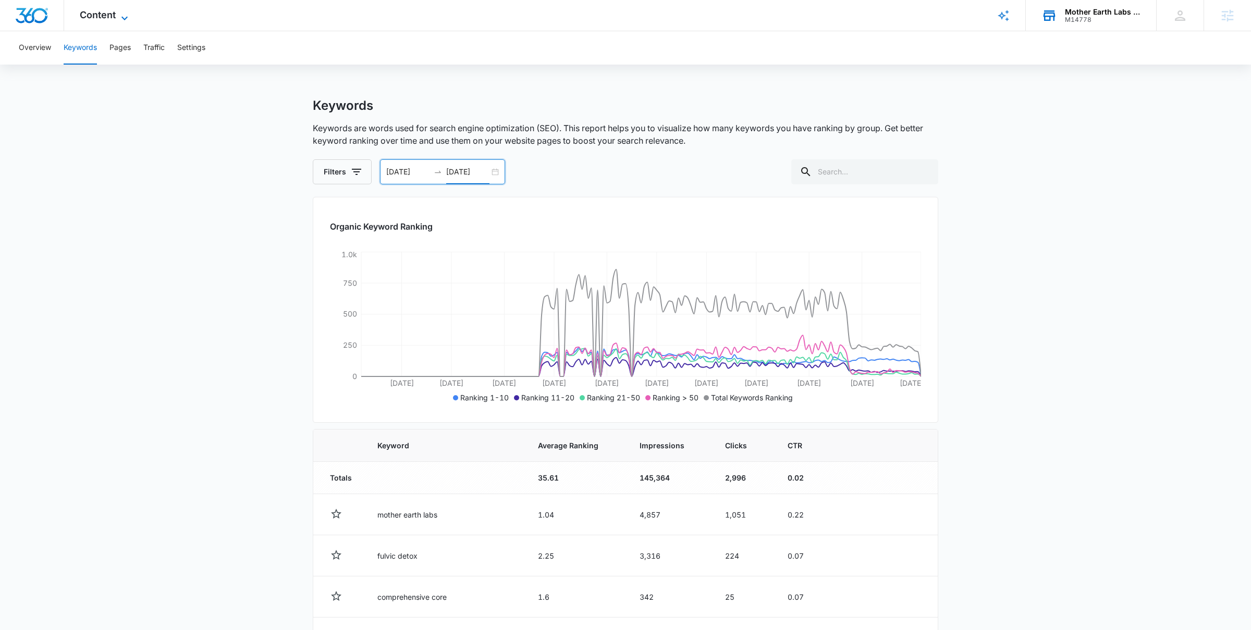
click at [105, 14] on span "Content" at bounding box center [98, 14] width 36 height 11
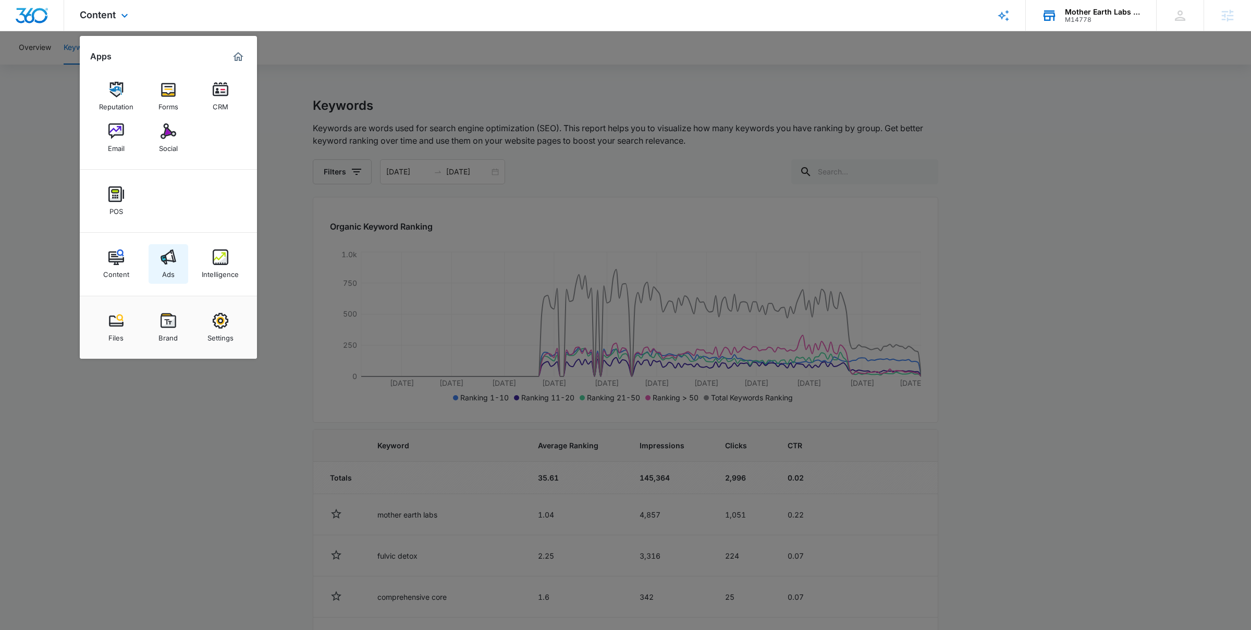
click at [170, 266] on div "Ads" at bounding box center [168, 272] width 13 height 14
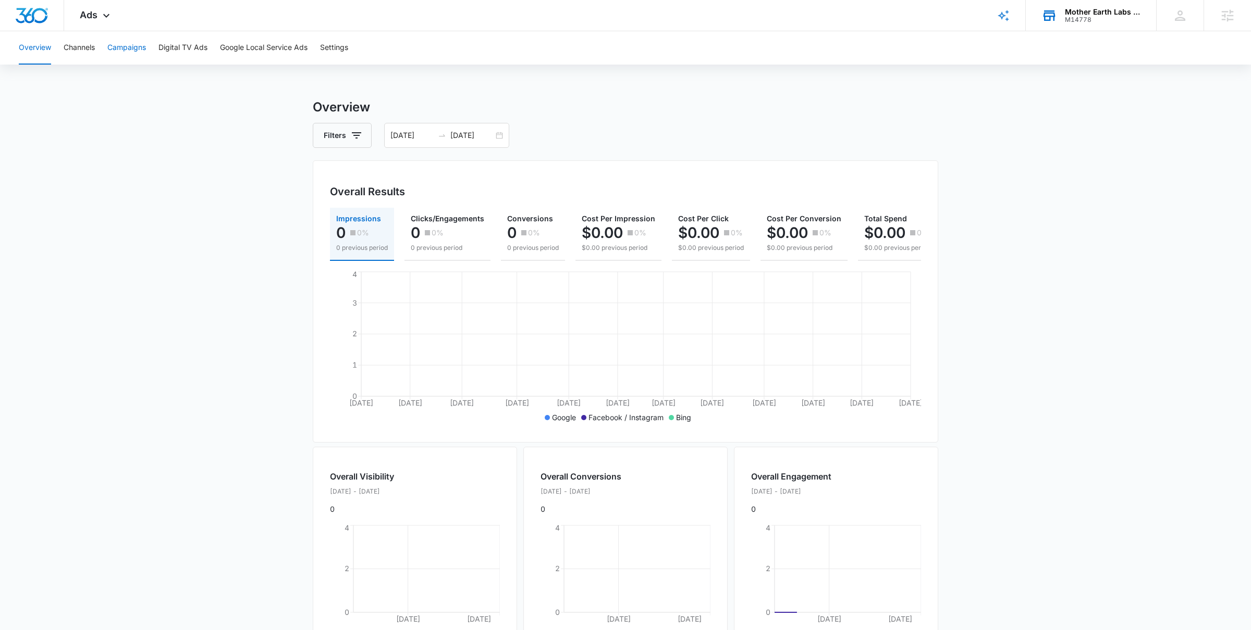
click at [135, 46] on button "Campaigns" at bounding box center [126, 47] width 39 height 33
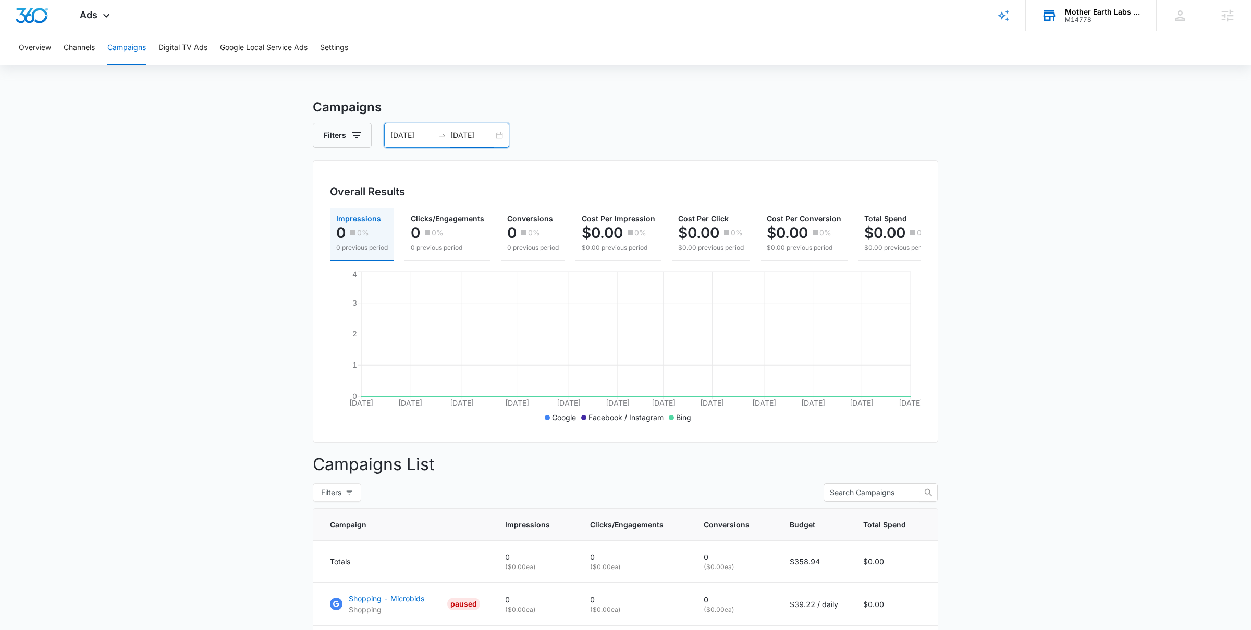
click at [487, 134] on input "[DATE]" at bounding box center [471, 135] width 43 height 11
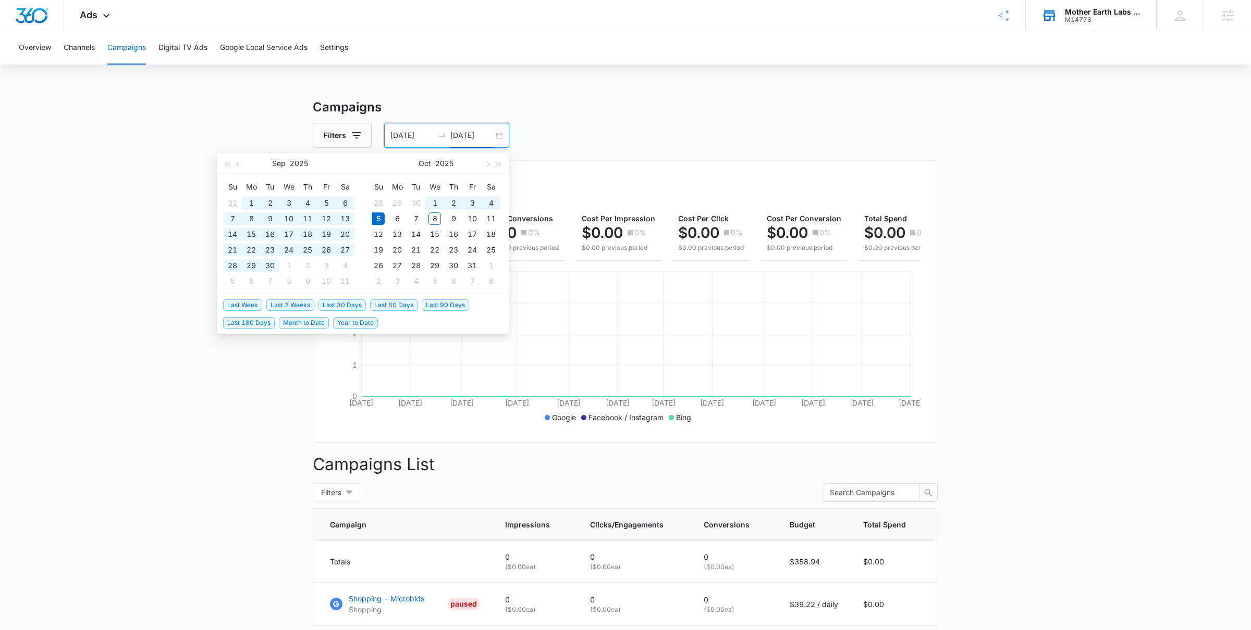
type input "[DATE]"
click at [353, 320] on span "Year to Date" at bounding box center [355, 322] width 45 height 11
type input "[DATE]"
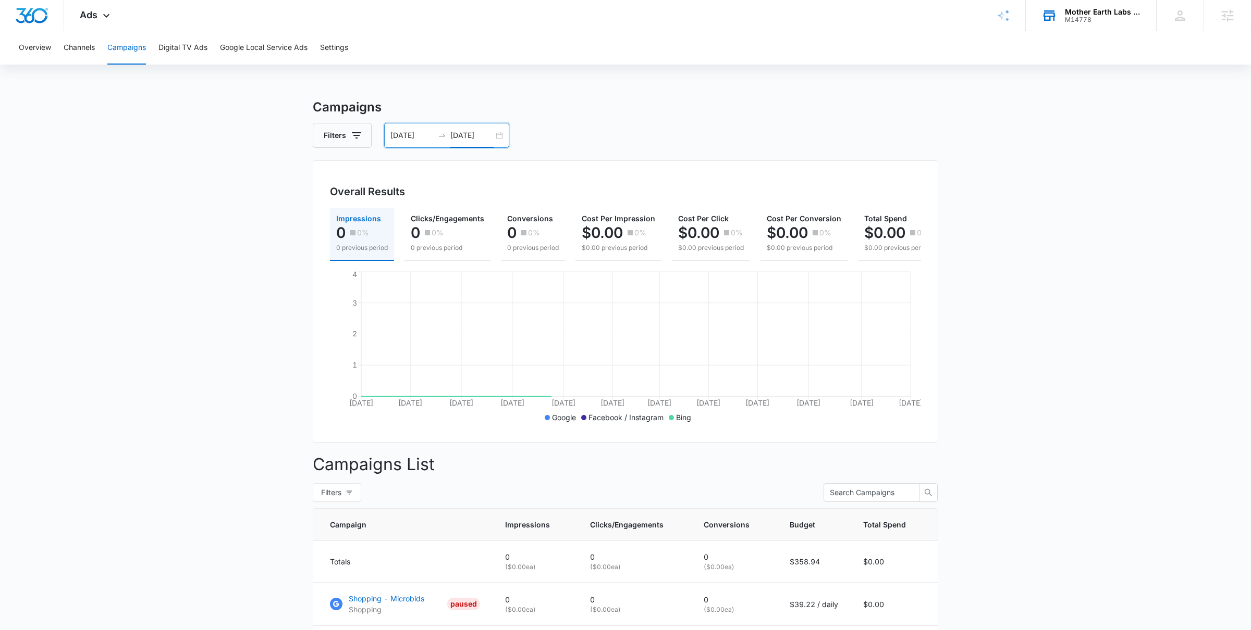
click at [410, 133] on input "[DATE]" at bounding box center [411, 135] width 43 height 11
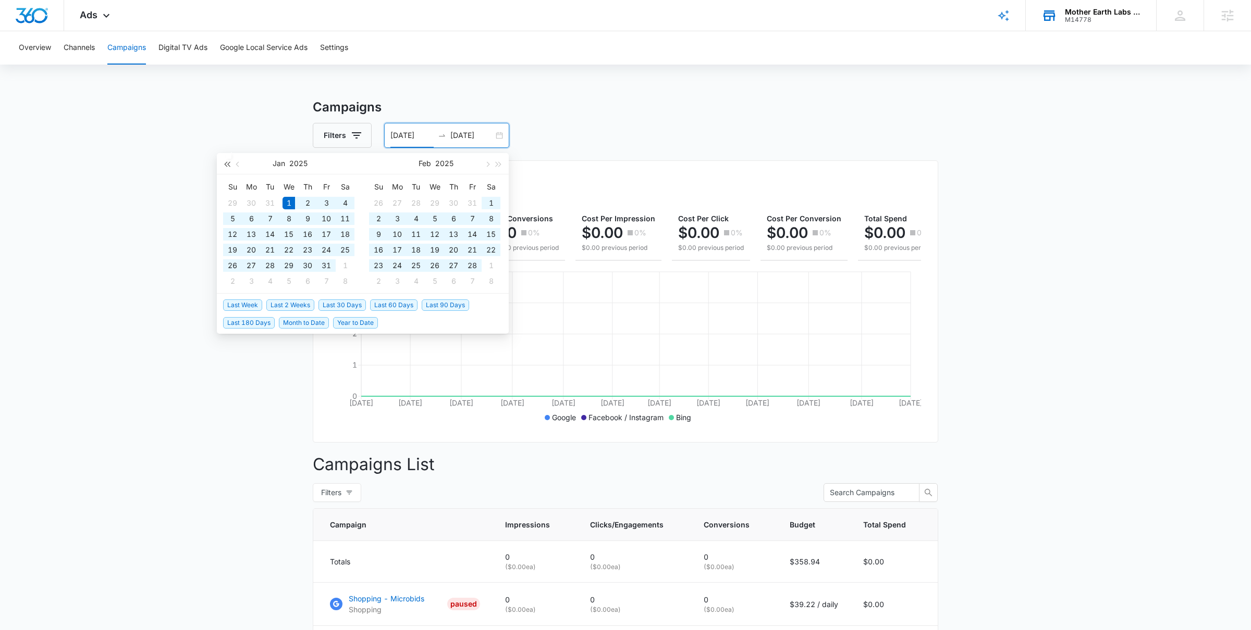
click at [228, 163] on span "button" at bounding box center [226, 164] width 5 height 5
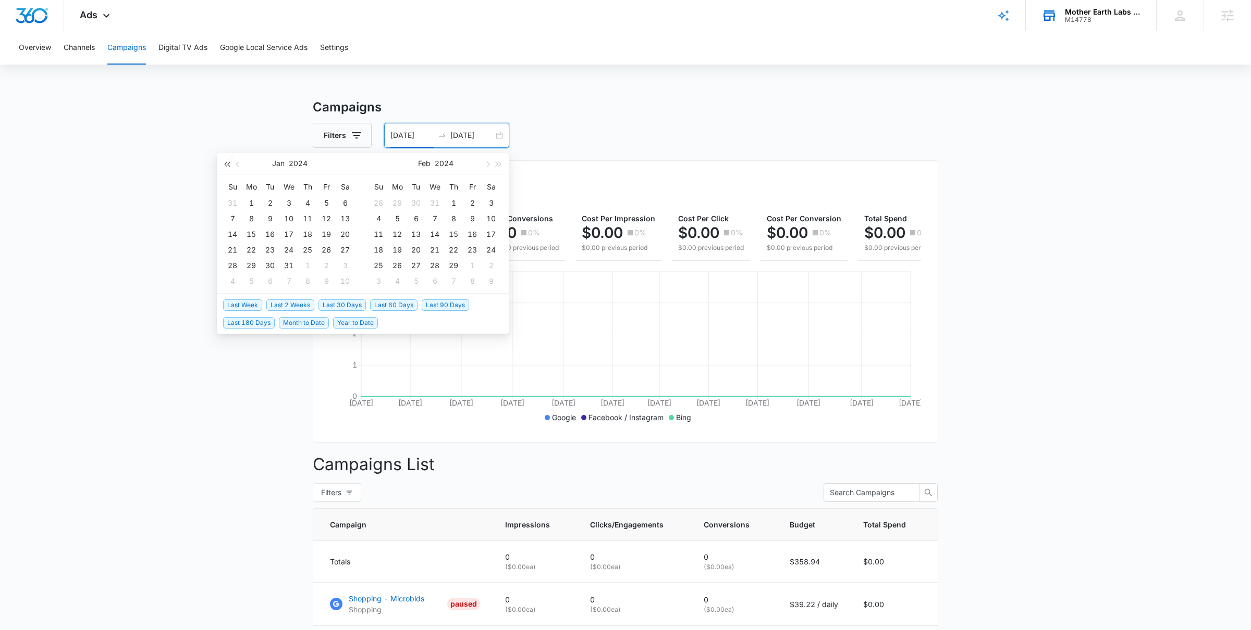
click at [228, 163] on span "button" at bounding box center [226, 164] width 5 height 5
type input "[DATE]"
click at [233, 201] on div "1" at bounding box center [232, 203] width 13 height 13
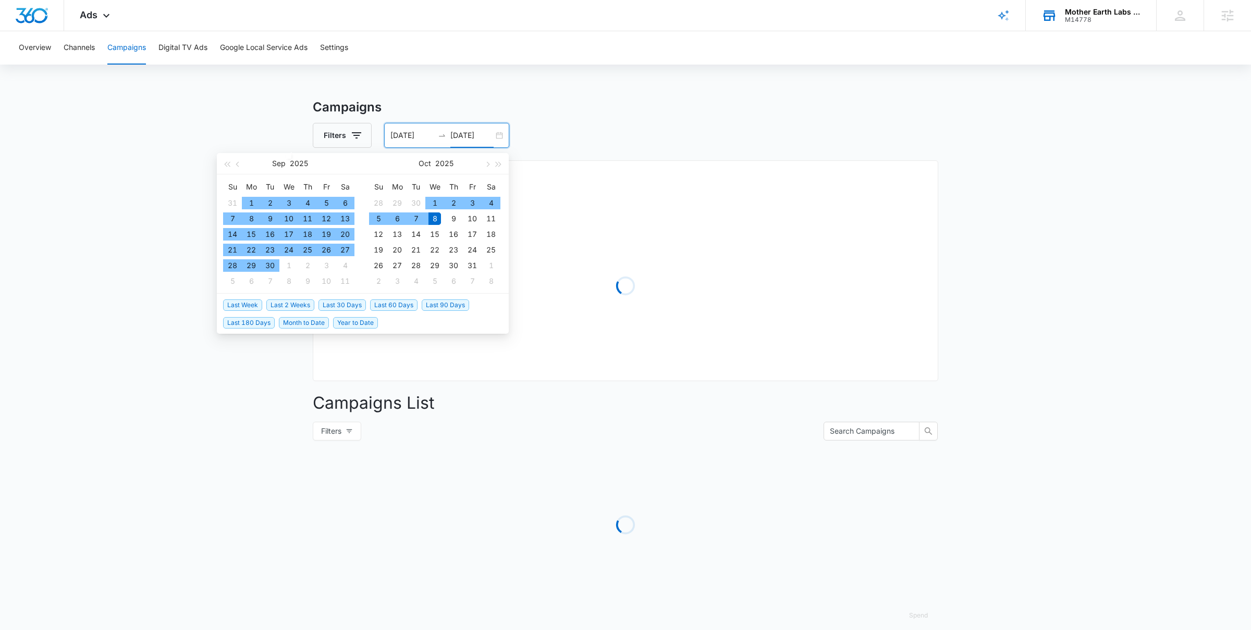
type input "[DATE]"
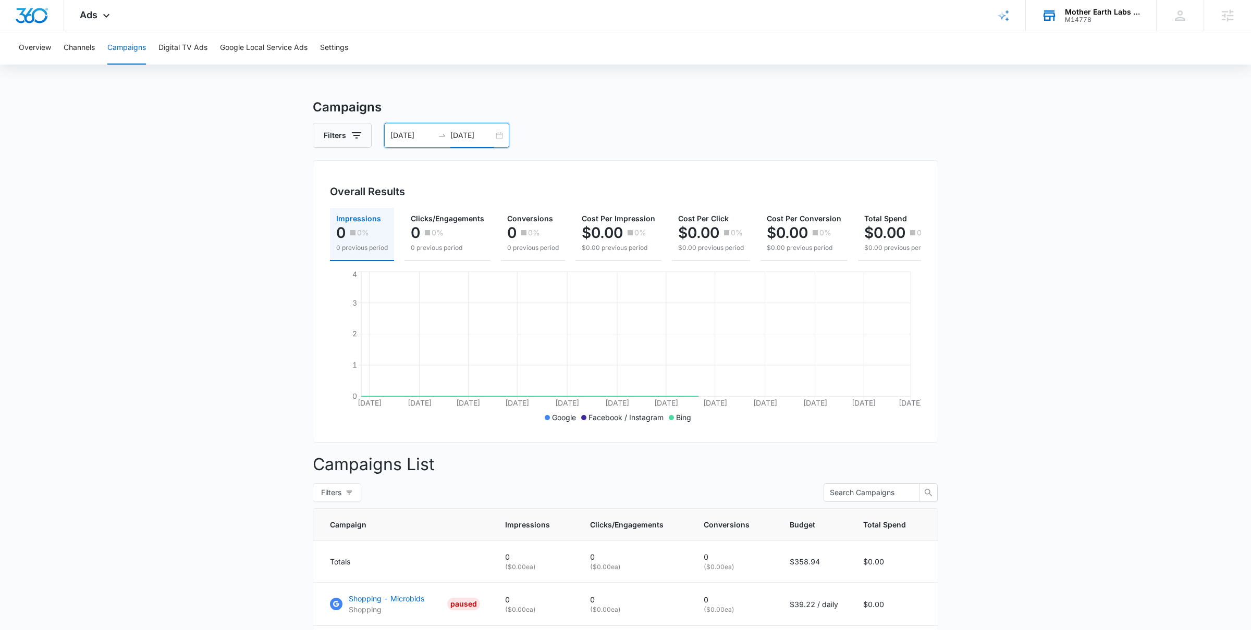
click at [229, 435] on main "Campaigns Filters [DATE] [DATE] Overall Results Impressions 0 0% 0 previous per…" at bounding box center [625, 603] width 1251 height 1011
click at [498, 137] on div "[DATE] [DATE]" at bounding box center [446, 135] width 125 height 25
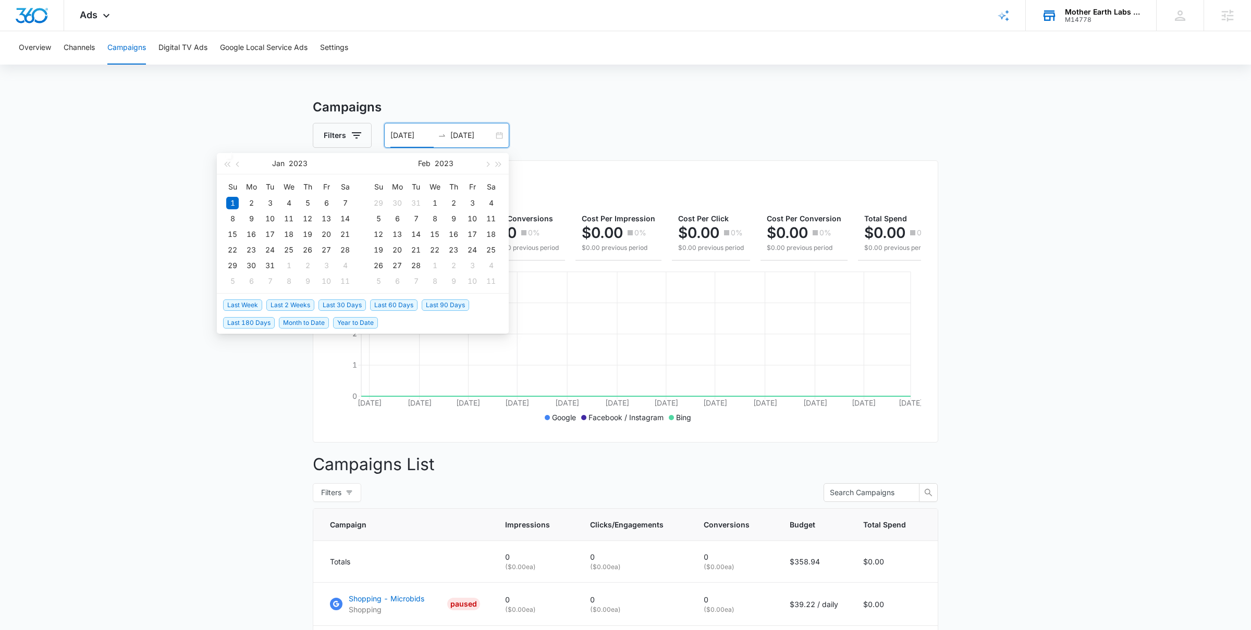
click at [267, 321] on span "Last 180 Days" at bounding box center [249, 322] width 52 height 11
type input "[DATE]"
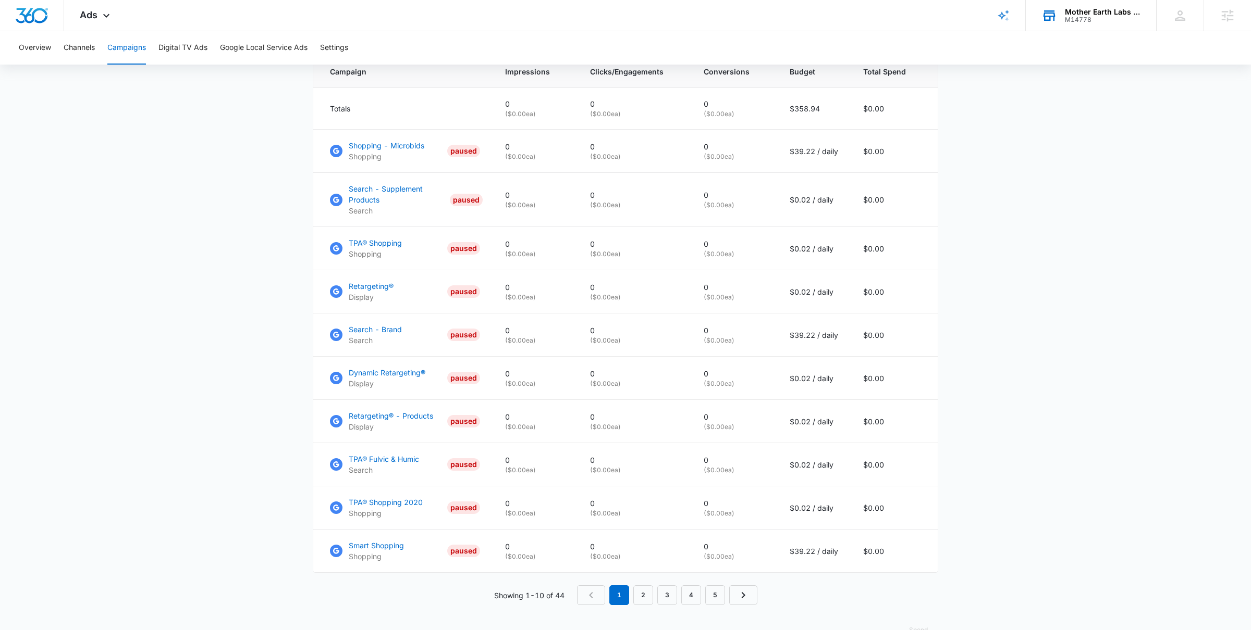
scroll to position [472, 0]
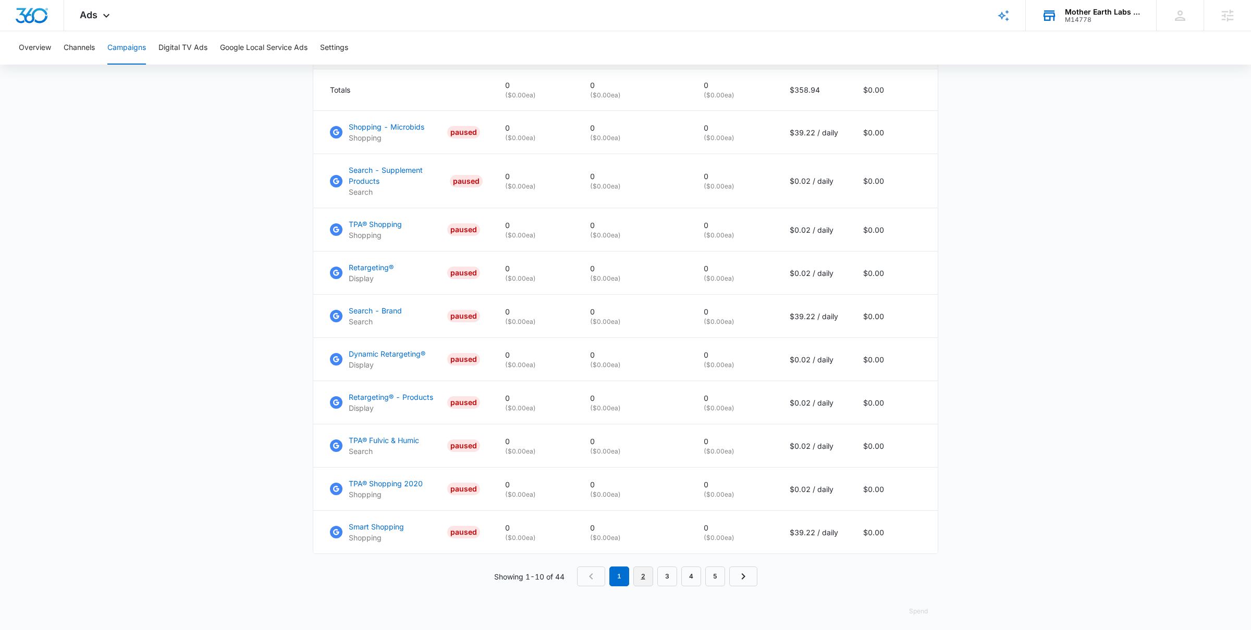
click at [644, 580] on link "2" at bounding box center [643, 577] width 20 height 20
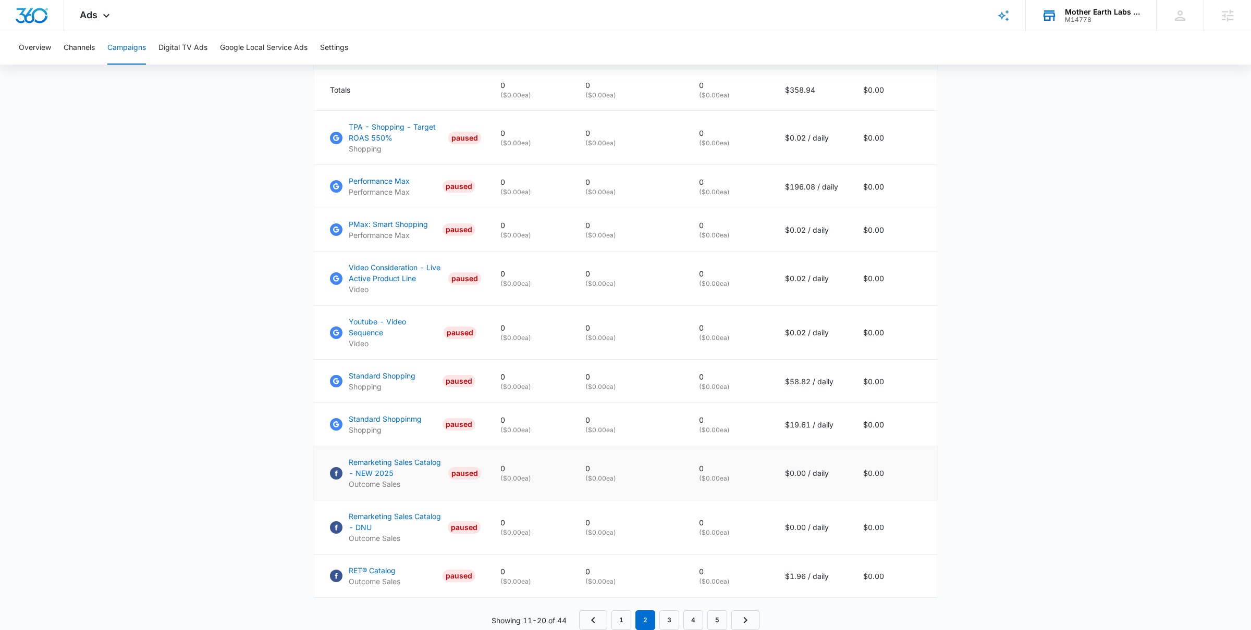
scroll to position [512, 0]
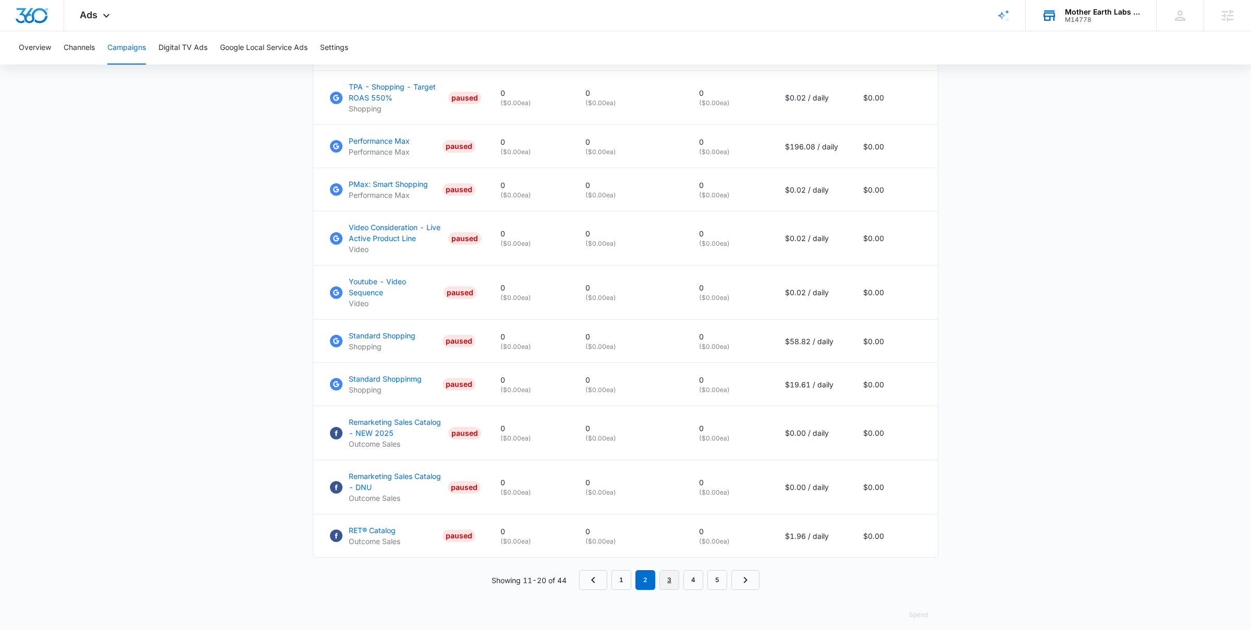
click at [667, 575] on link "3" at bounding box center [669, 581] width 20 height 20
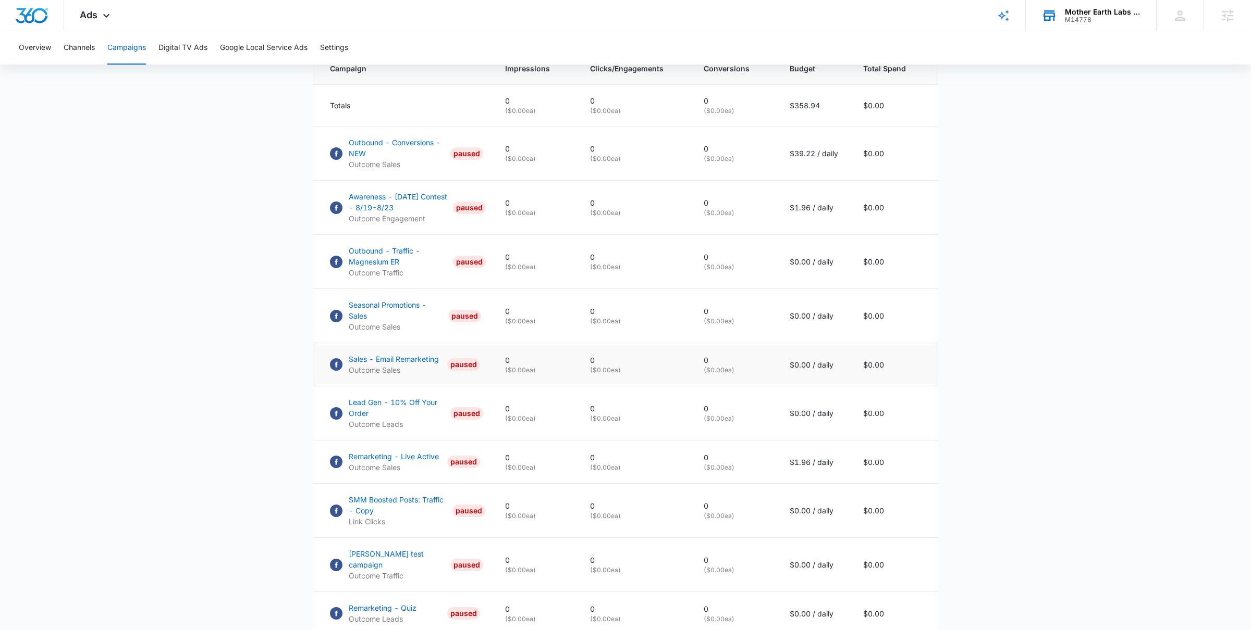
scroll to position [546, 0]
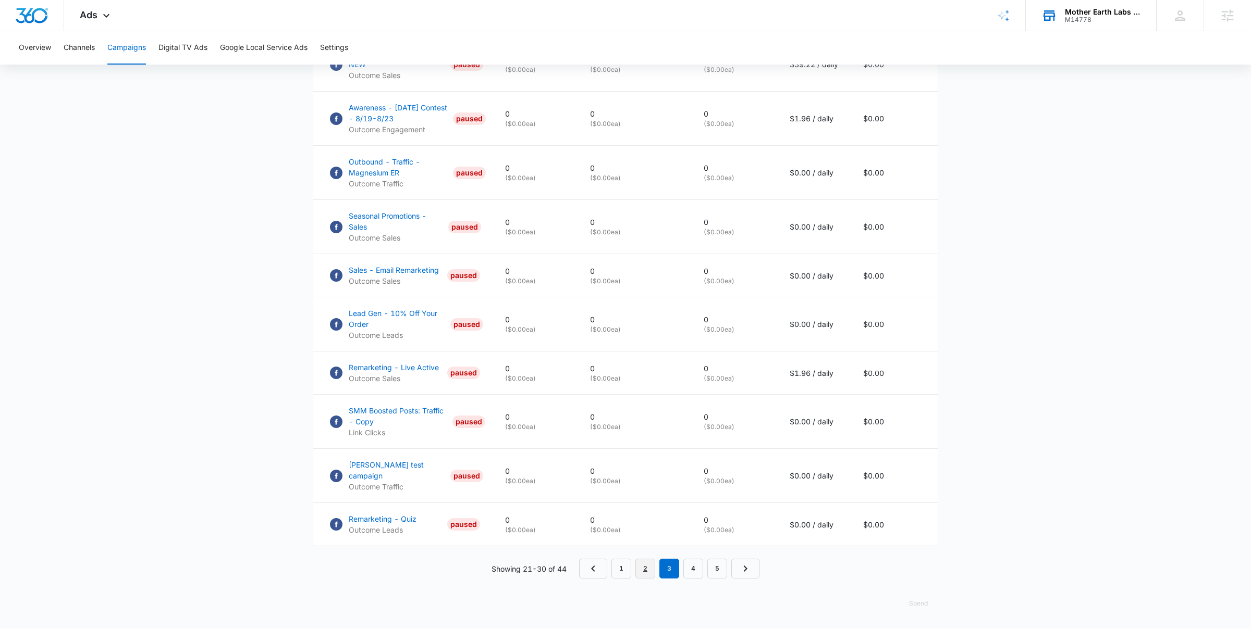
click at [643, 576] on link "2" at bounding box center [645, 569] width 20 height 20
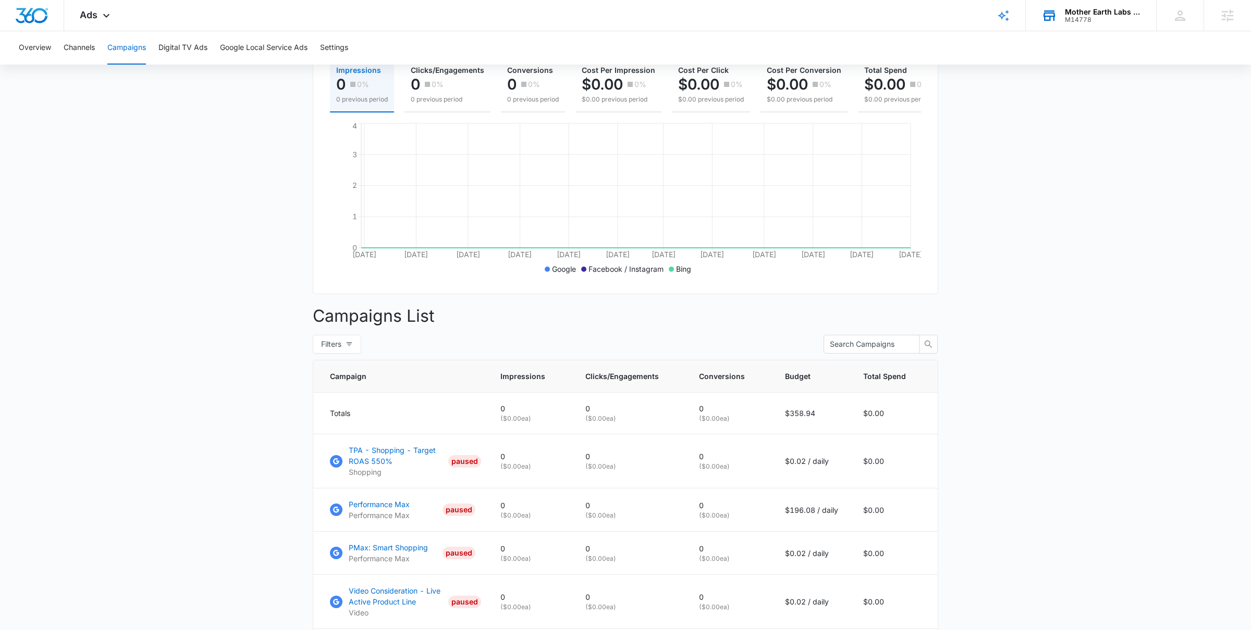
scroll to position [0, 0]
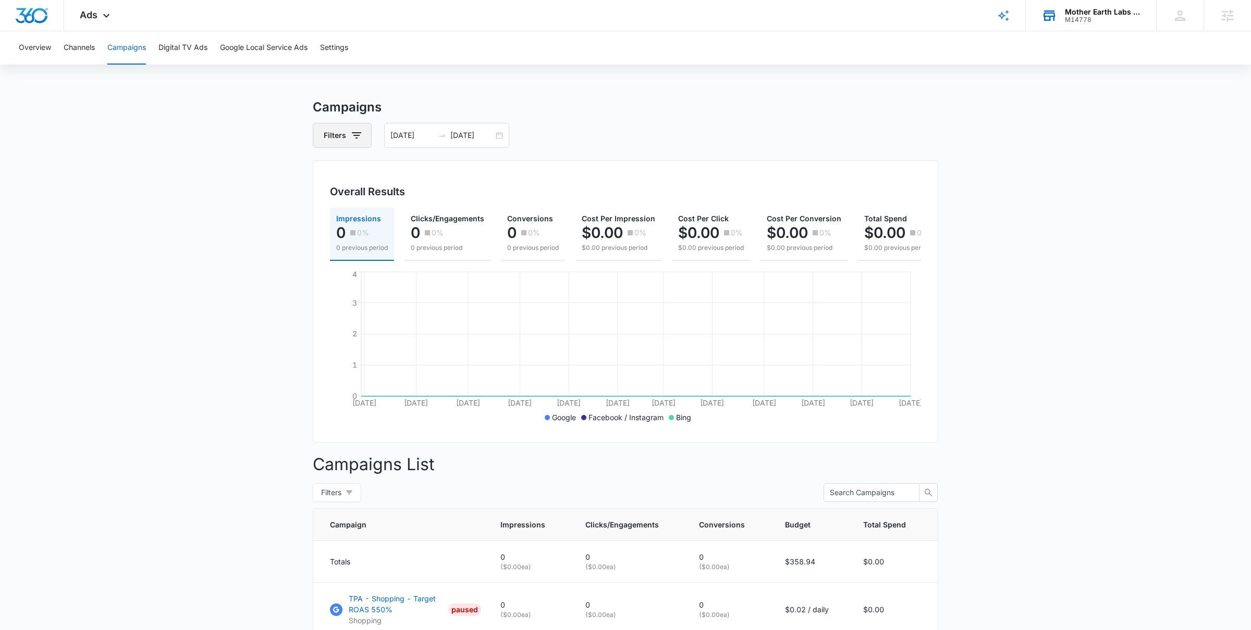
click at [344, 131] on button "Filters" at bounding box center [342, 135] width 59 height 25
click at [439, 170] on icon "Show Channel filters" at bounding box center [437, 174] width 13 height 13
click at [356, 227] on label "Facebook / Instagram" at bounding box center [386, 225] width 120 height 11
click at [326, 226] on input "Facebook / Instagram" at bounding box center [326, 226] width 1 height 1
checkbox input "true"
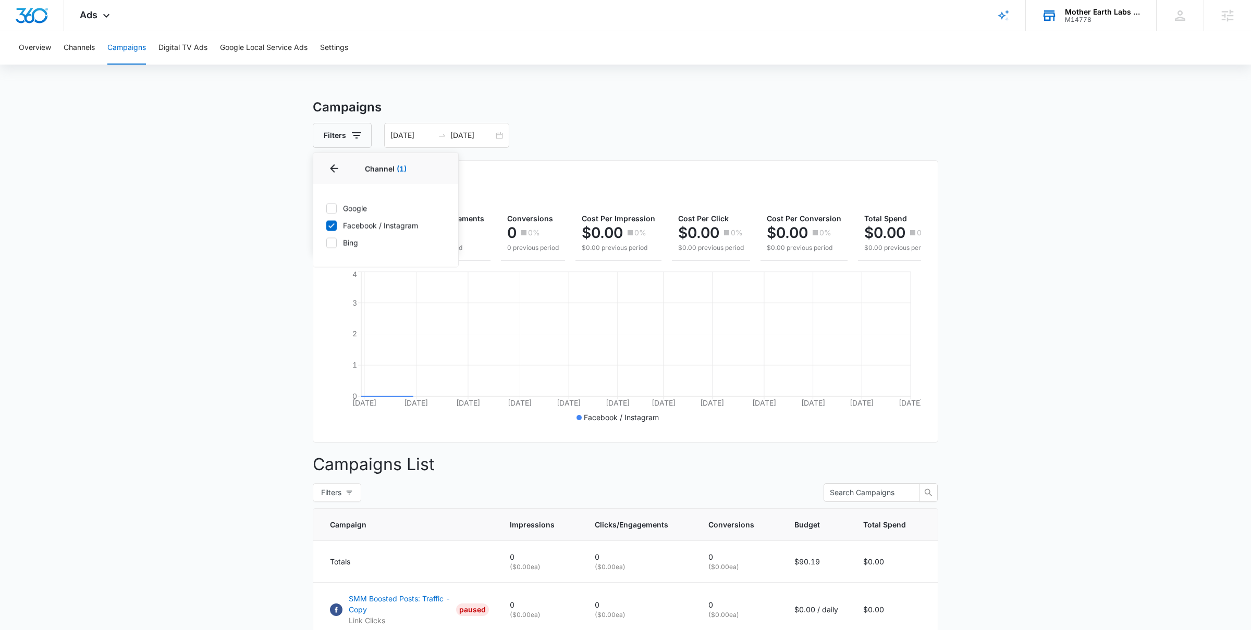
click at [235, 394] on main "Campaigns Filters Channel 1 Channel (1) Google Facebook / Instagram Bing Type C…" at bounding box center [625, 614] width 1251 height 1033
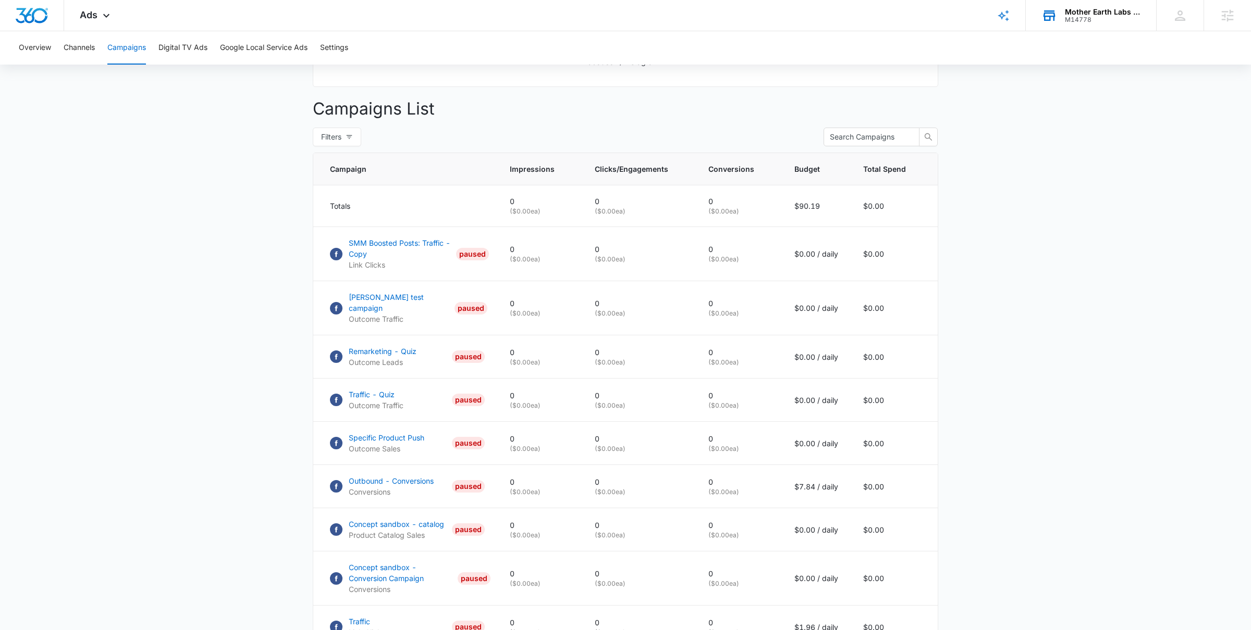
scroll to position [491, 0]
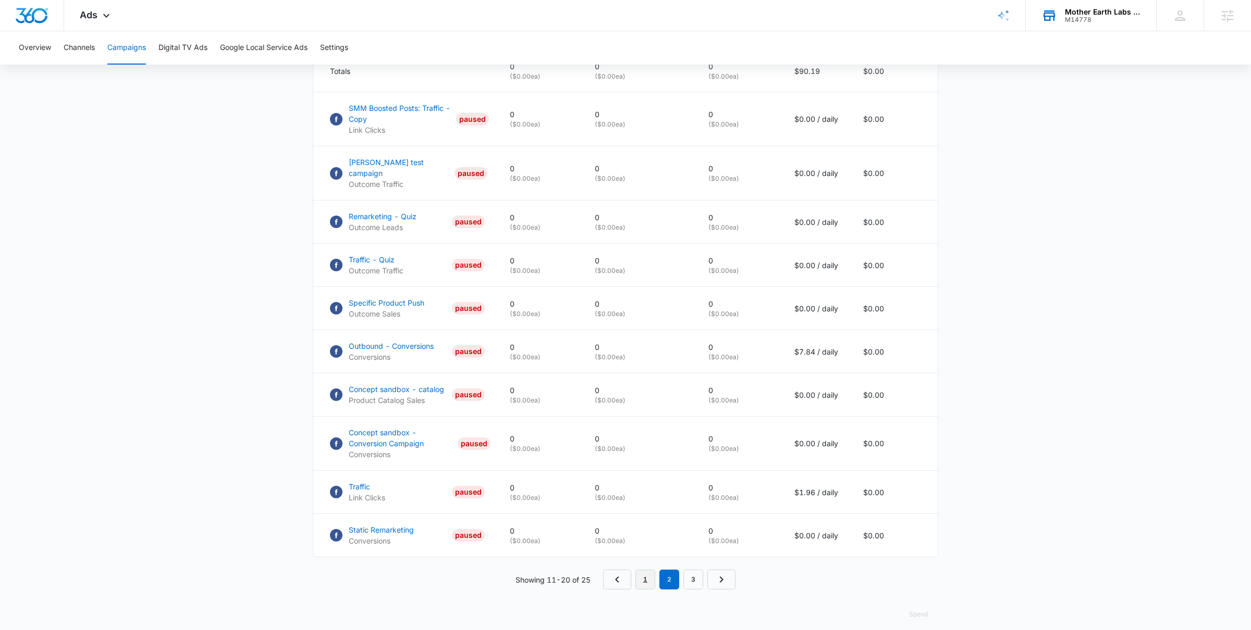
click at [639, 574] on link "1" at bounding box center [645, 580] width 20 height 20
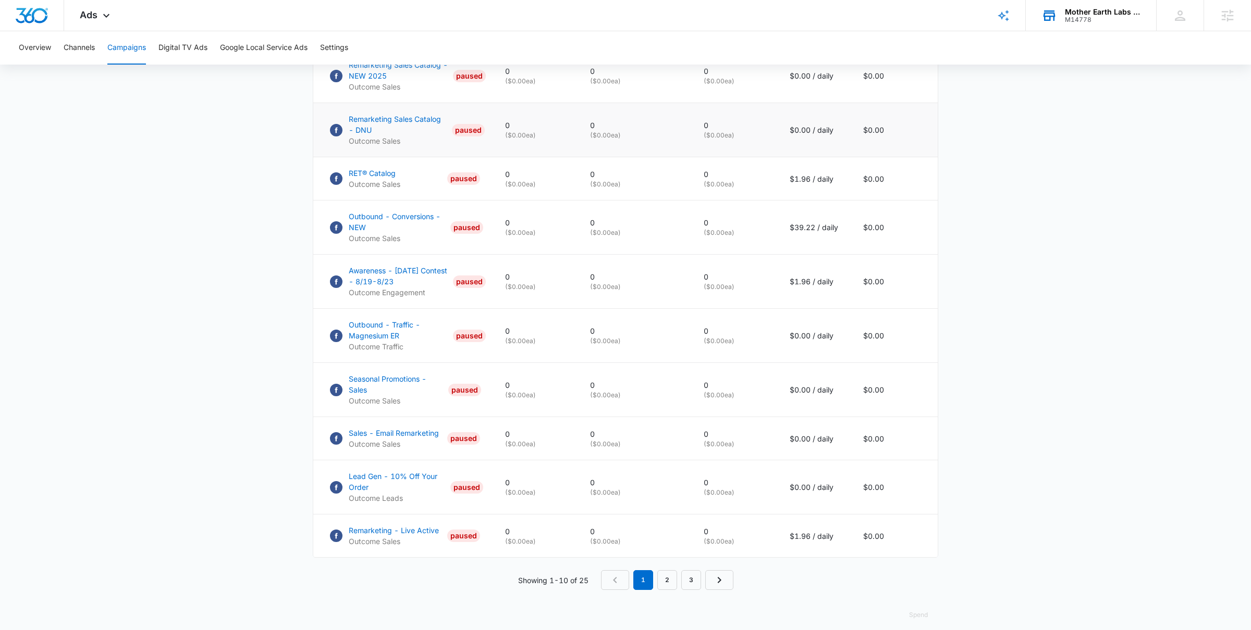
scroll to position [548, 0]
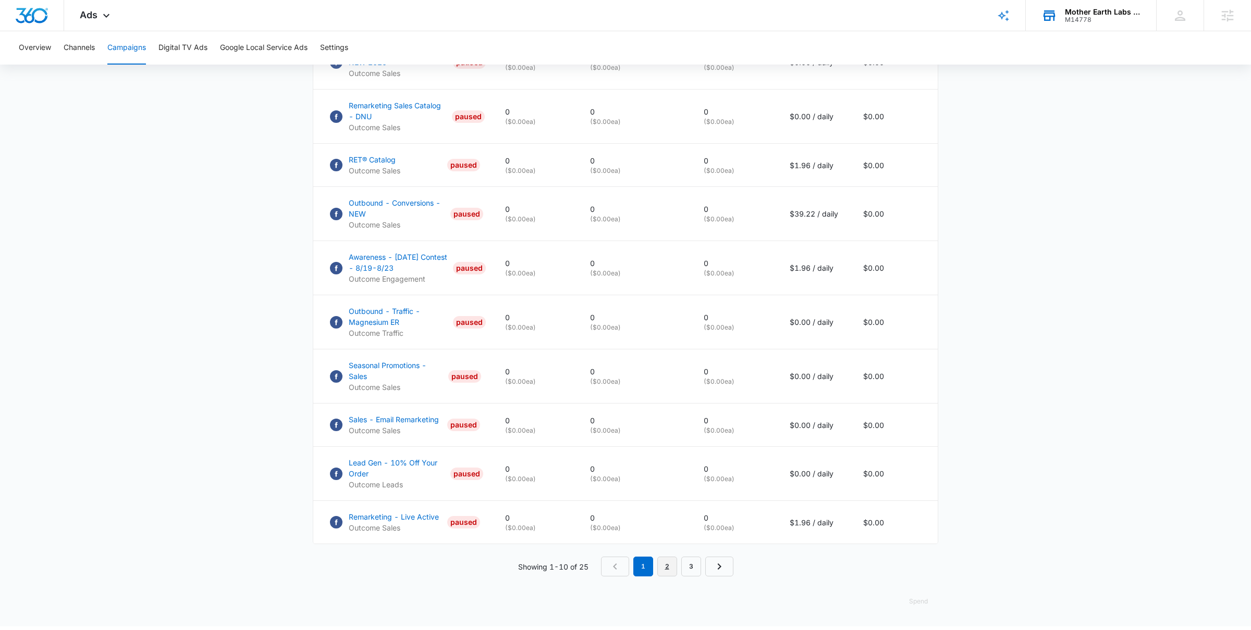
click at [670, 577] on link "2" at bounding box center [667, 567] width 20 height 20
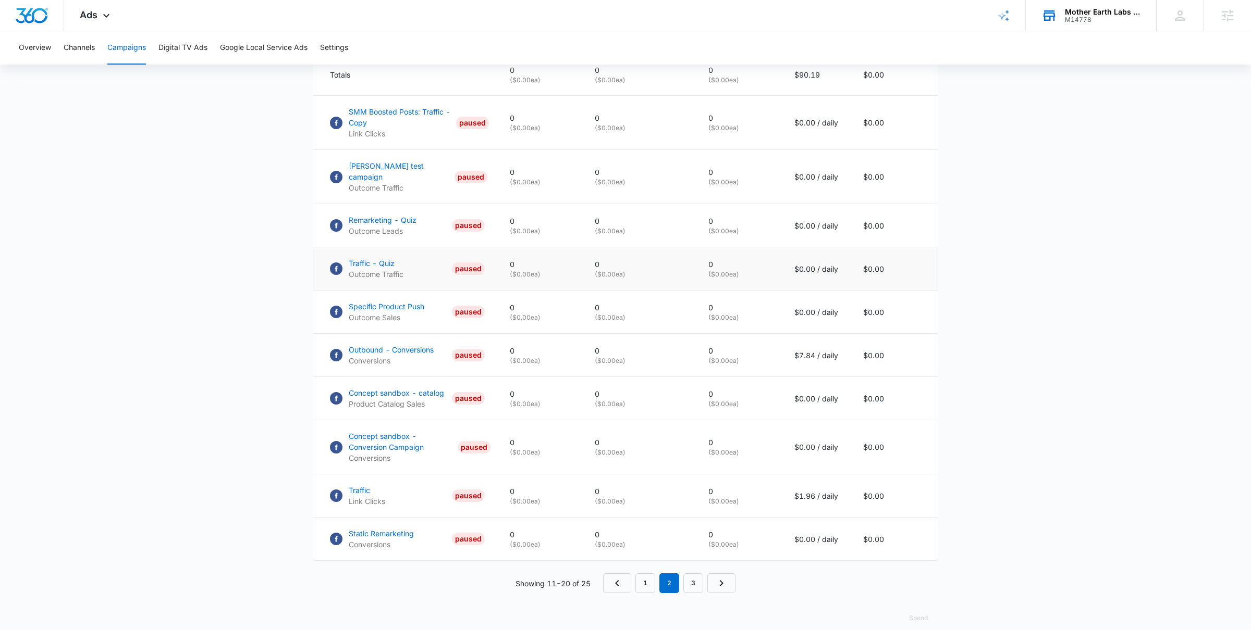
scroll to position [491, 0]
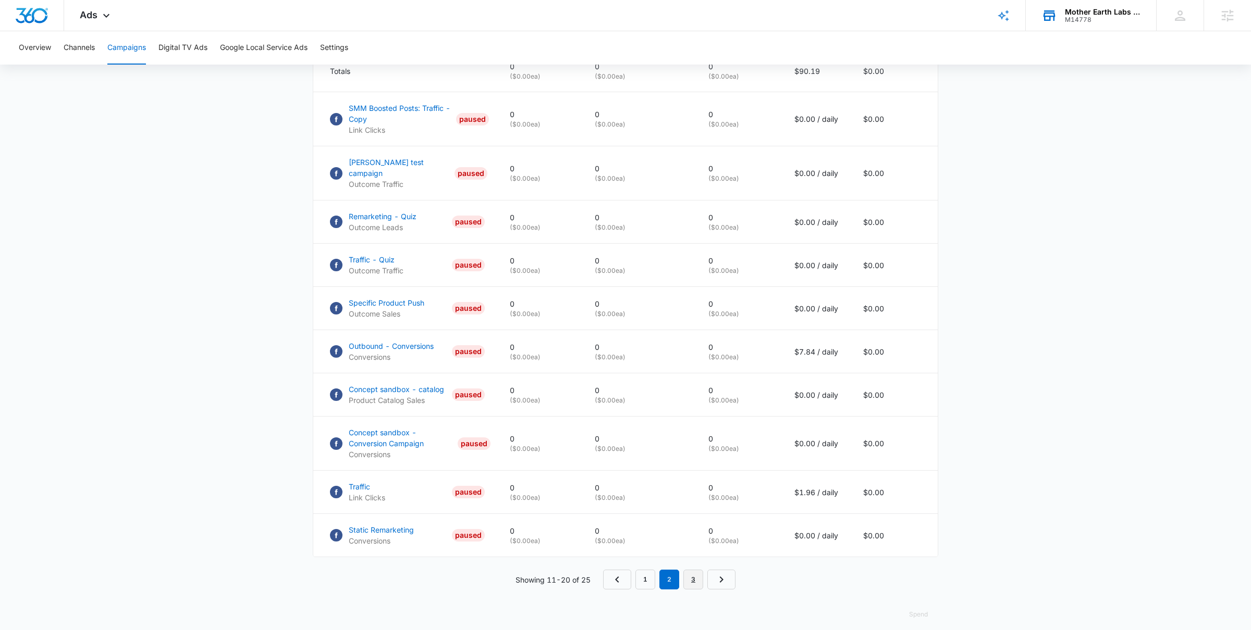
click at [691, 571] on link "3" at bounding box center [693, 580] width 20 height 20
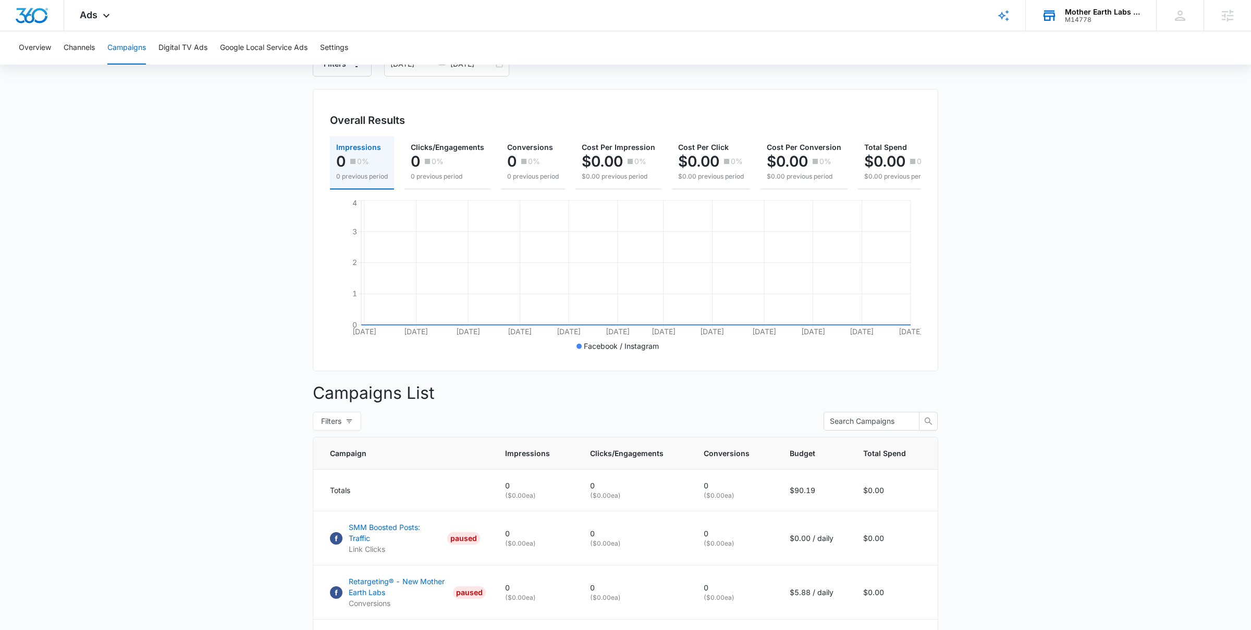
scroll to position [263, 0]
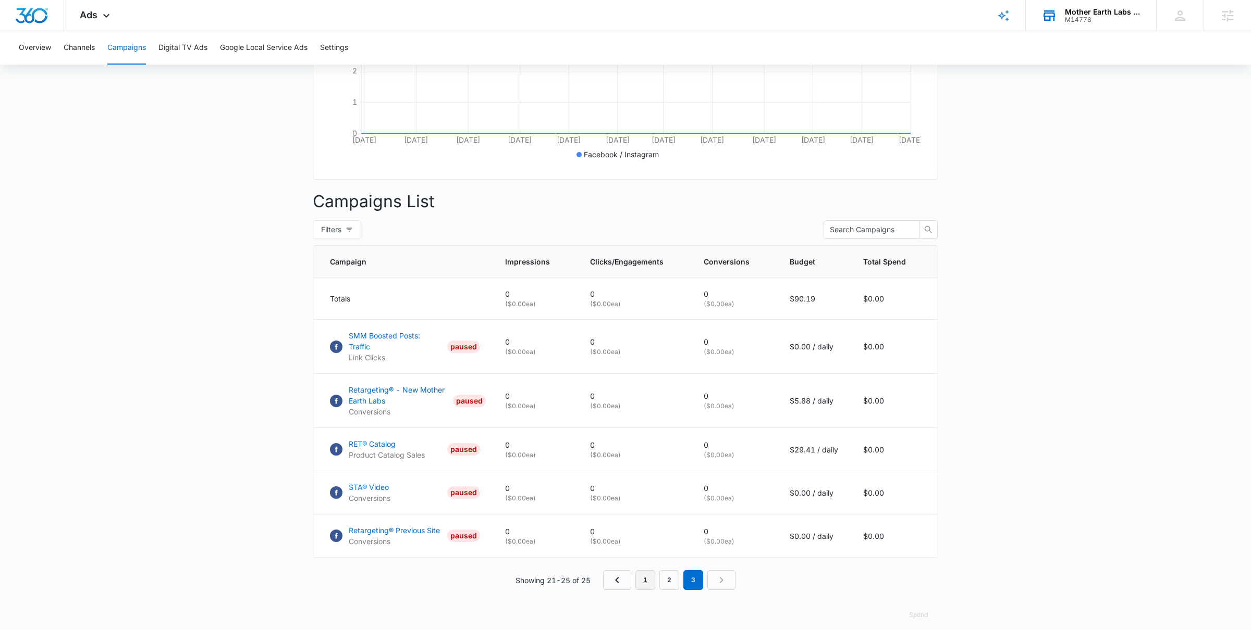
click at [649, 573] on link "1" at bounding box center [645, 581] width 20 height 20
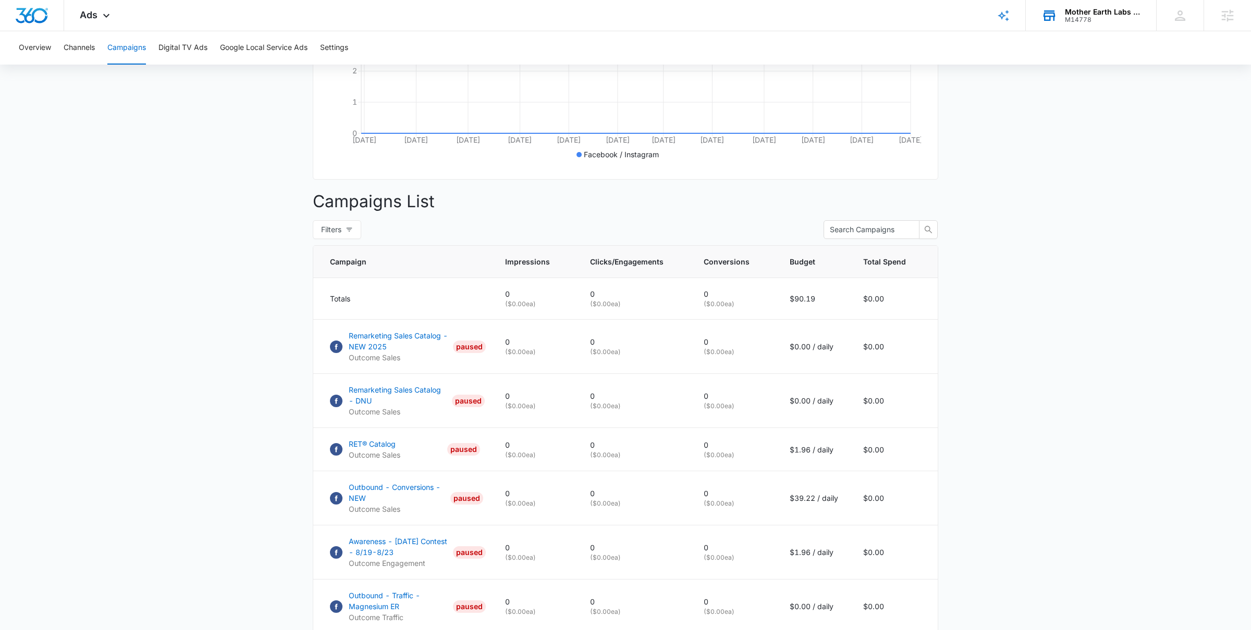
scroll to position [0, 0]
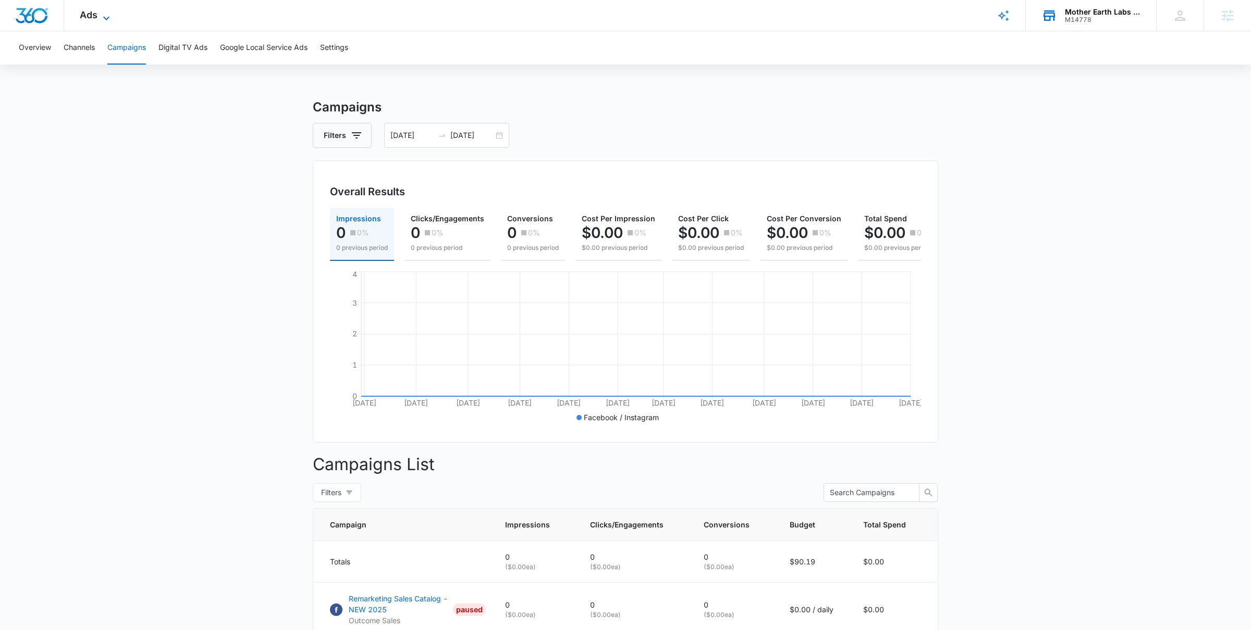
click at [95, 19] on span "Ads" at bounding box center [89, 14] width 18 height 11
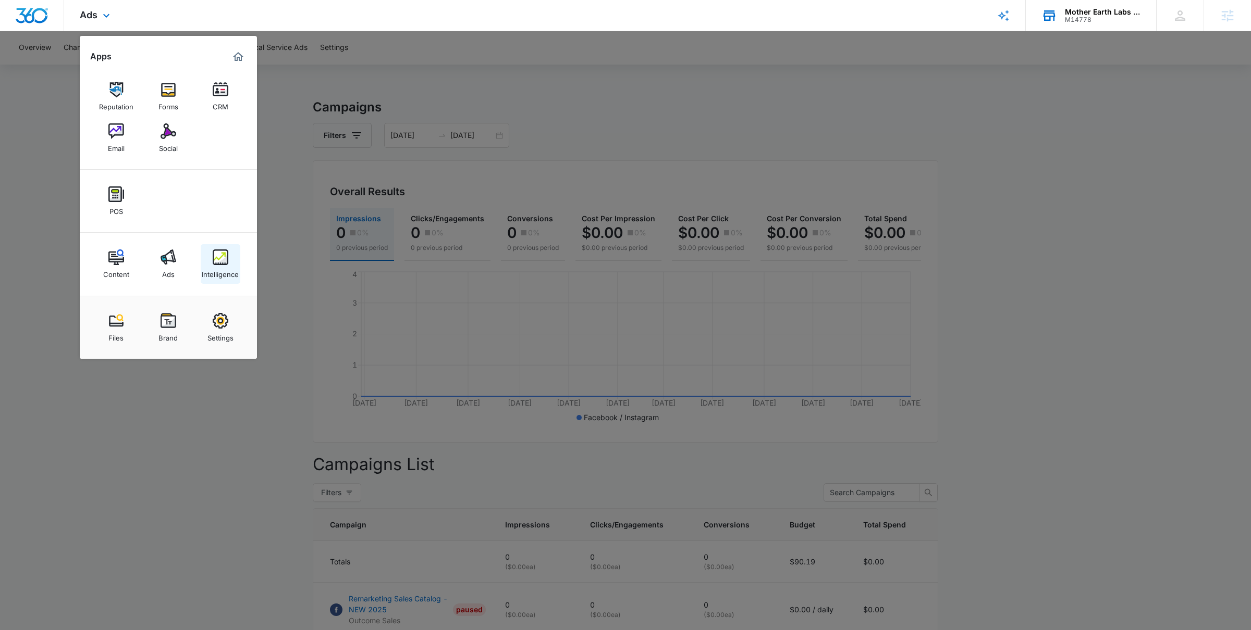
click at [213, 249] on link "Intelligence" at bounding box center [221, 264] width 40 height 40
